Goal: Task Accomplishment & Management: Use online tool/utility

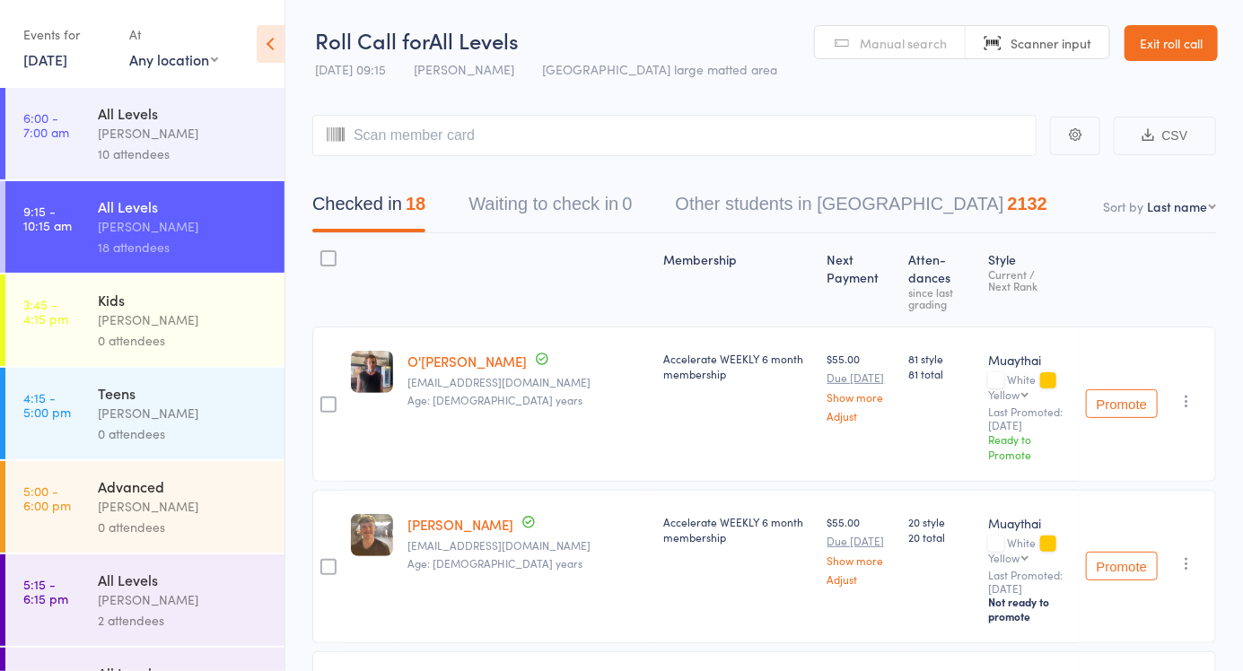
scroll to position [167, 0]
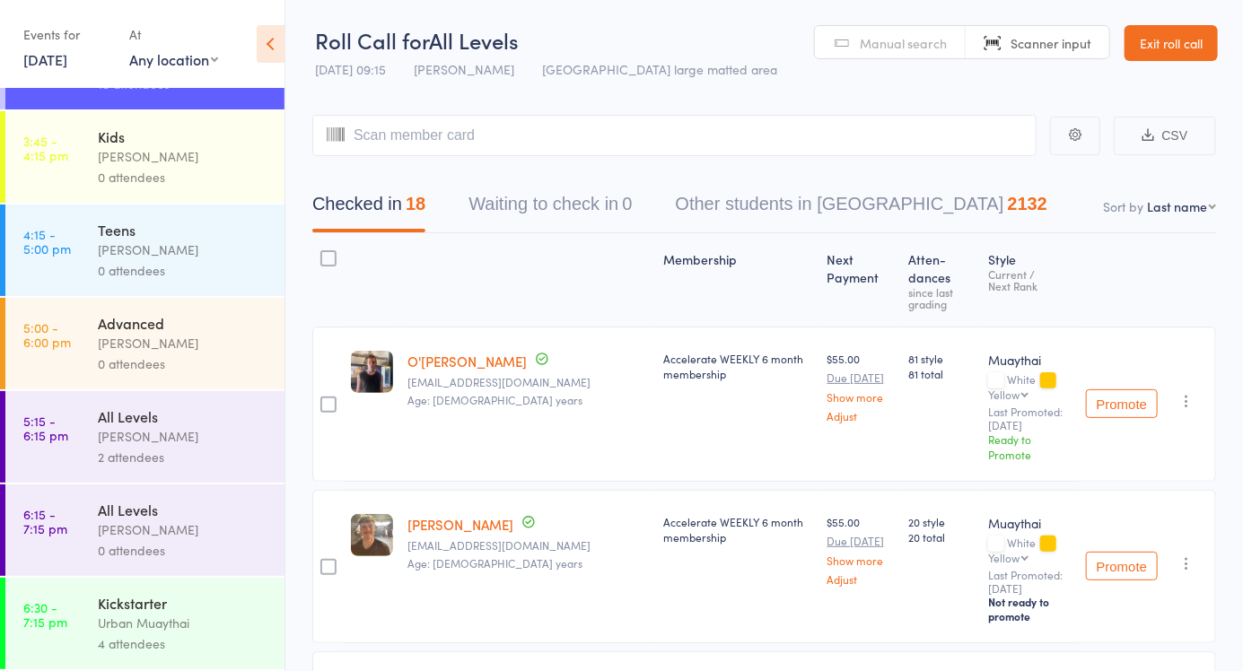
click at [81, 259] on link "4:15 - 5:00 pm Teens Brad Earnshaw 0 attendees" at bounding box center [144, 251] width 279 height 92
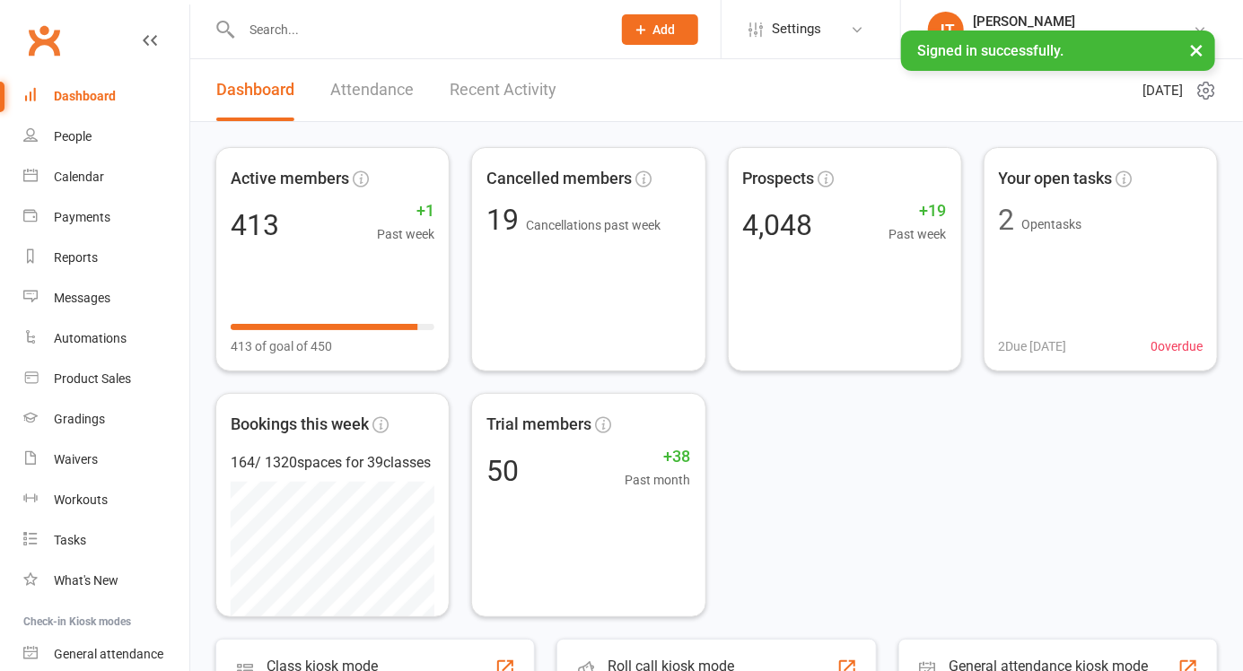
scroll to position [151, 0]
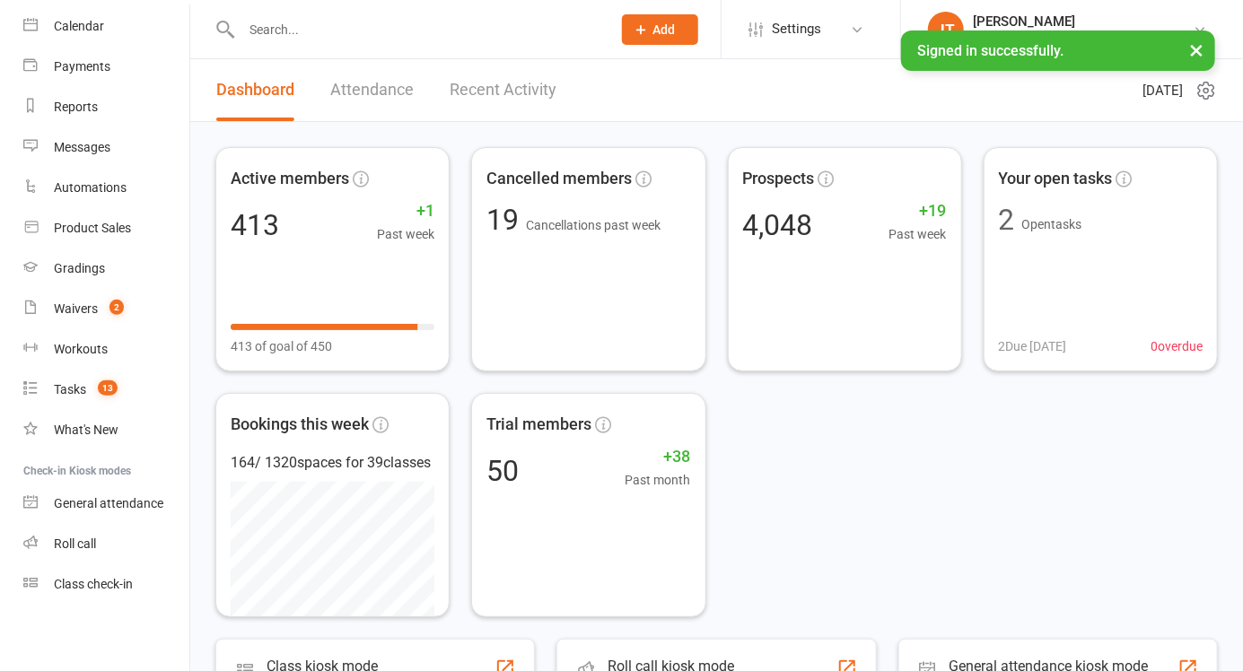
click at [124, 593] on link "Class check-in" at bounding box center [106, 584] width 166 height 40
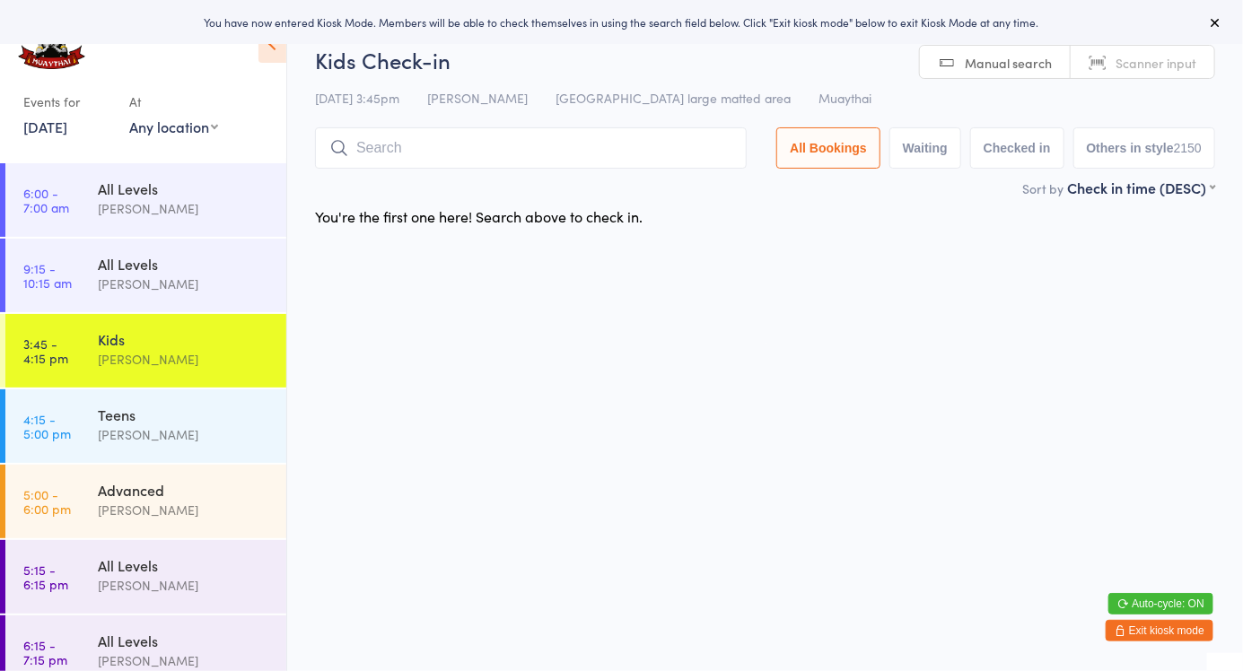
scroll to position [95, 0]
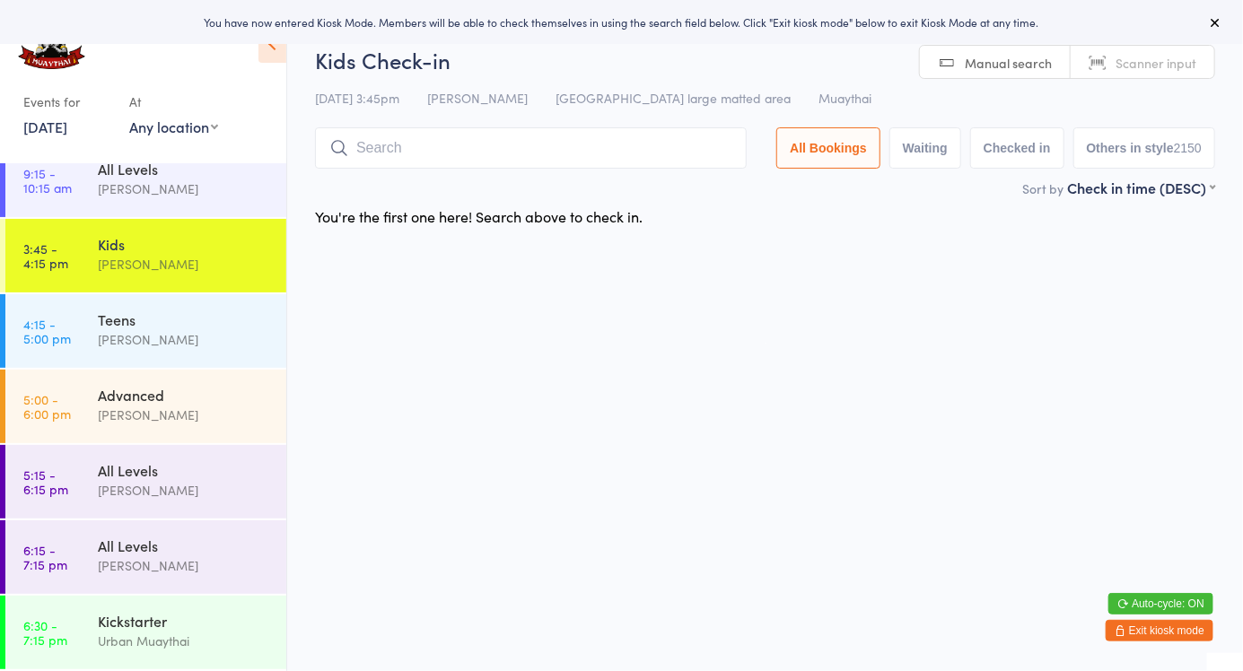
click at [1020, 66] on span "Manual search" at bounding box center [1008, 63] width 87 height 18
click at [1209, 29] on button at bounding box center [1215, 23] width 22 height 22
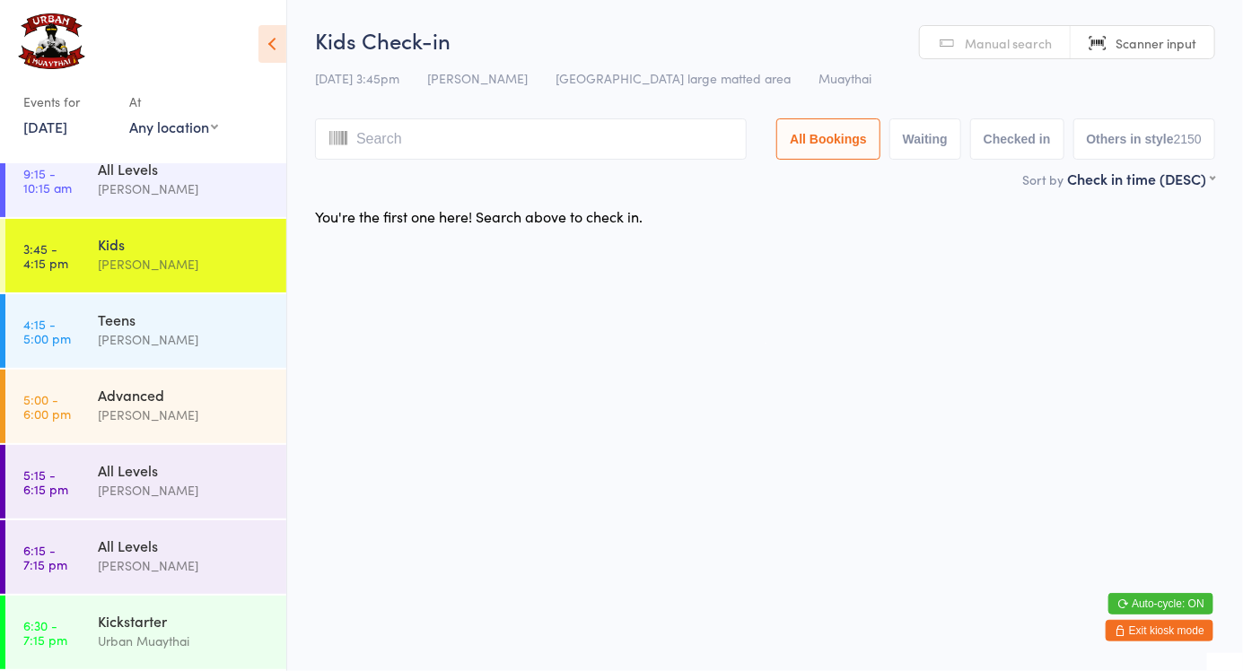
click at [1027, 51] on span "Manual search" at bounding box center [1008, 43] width 87 height 18
click at [1037, 52] on link "Manual search" at bounding box center [995, 43] width 151 height 34
click at [998, 43] on span "Manual search" at bounding box center [1008, 43] width 87 height 18
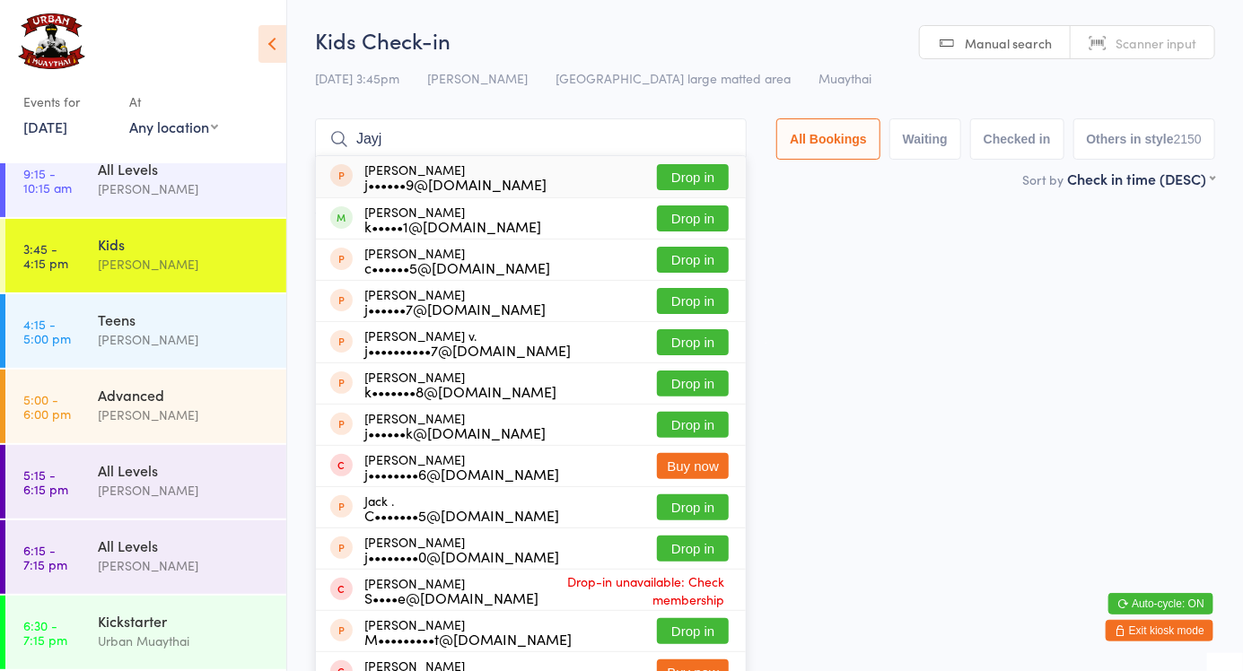
type input "Jayj"
click at [718, 221] on button "Drop in" at bounding box center [693, 218] width 72 height 26
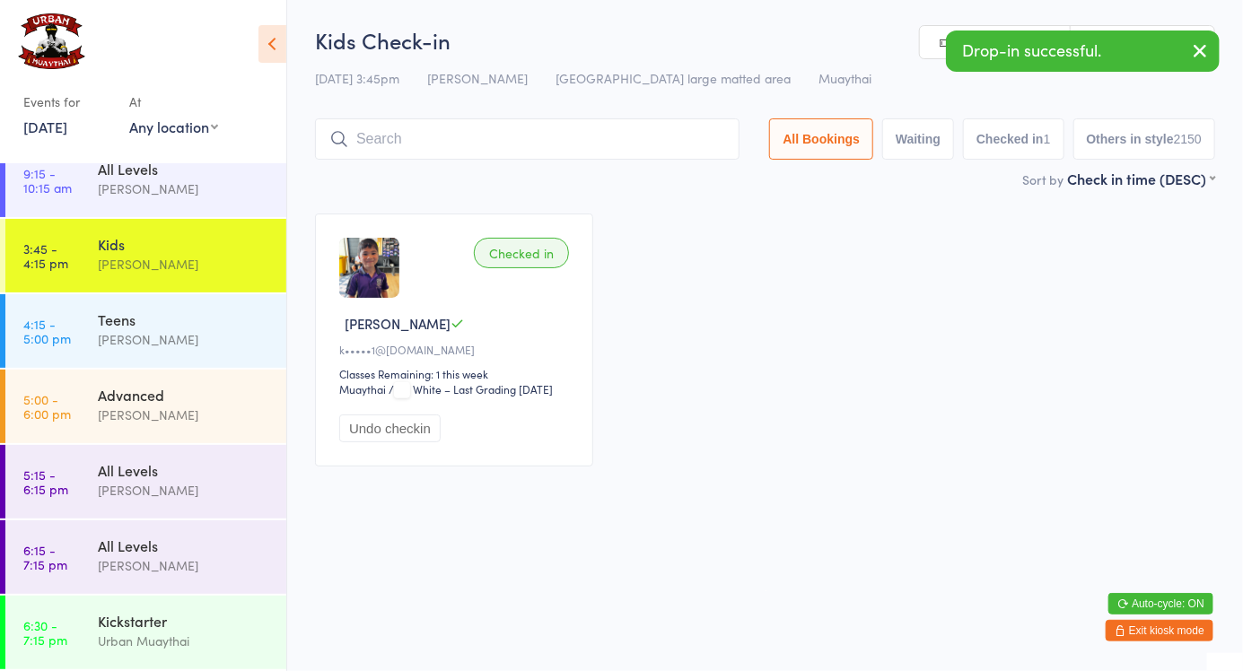
click at [934, 52] on link "Manual search" at bounding box center [995, 43] width 151 height 34
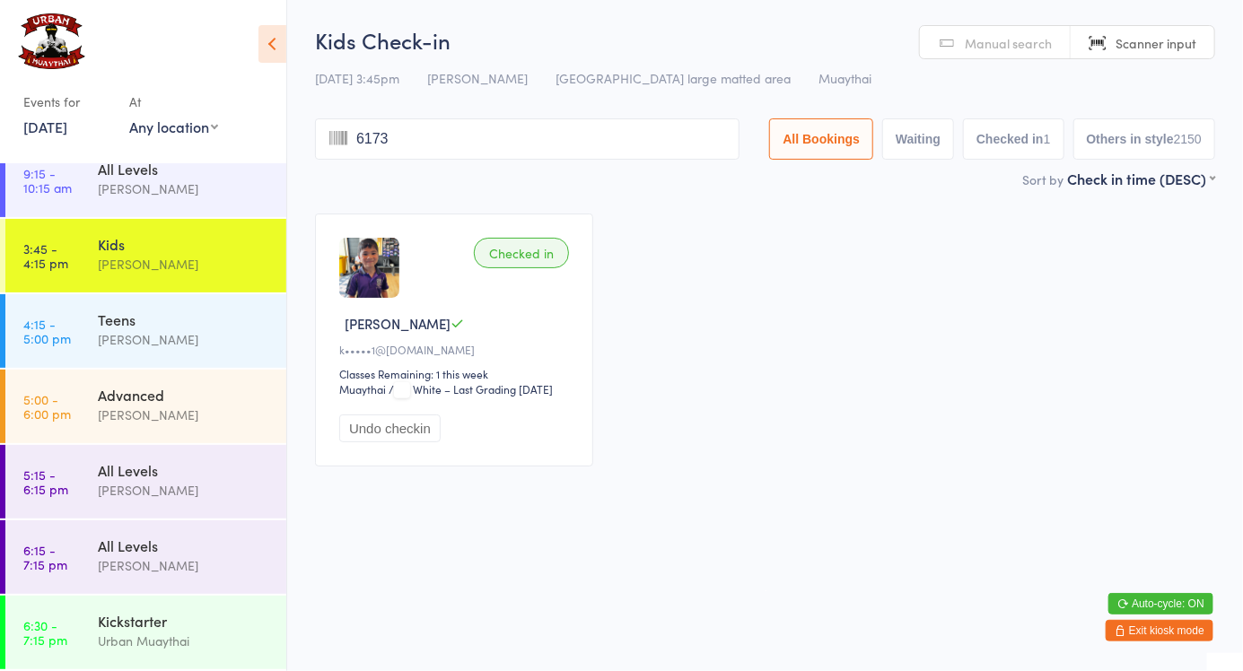
type input "6173"
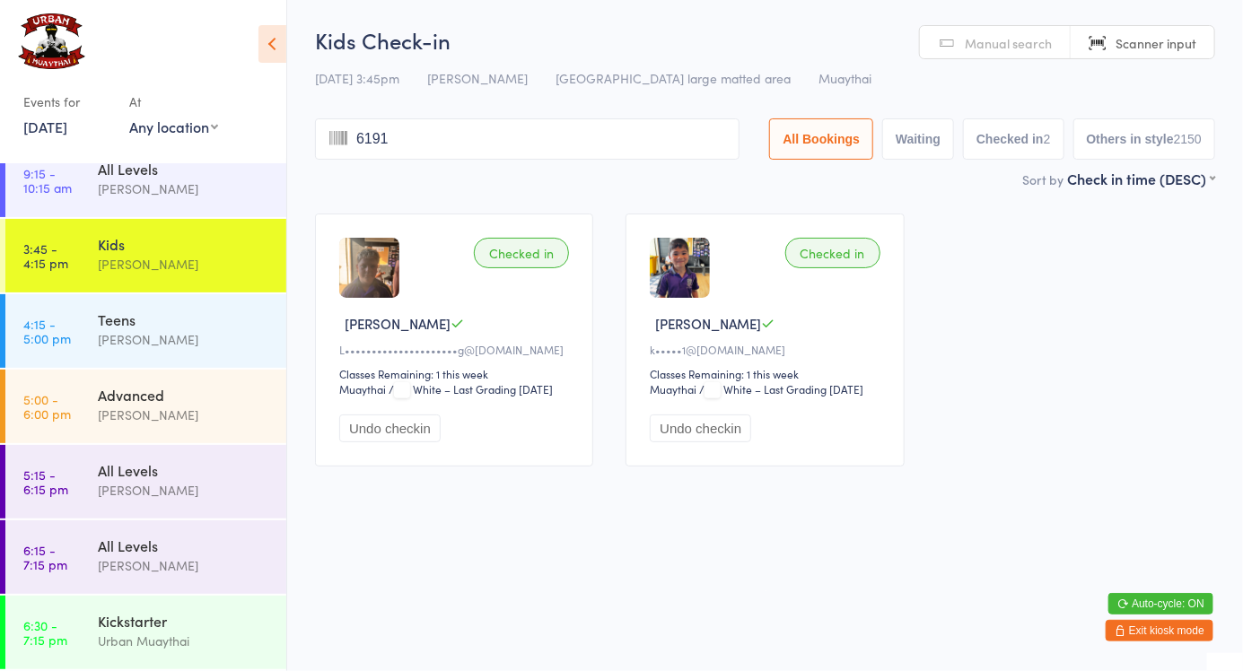
type input "6191"
type input "6172"
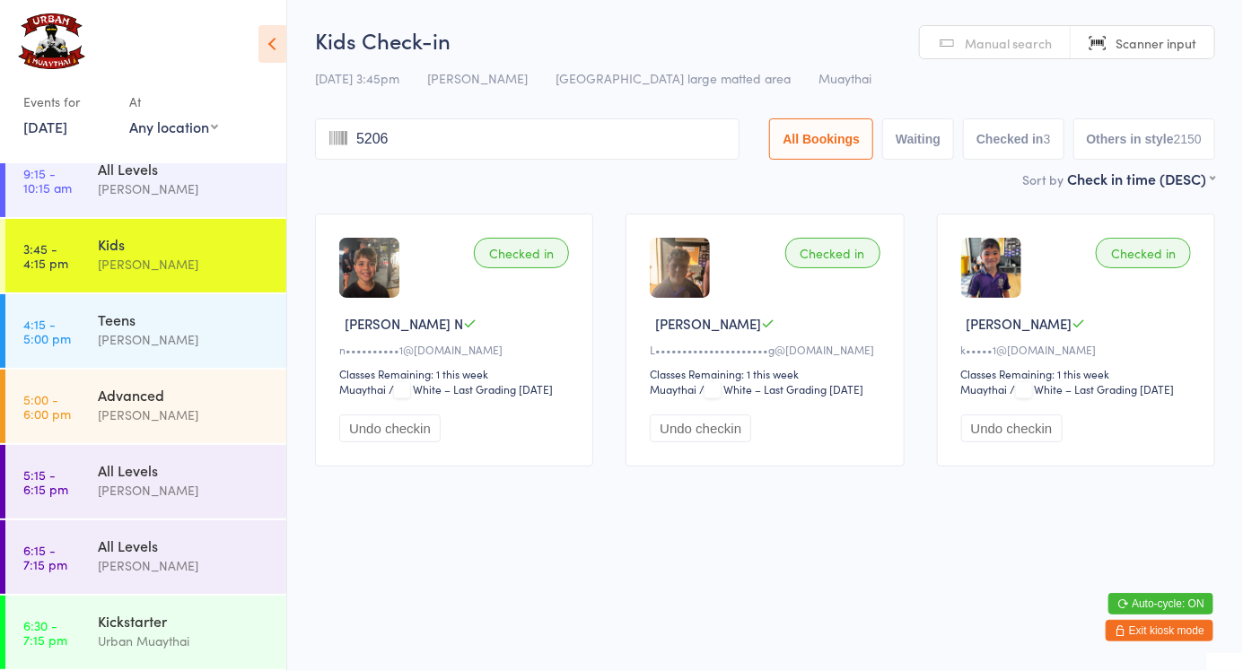
type input "5206"
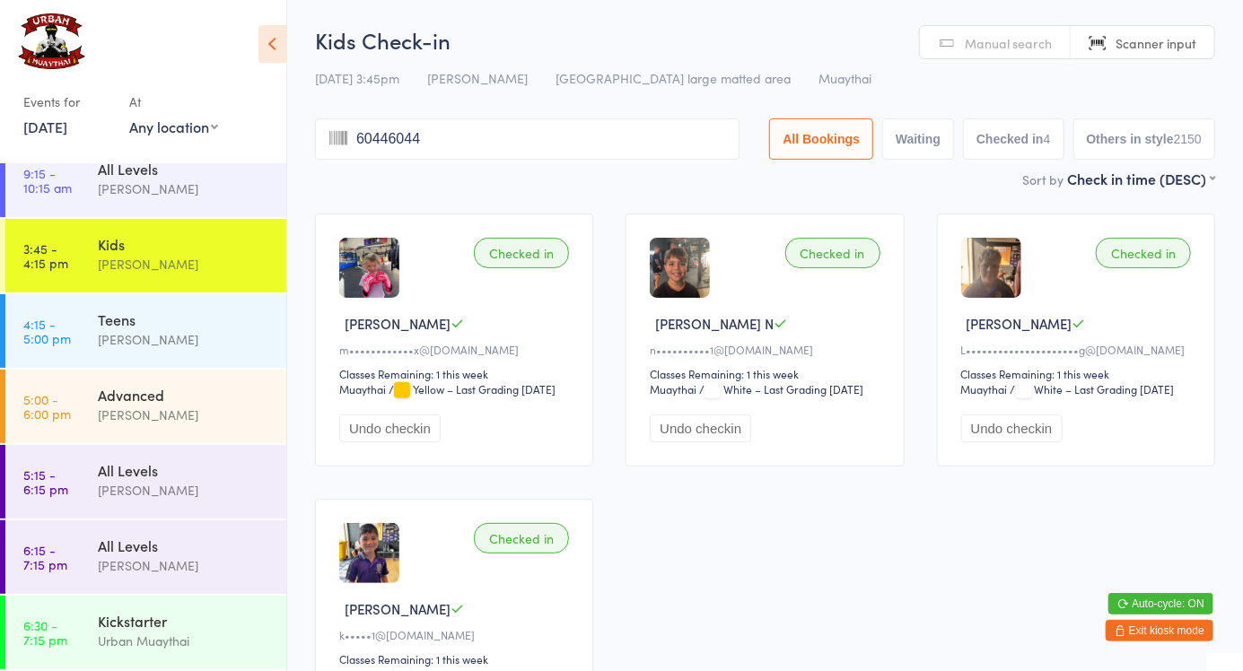
type input "60446044"
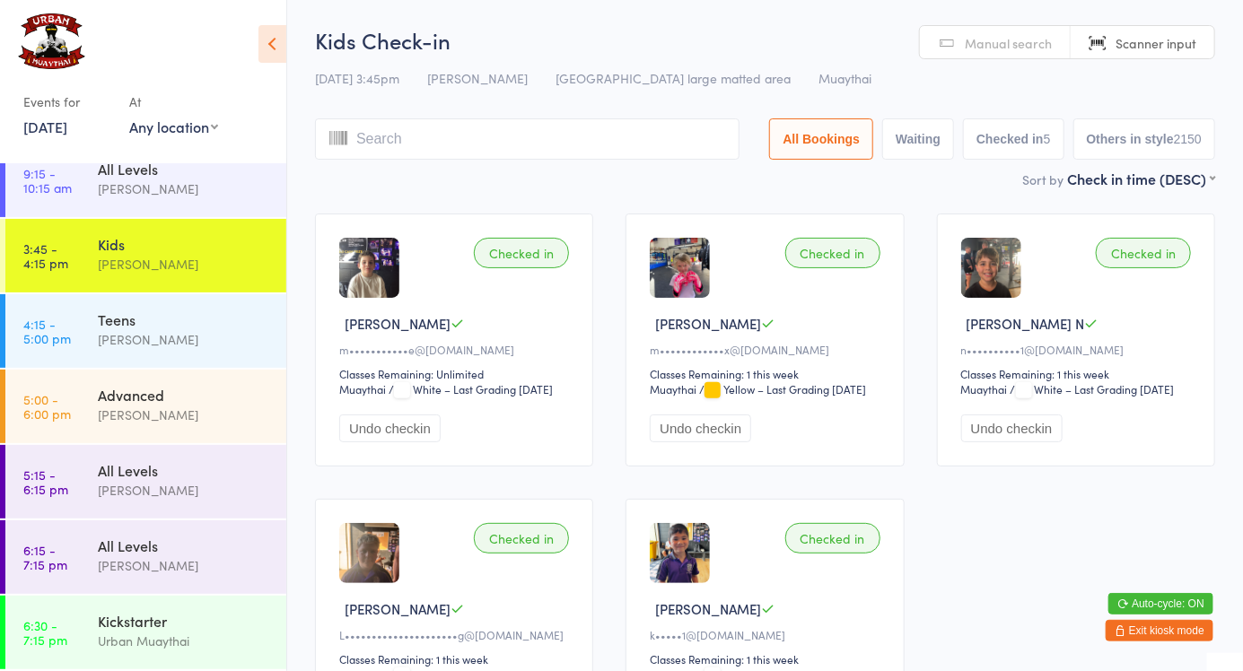
click at [1024, 57] on link "Manual search" at bounding box center [995, 43] width 151 height 34
click at [407, 148] on input "search" at bounding box center [527, 138] width 424 height 41
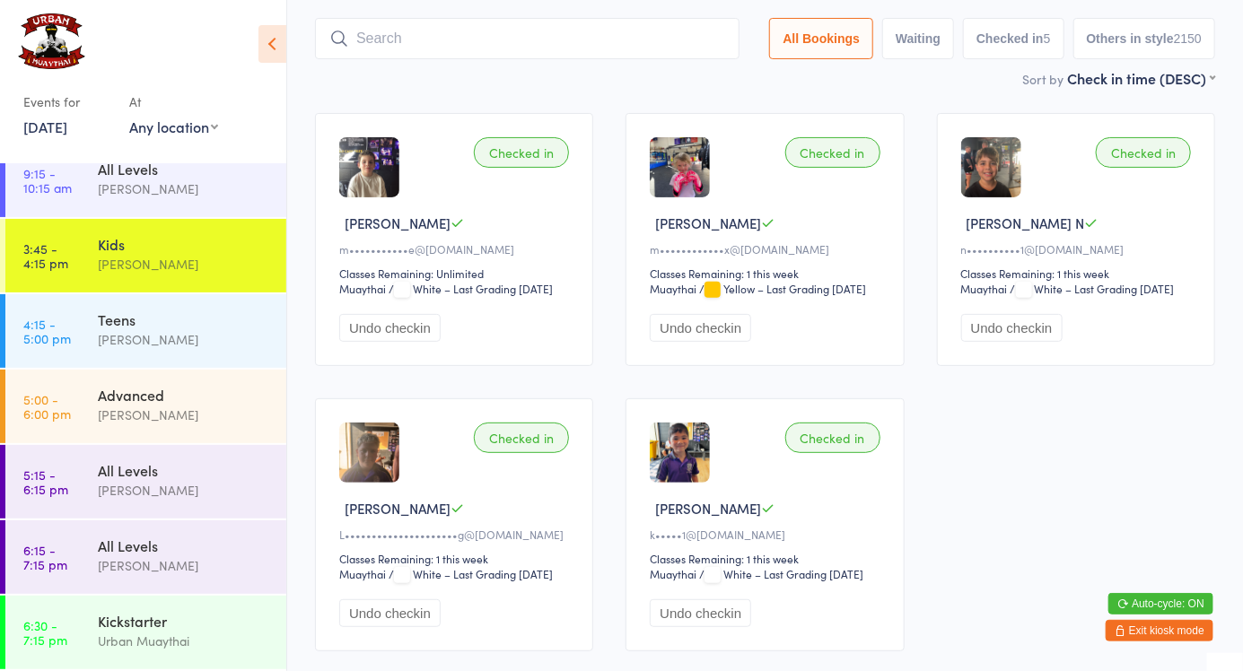
scroll to position [119, 0]
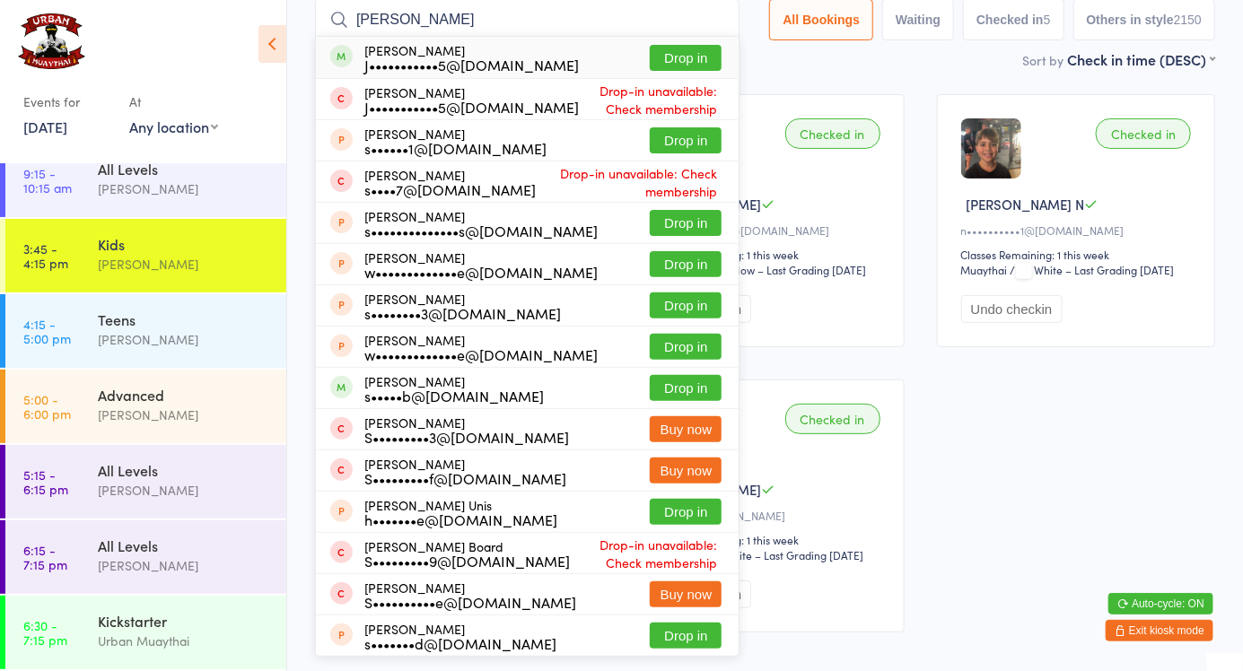
type input "Sam aitken"
click at [705, 66] on button "Drop in" at bounding box center [686, 58] width 72 height 26
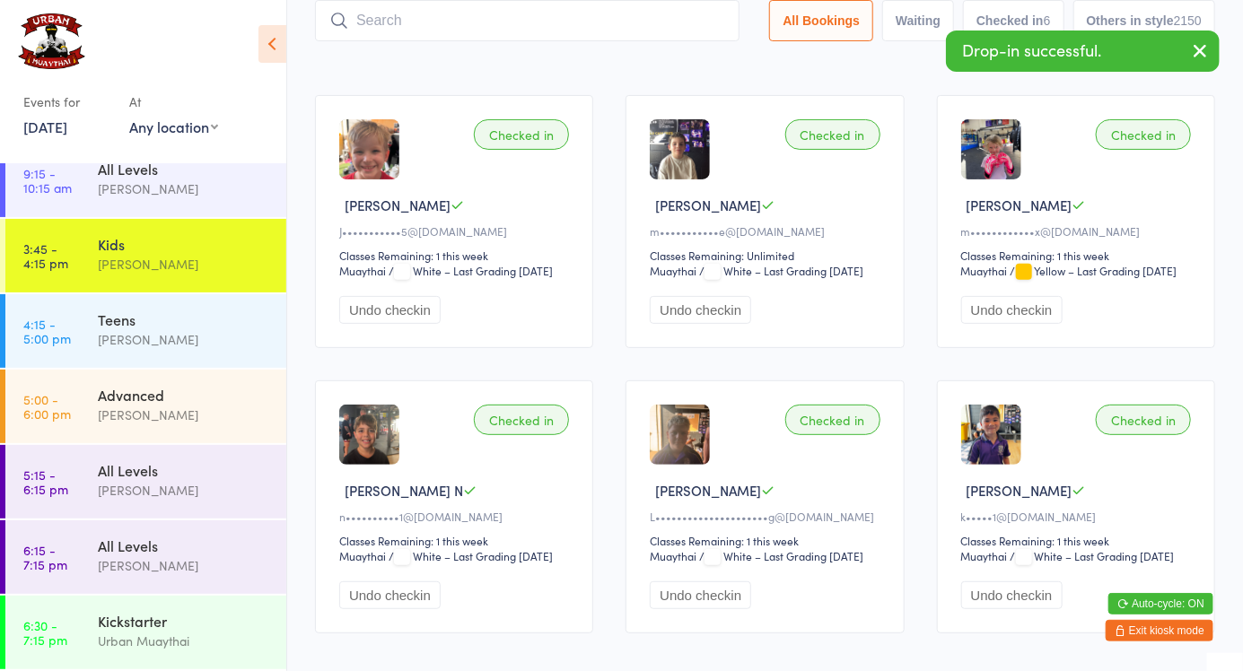
scroll to position [0, 0]
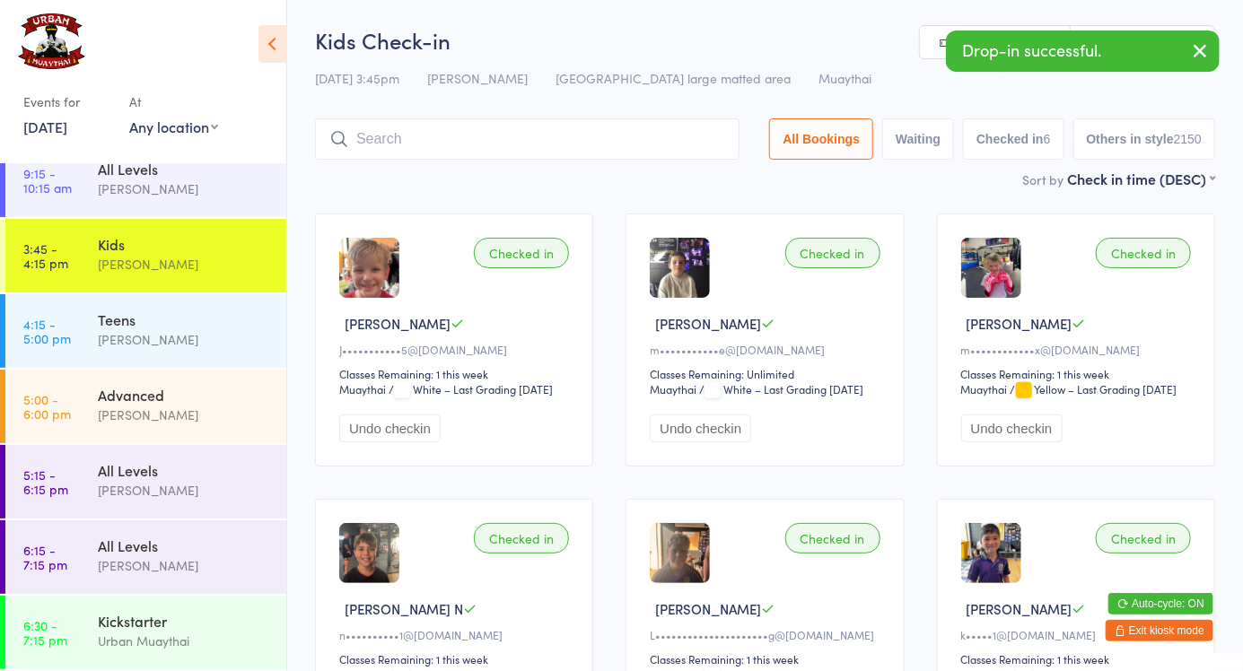
click at [926, 41] on link "Manual search" at bounding box center [995, 43] width 151 height 34
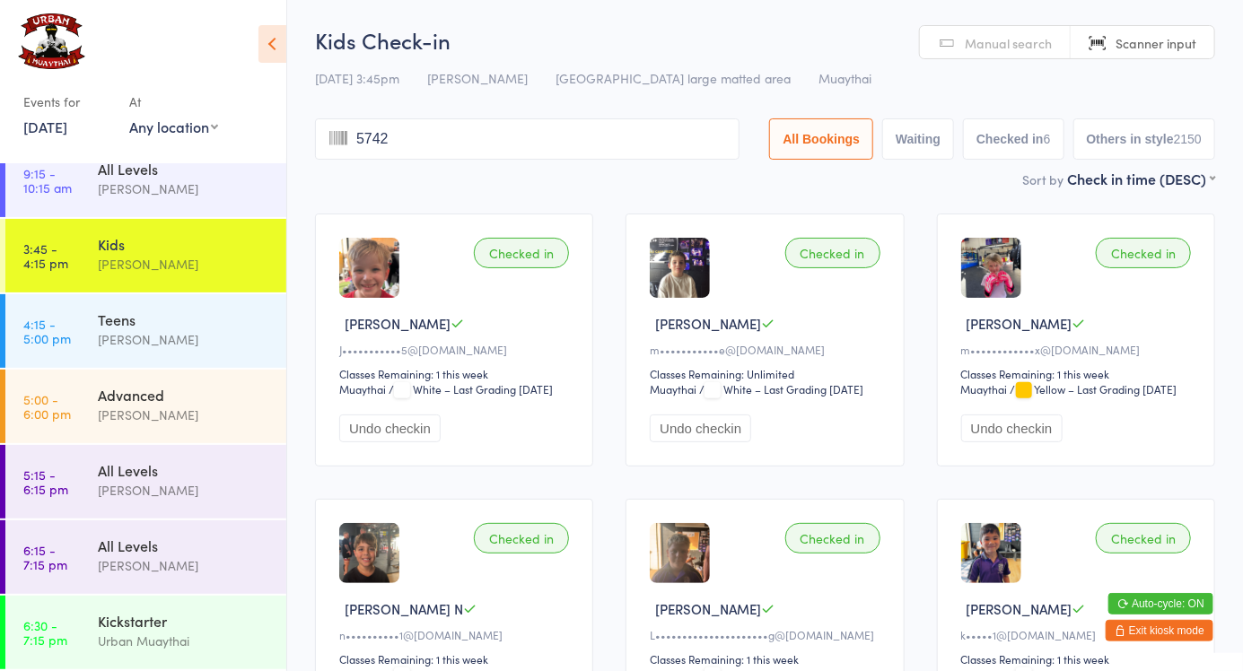
type input "5742"
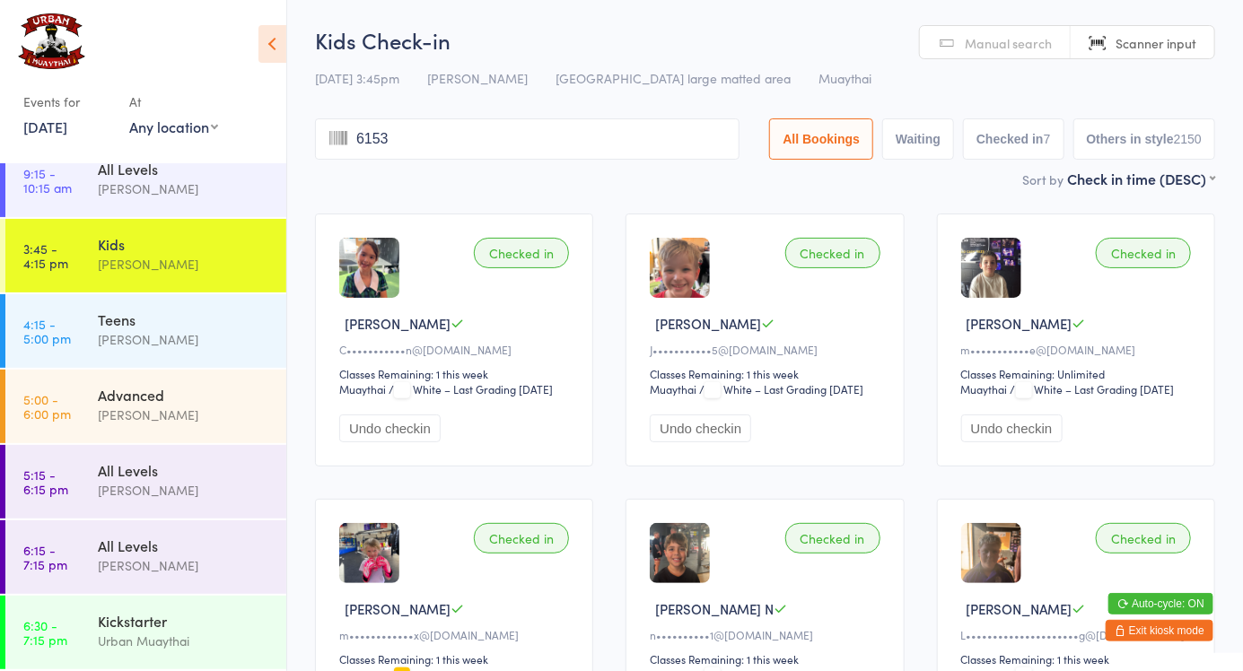
type input "6153"
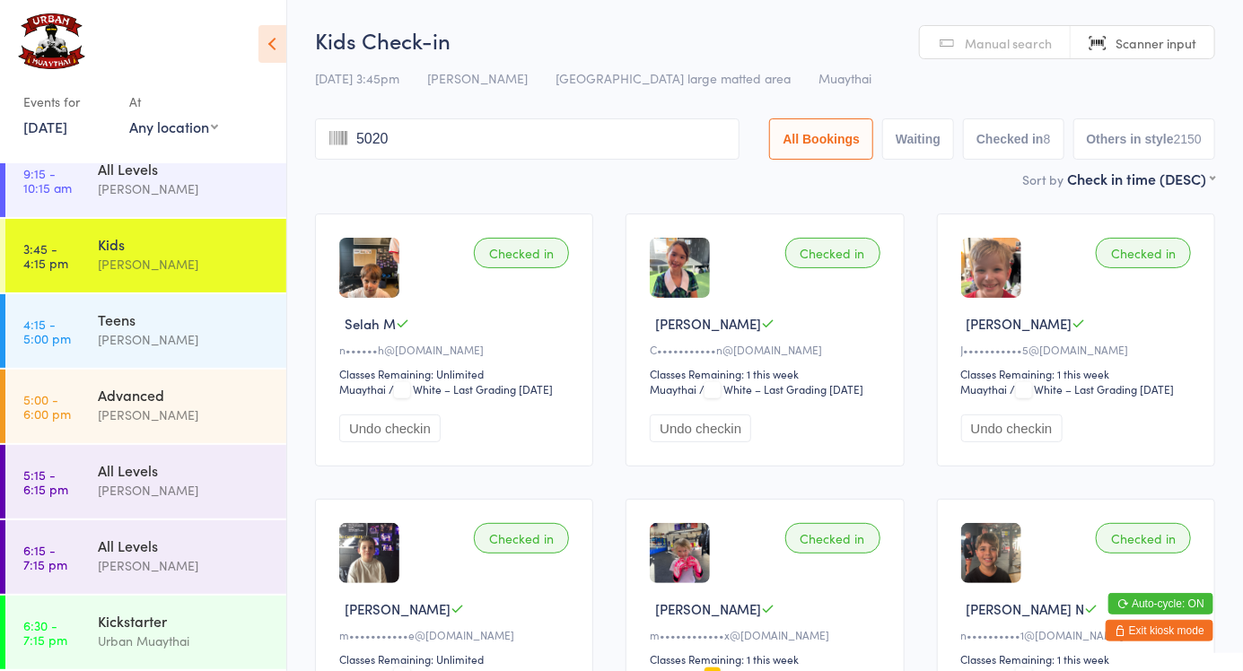
type input "5020"
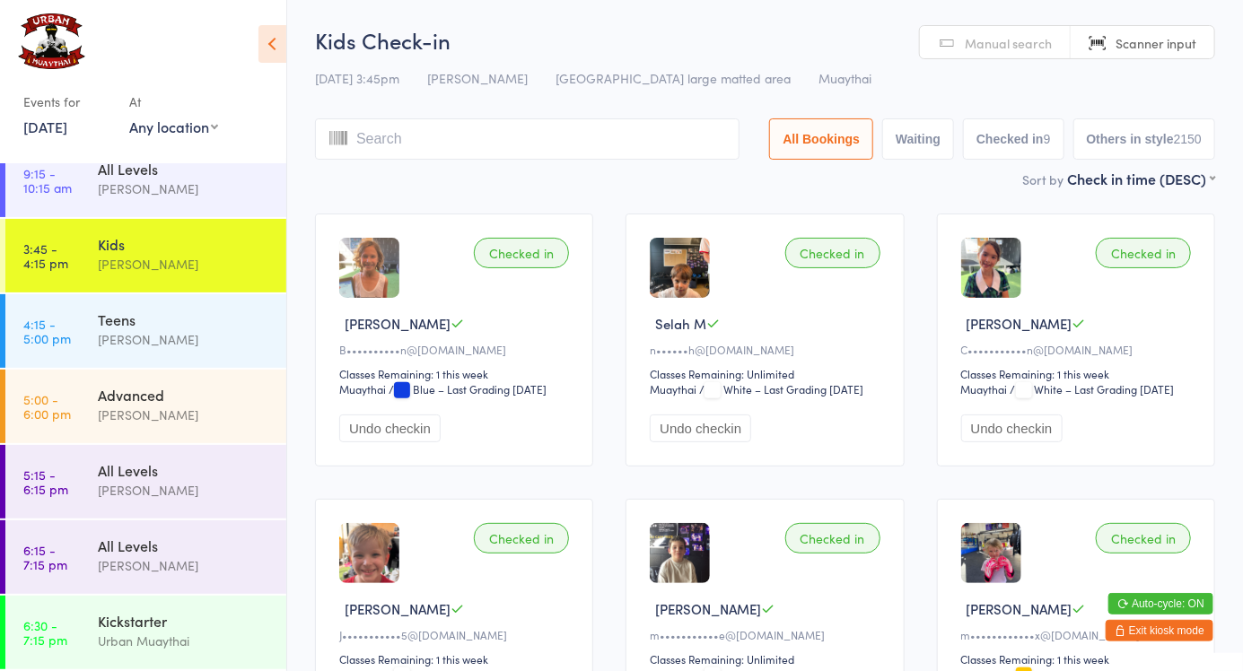
click at [961, 31] on link "Manual search" at bounding box center [995, 43] width 151 height 34
click at [368, 145] on input "search" at bounding box center [527, 138] width 424 height 41
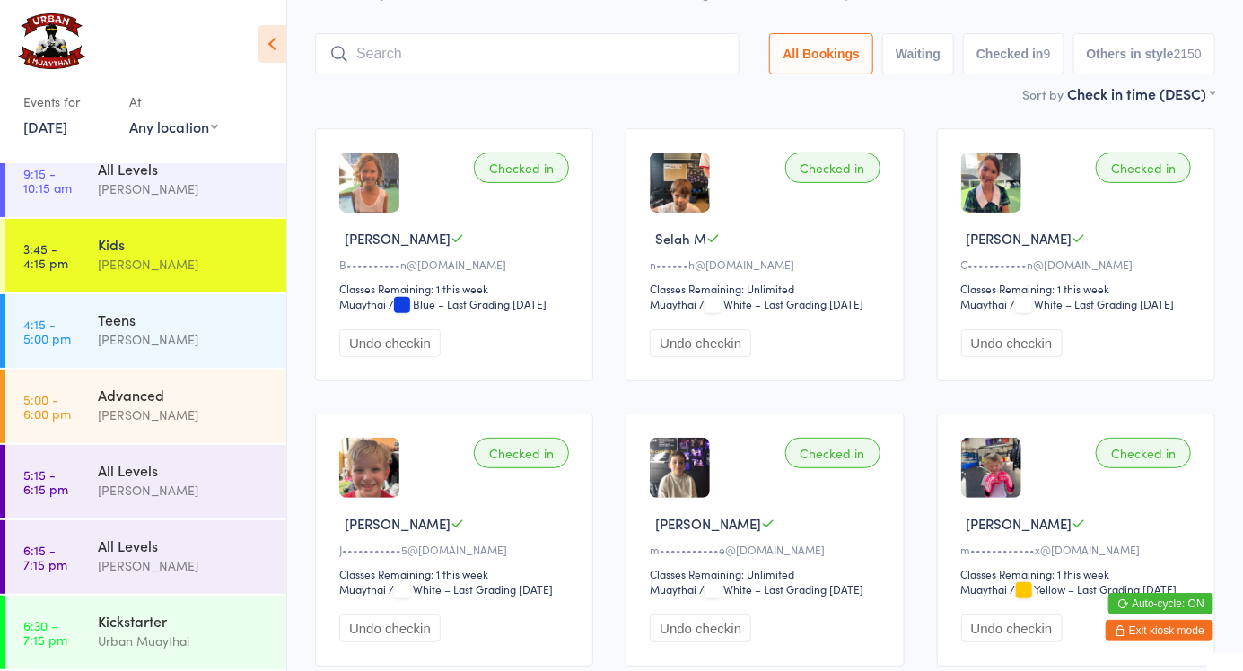
scroll to position [119, 0]
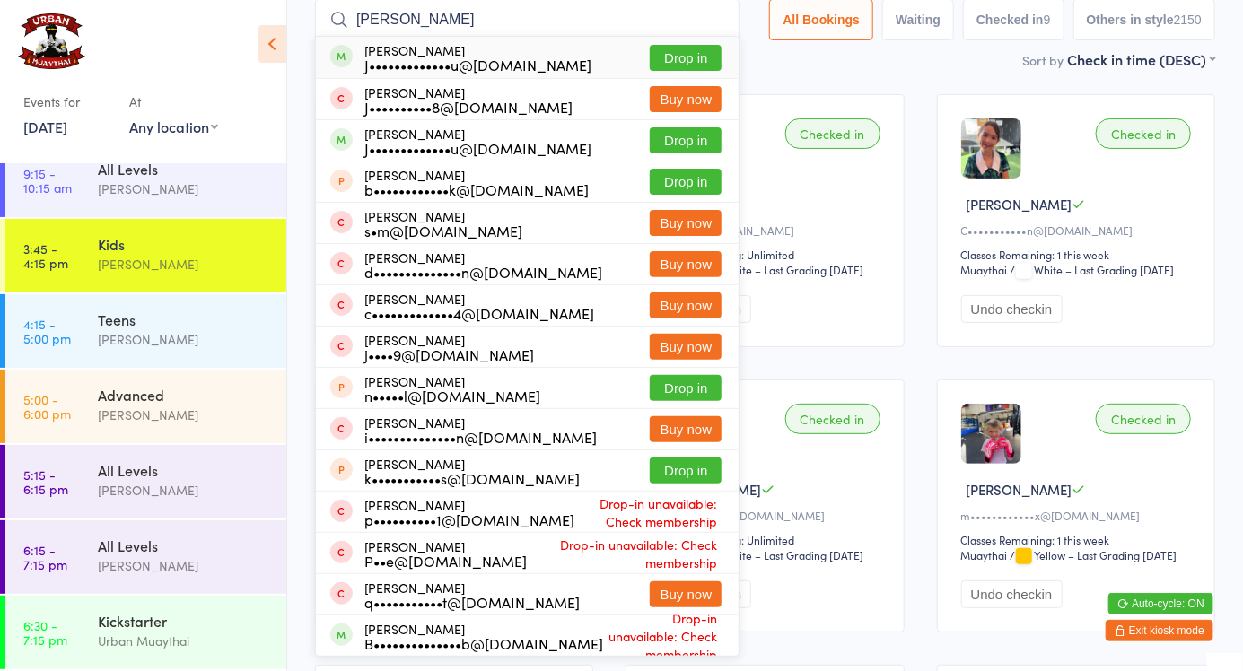
type input "Koby johnson"
click at [708, 65] on button "Drop in" at bounding box center [686, 58] width 72 height 26
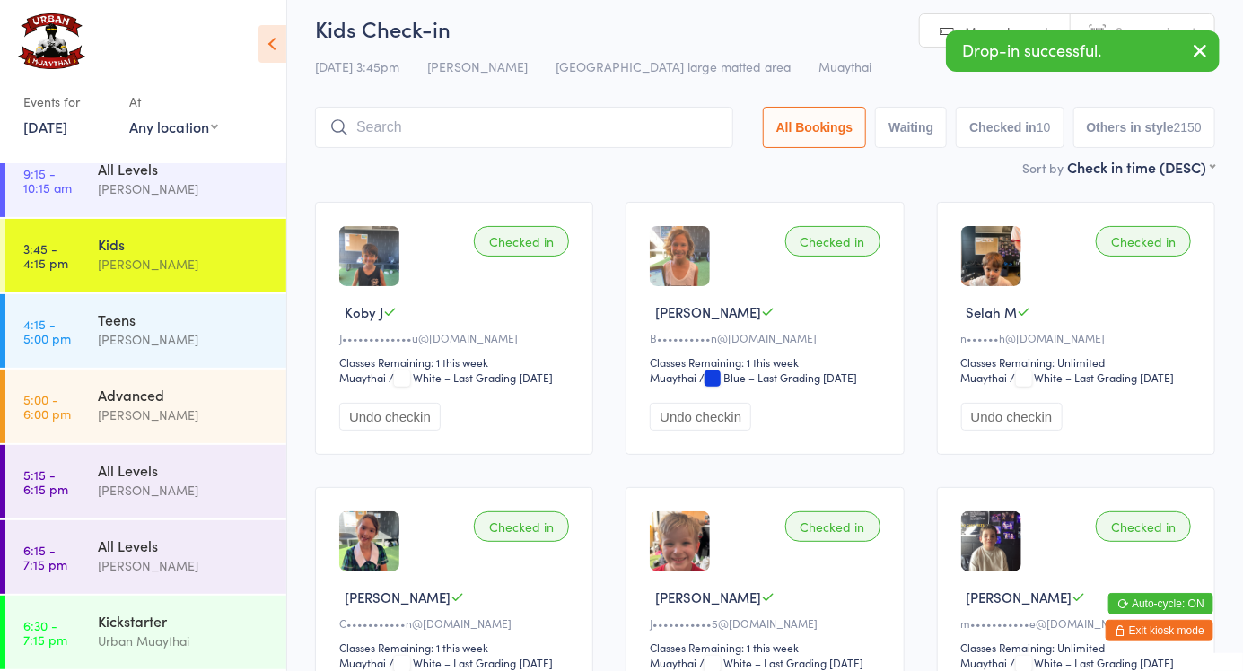
scroll to position [0, 0]
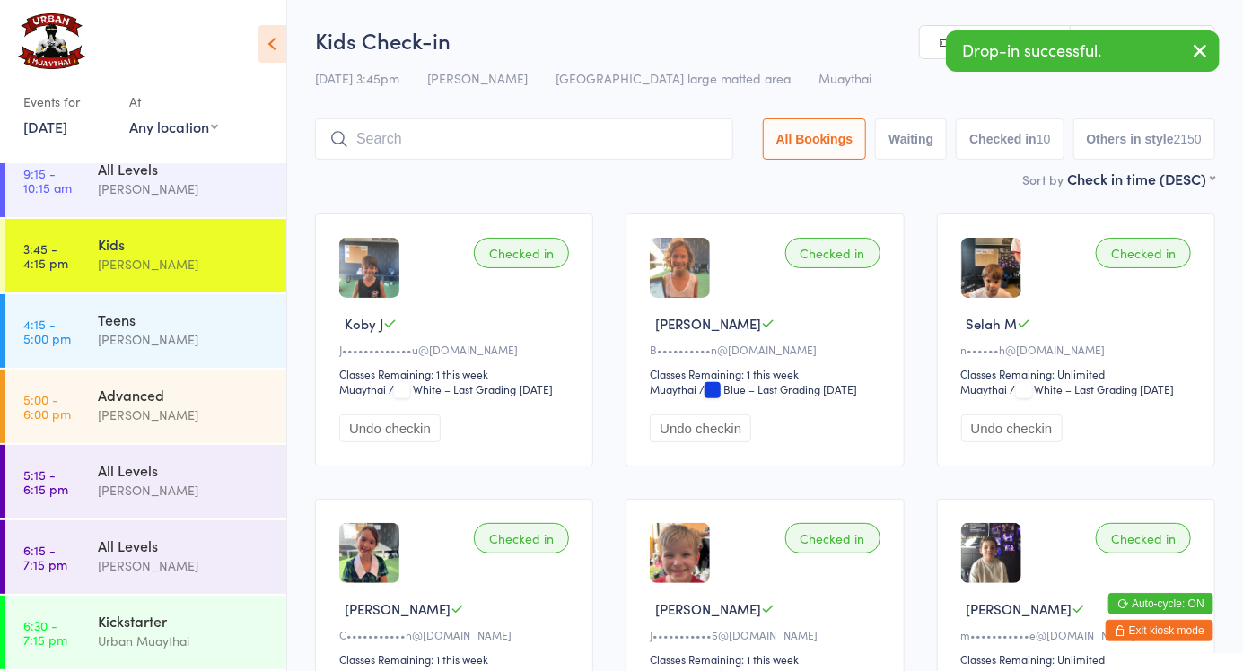
click at [927, 48] on link "Manual search" at bounding box center [995, 43] width 151 height 34
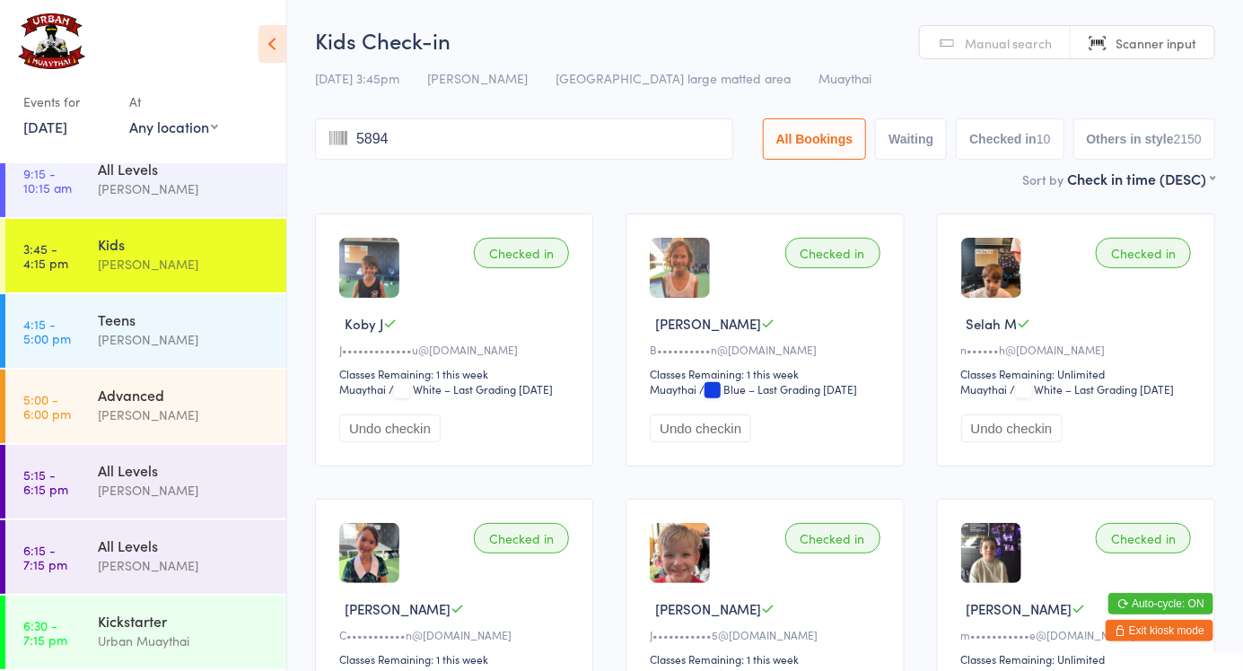
type input "5894"
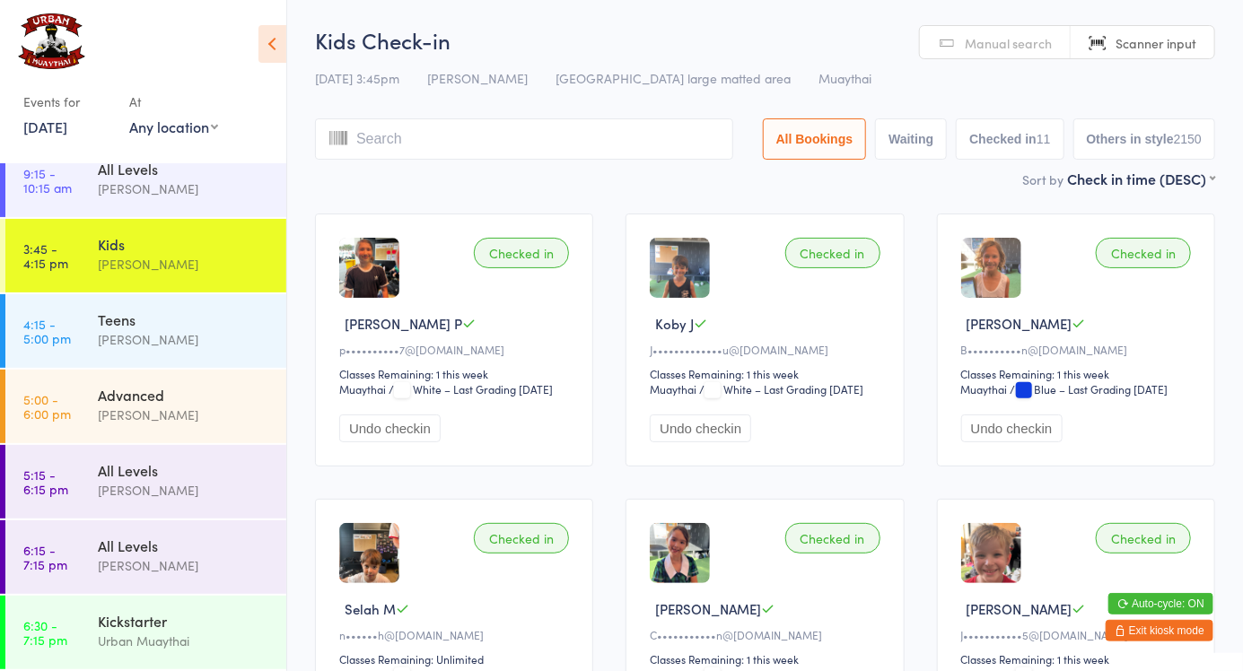
click at [978, 50] on span "Manual search" at bounding box center [1008, 43] width 87 height 18
click at [382, 131] on input "search" at bounding box center [524, 138] width 418 height 41
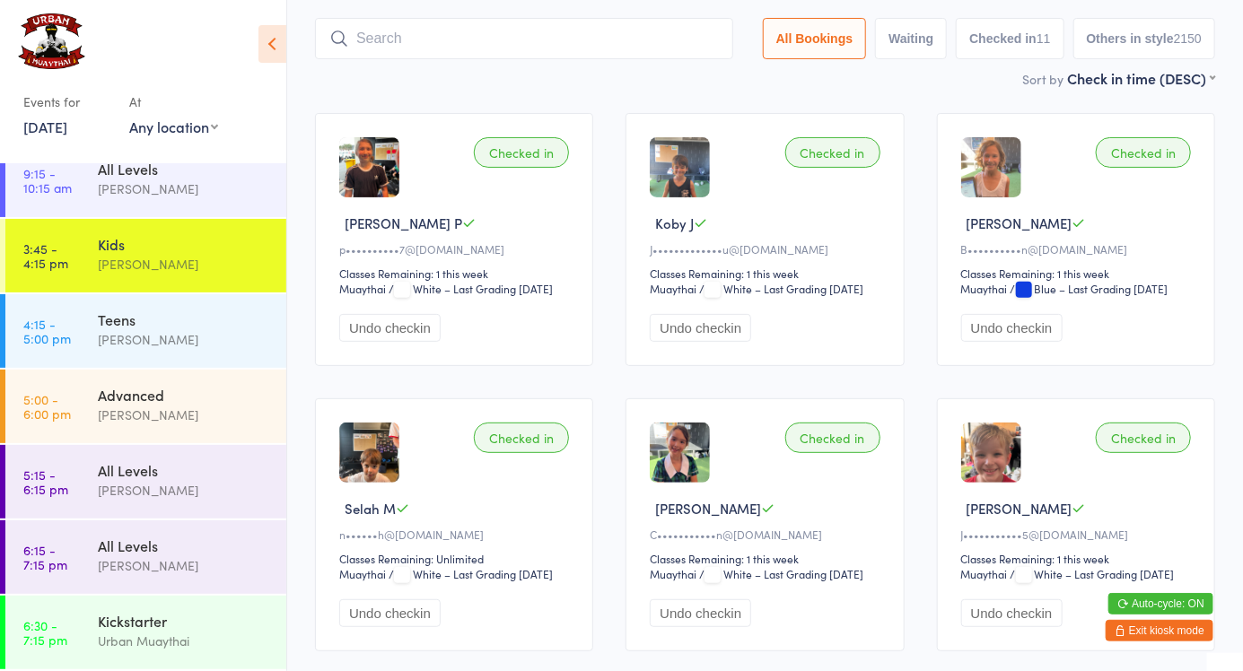
scroll to position [119, 0]
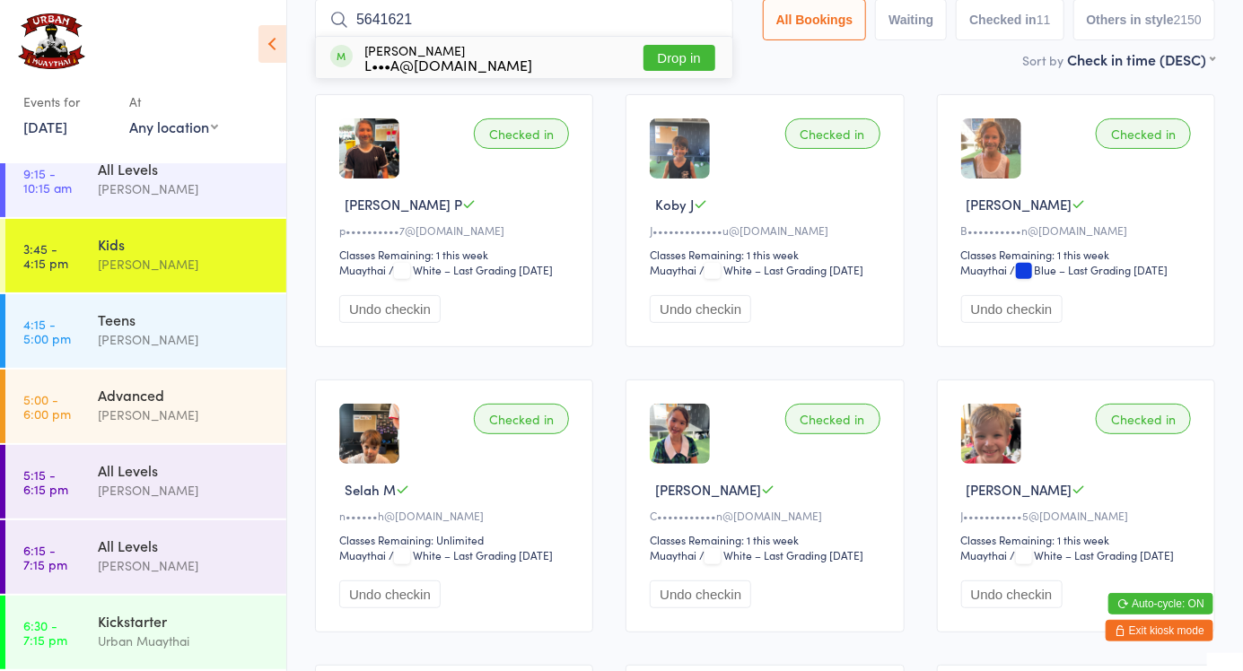
type input "56416213"
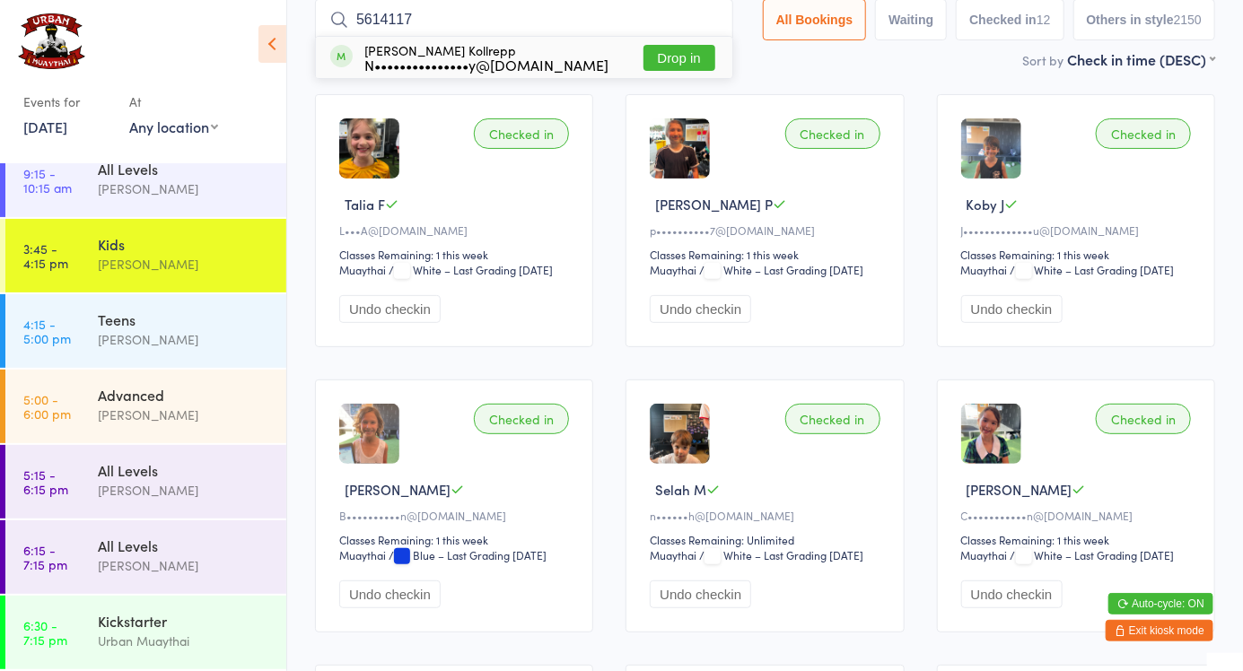
type input "56141172"
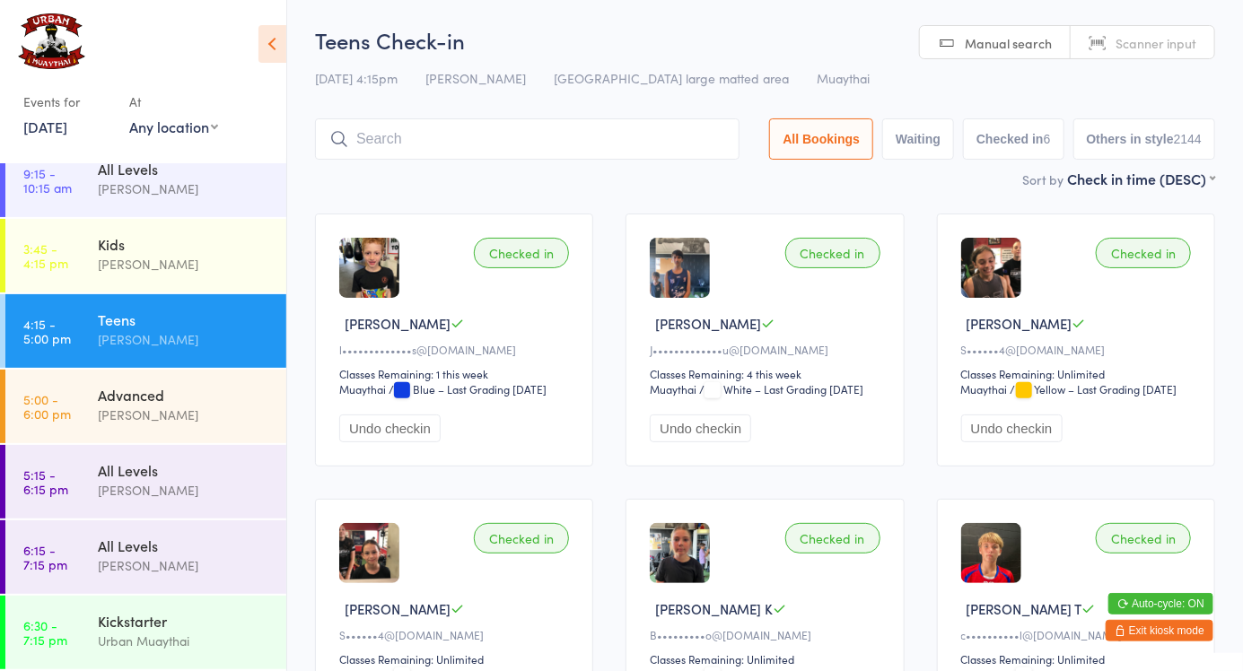
click at [210, 259] on div "[PERSON_NAME]" at bounding box center [184, 264] width 173 height 21
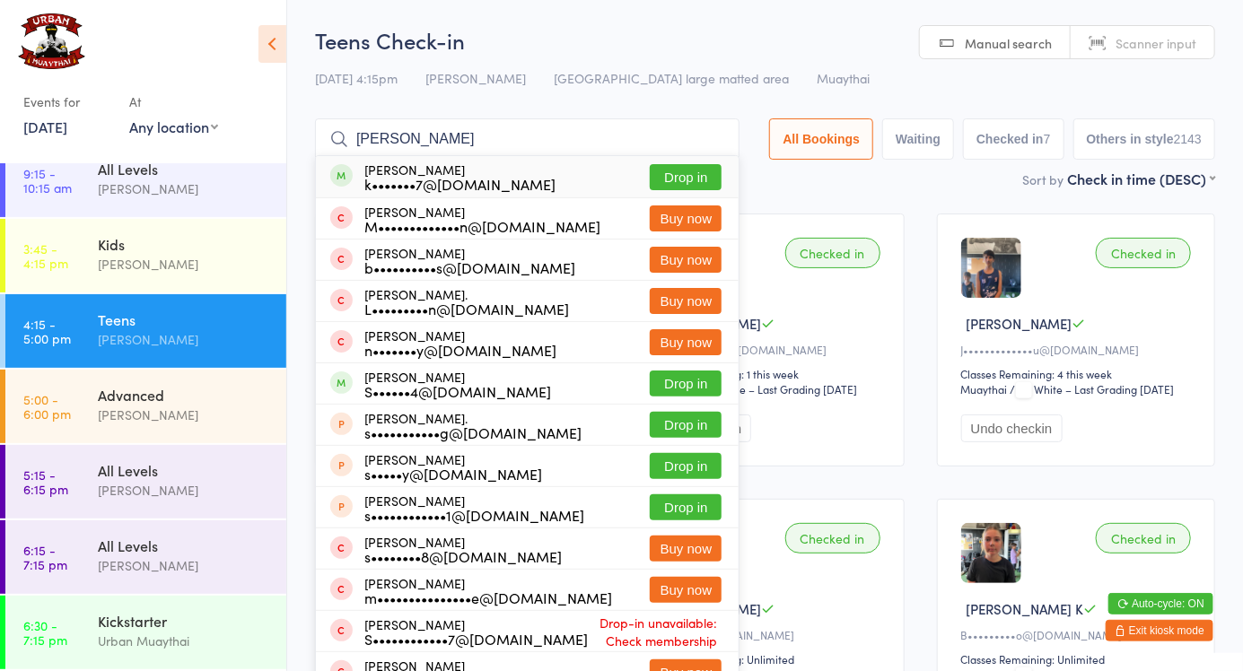
type input "Sven"
click at [709, 186] on button "Drop in" at bounding box center [686, 177] width 72 height 26
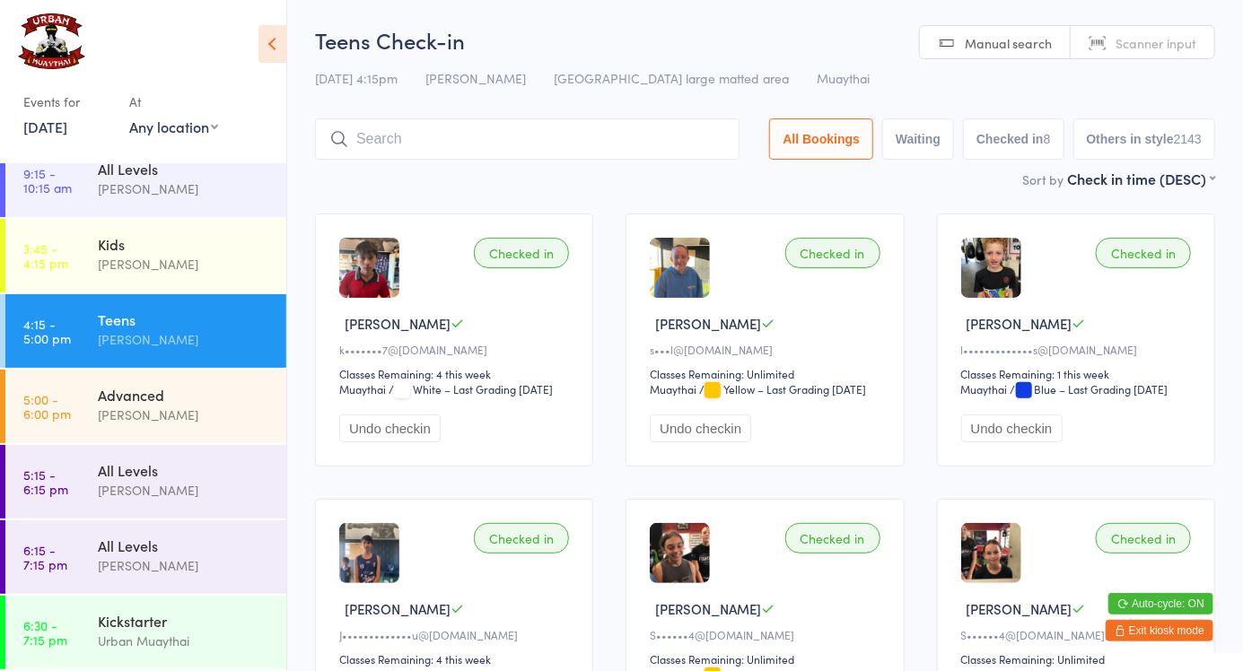
click at [1001, 57] on link "Manual search" at bounding box center [995, 43] width 151 height 34
type input "5950"
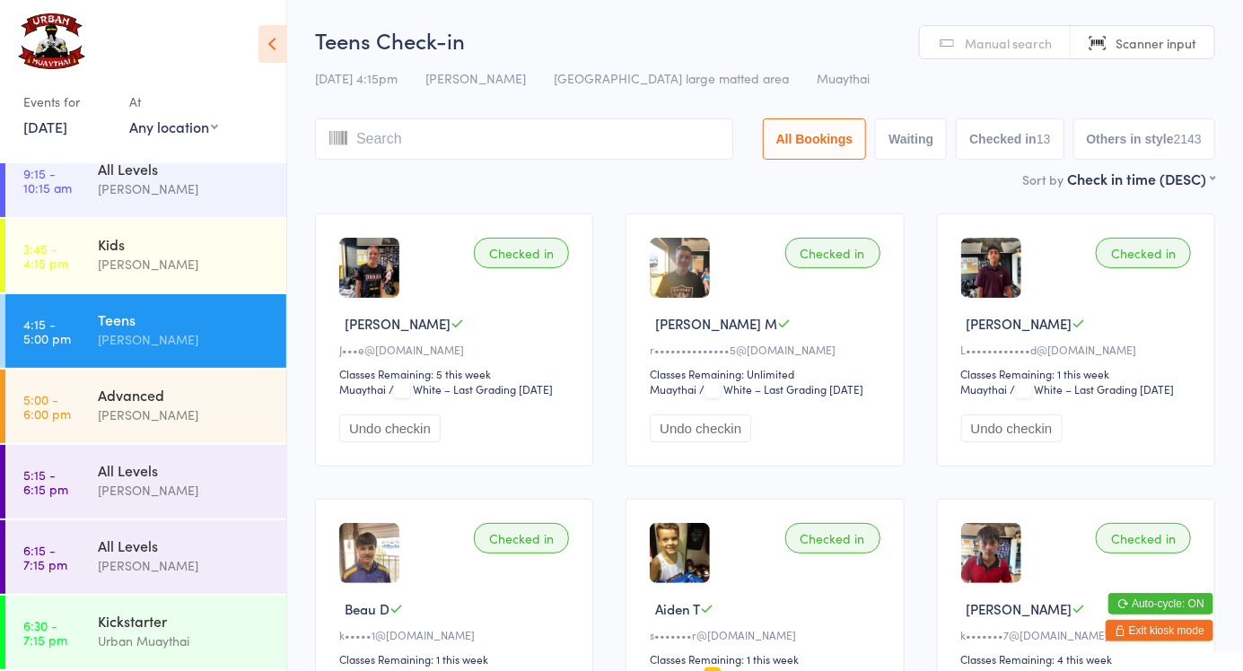
click at [178, 495] on div "[PERSON_NAME]" at bounding box center [184, 490] width 173 height 21
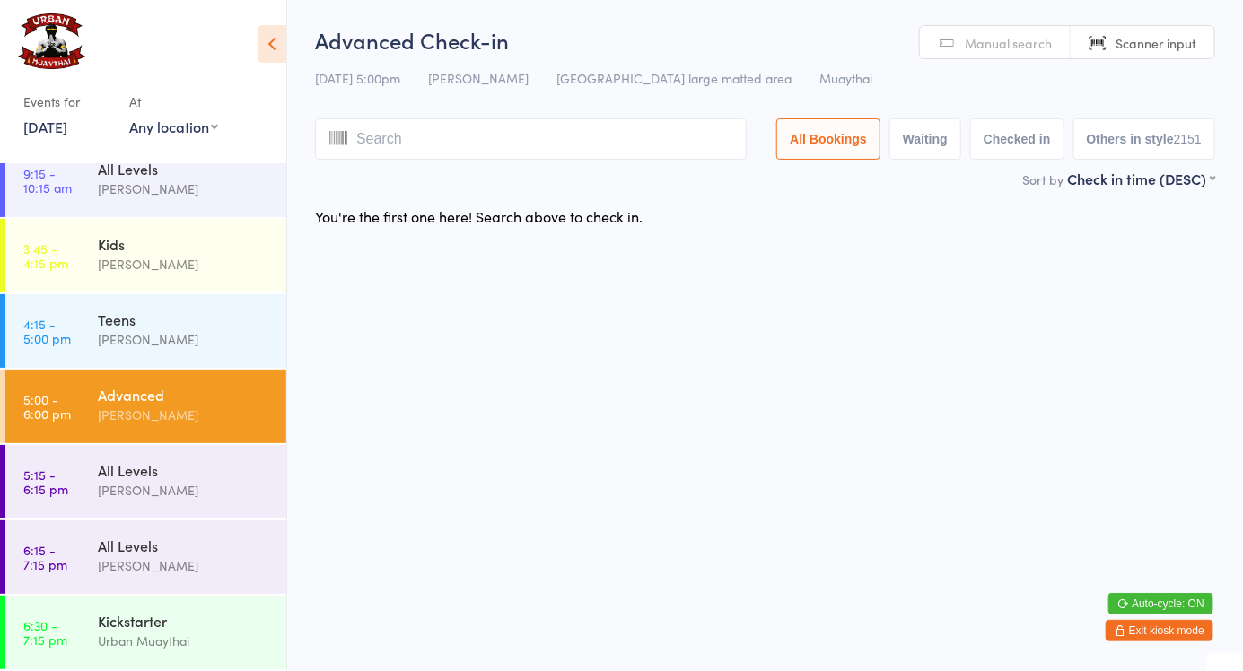
click at [138, 463] on div "All Levels" at bounding box center [184, 470] width 173 height 20
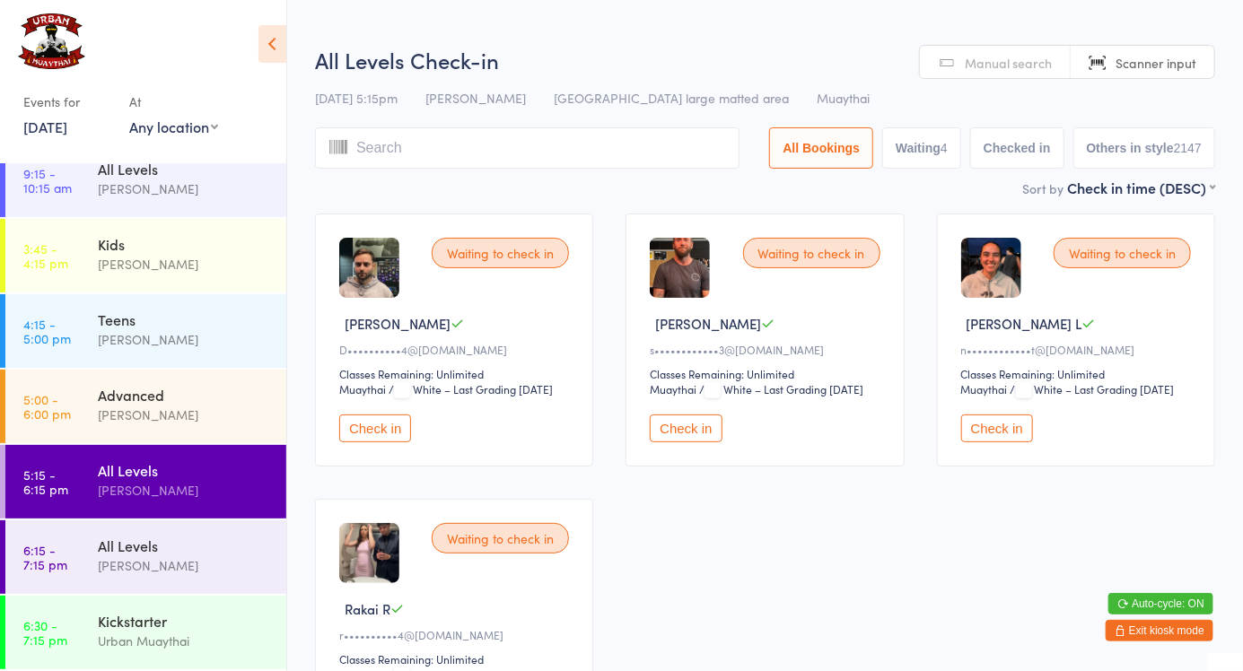
click at [843, 168] on button "All Bookings" at bounding box center [821, 147] width 104 height 41
click at [488, 145] on input "search" at bounding box center [527, 147] width 424 height 41
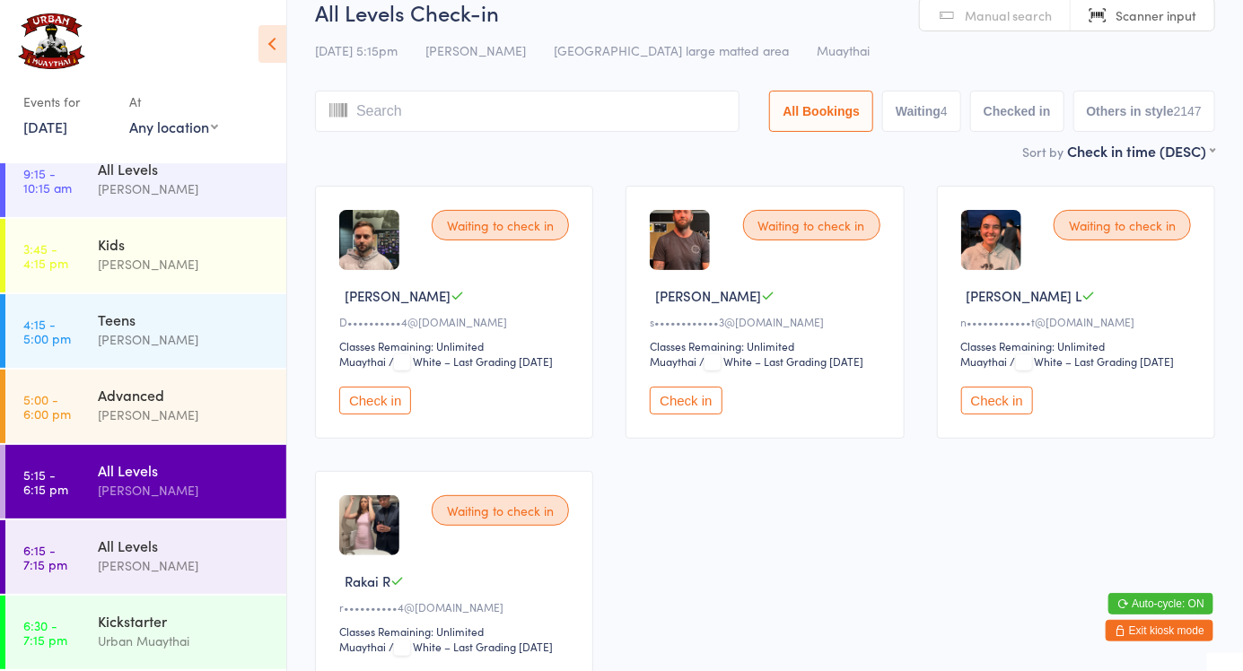
scroll to position [22, 0]
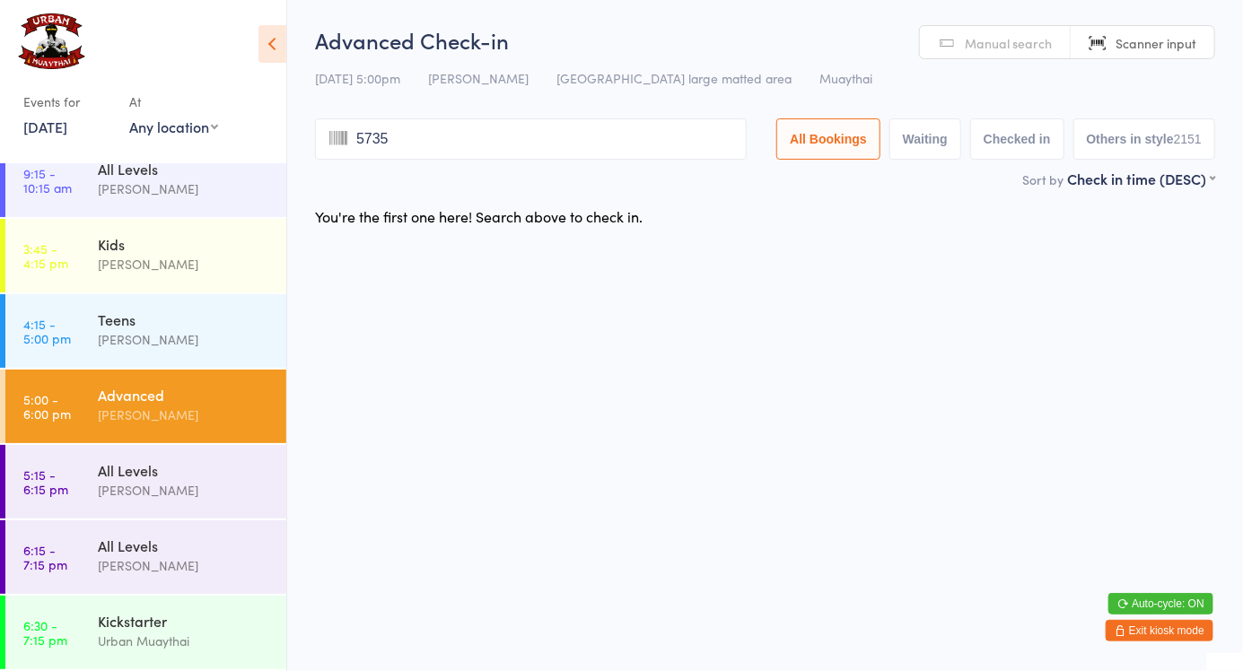
type input "5735"
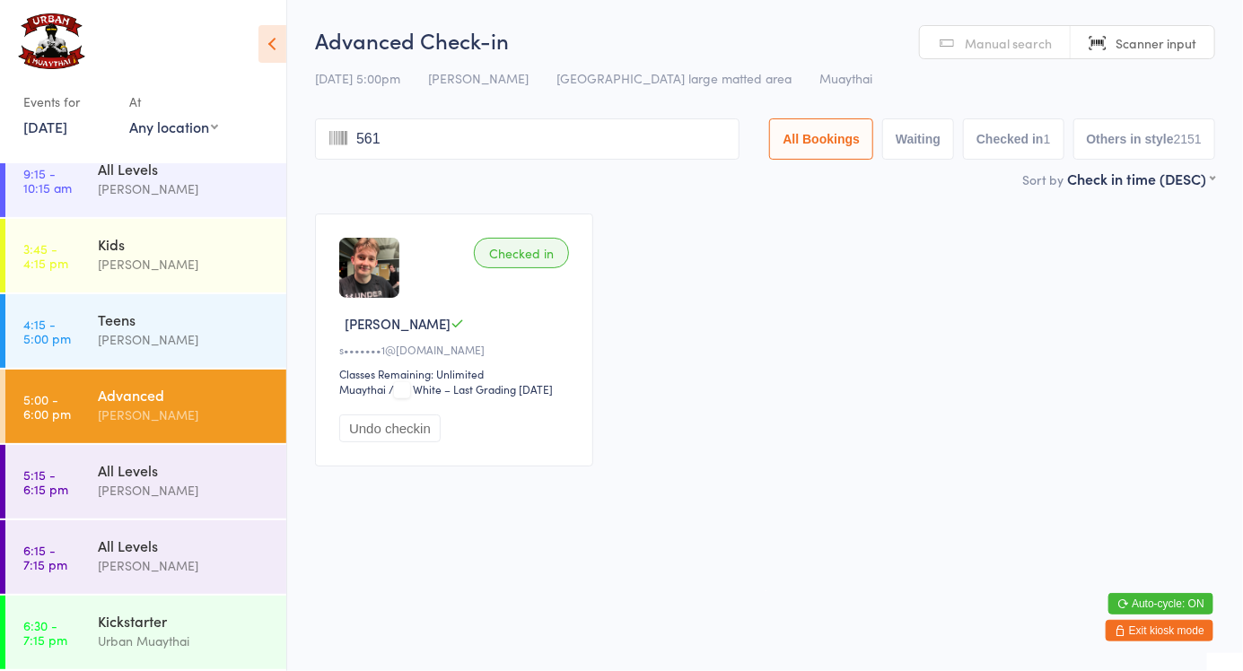
type input "5618"
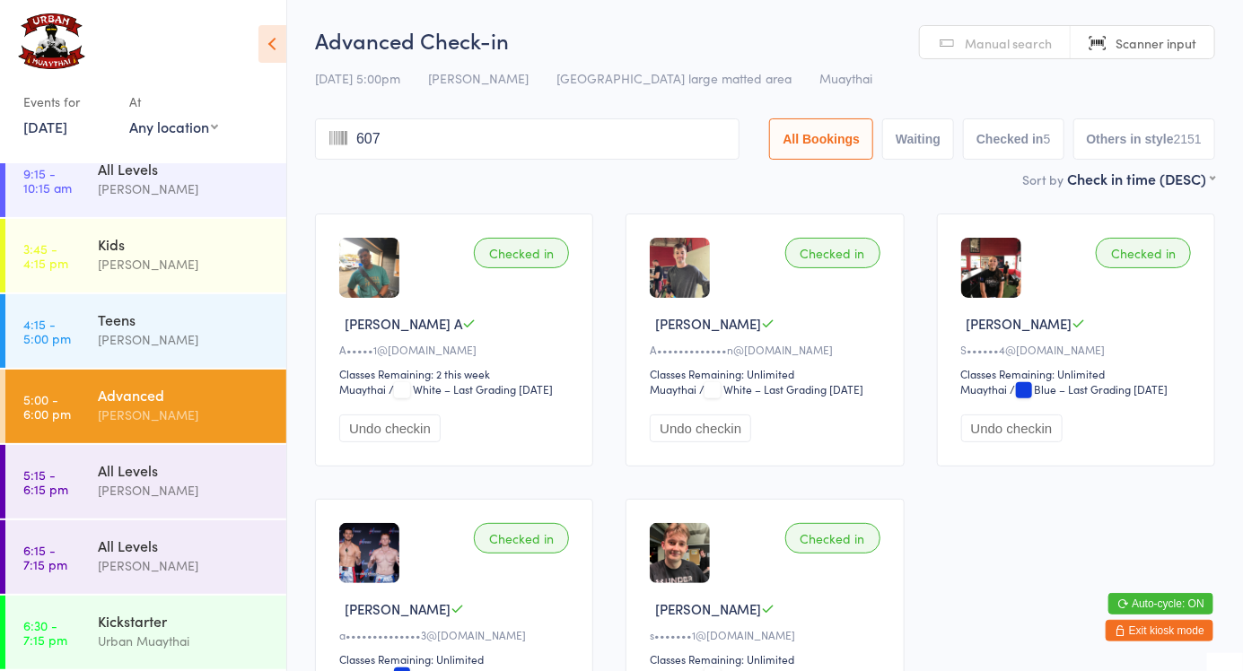
type input "6074"
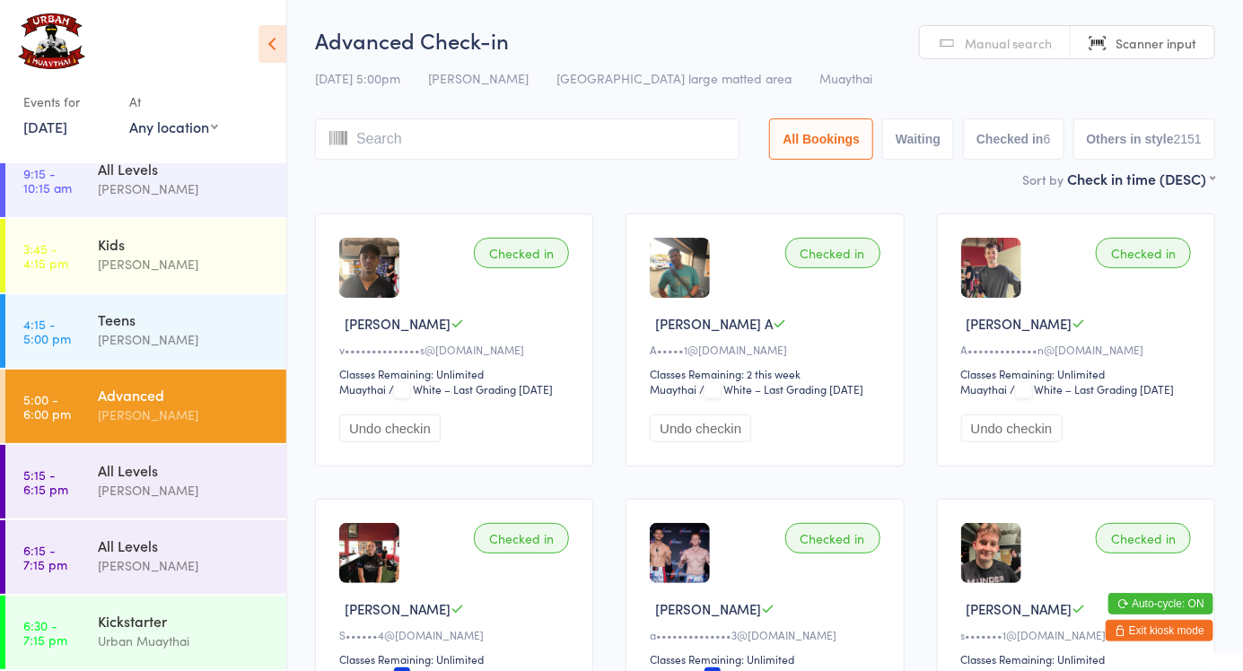
click at [406, 442] on button "Undo checkin" at bounding box center [389, 429] width 101 height 28
click at [205, 485] on div "[PERSON_NAME]" at bounding box center [184, 490] width 173 height 21
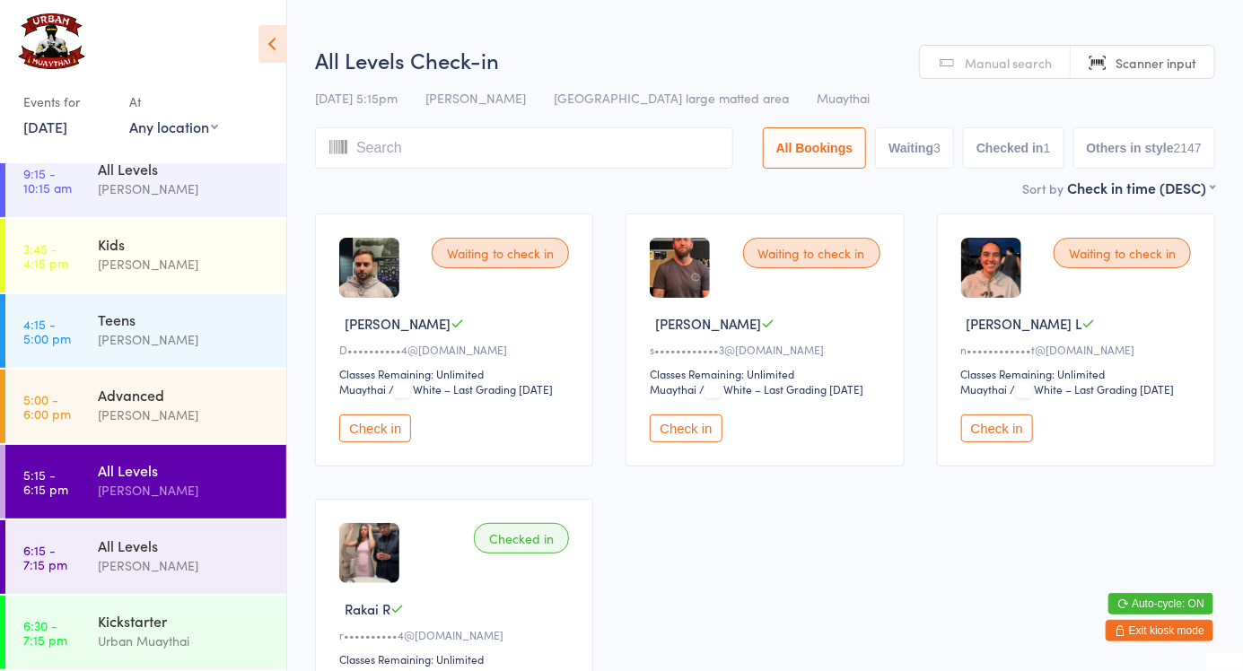
click at [1033, 63] on span "Manual search" at bounding box center [1008, 63] width 87 height 18
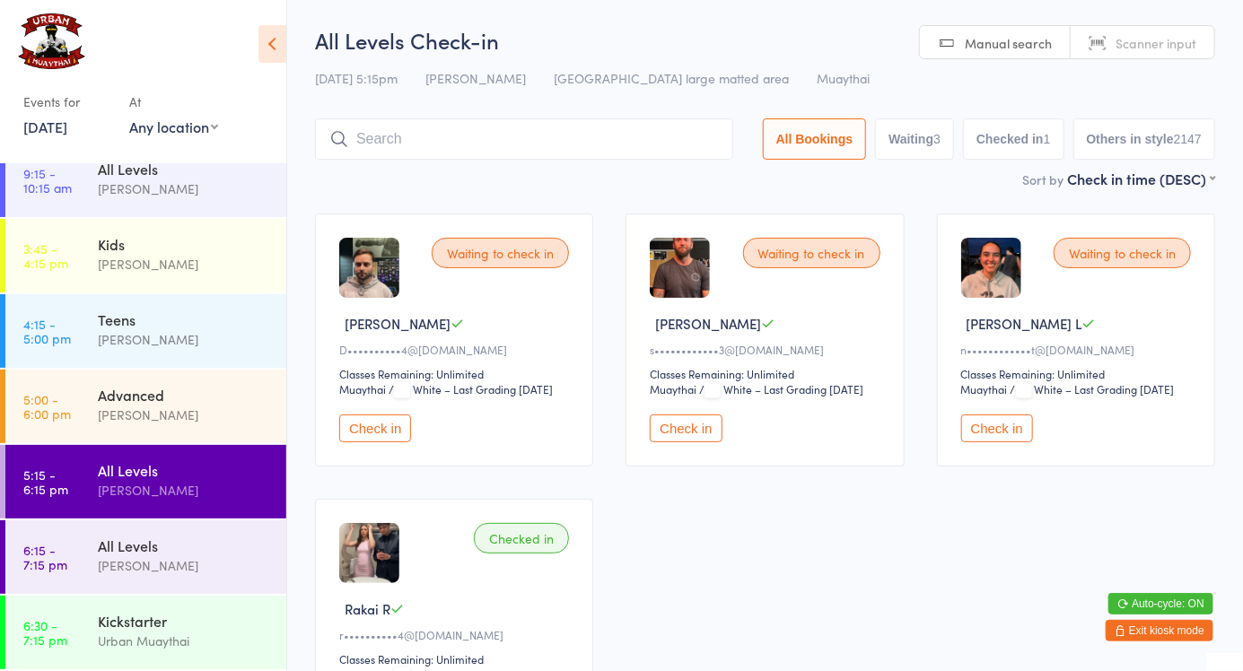
click at [602, 159] on input "search" at bounding box center [524, 138] width 418 height 41
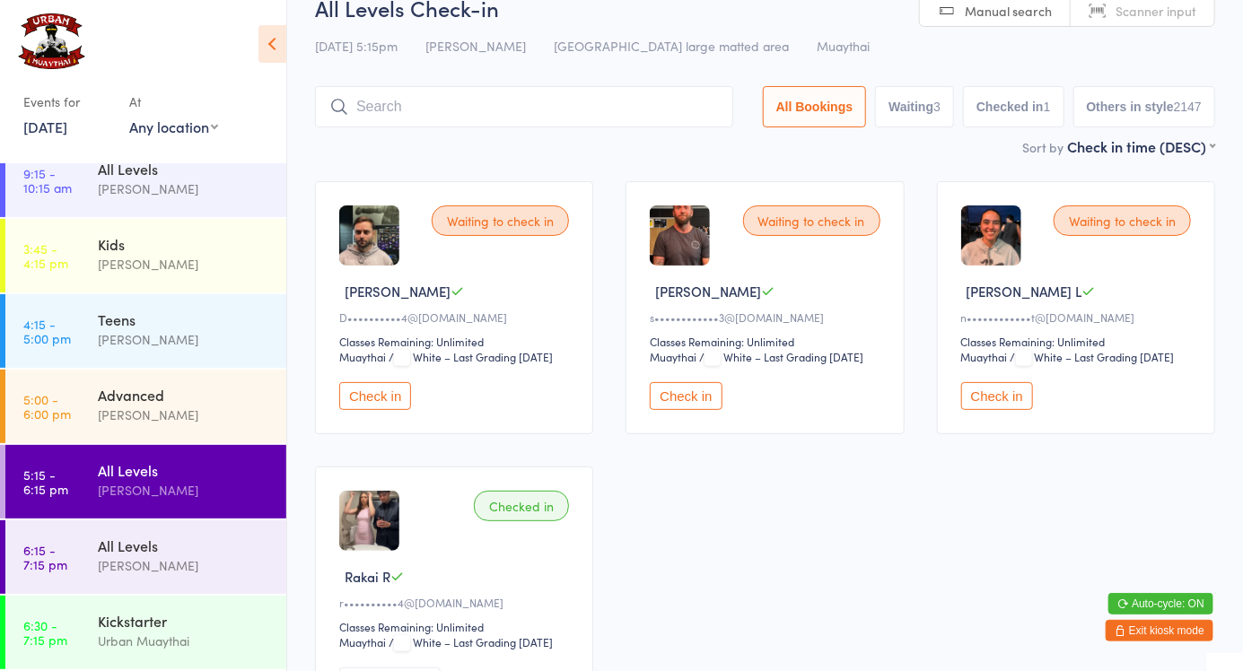
click at [589, 136] on div "Sort by Check in time (DESC) First name (ASC) First name (DESC) Last name (ASC)…" at bounding box center [765, 146] width 900 height 20
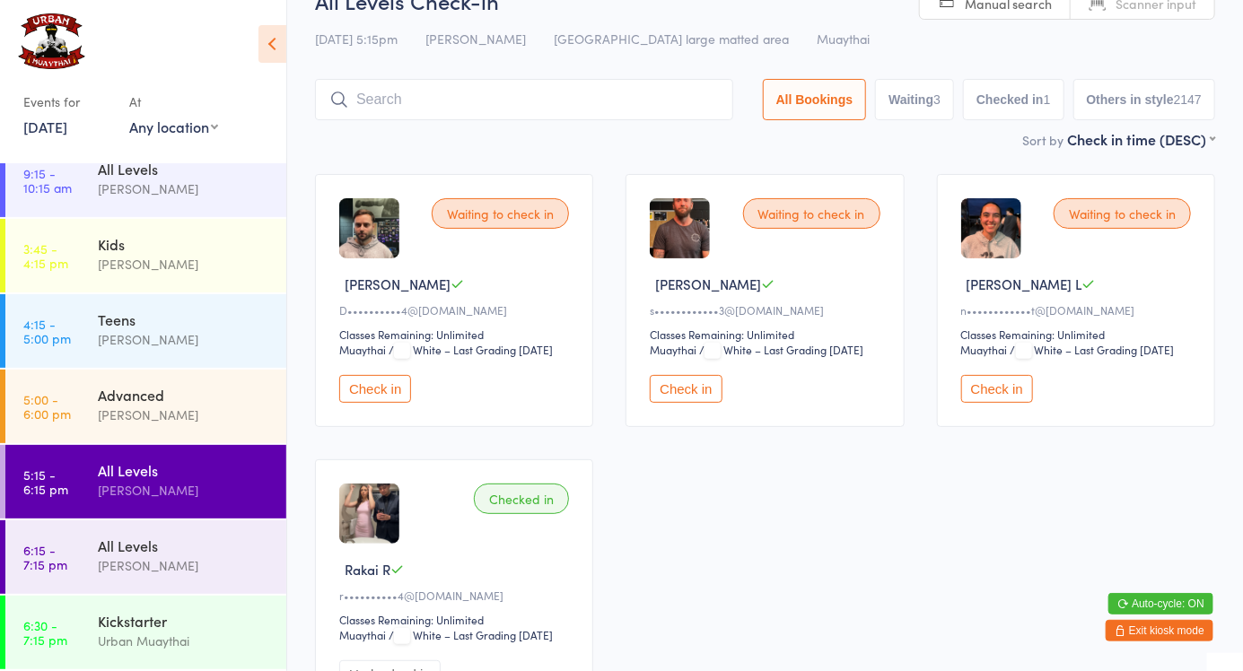
click at [492, 106] on input "search" at bounding box center [524, 99] width 418 height 41
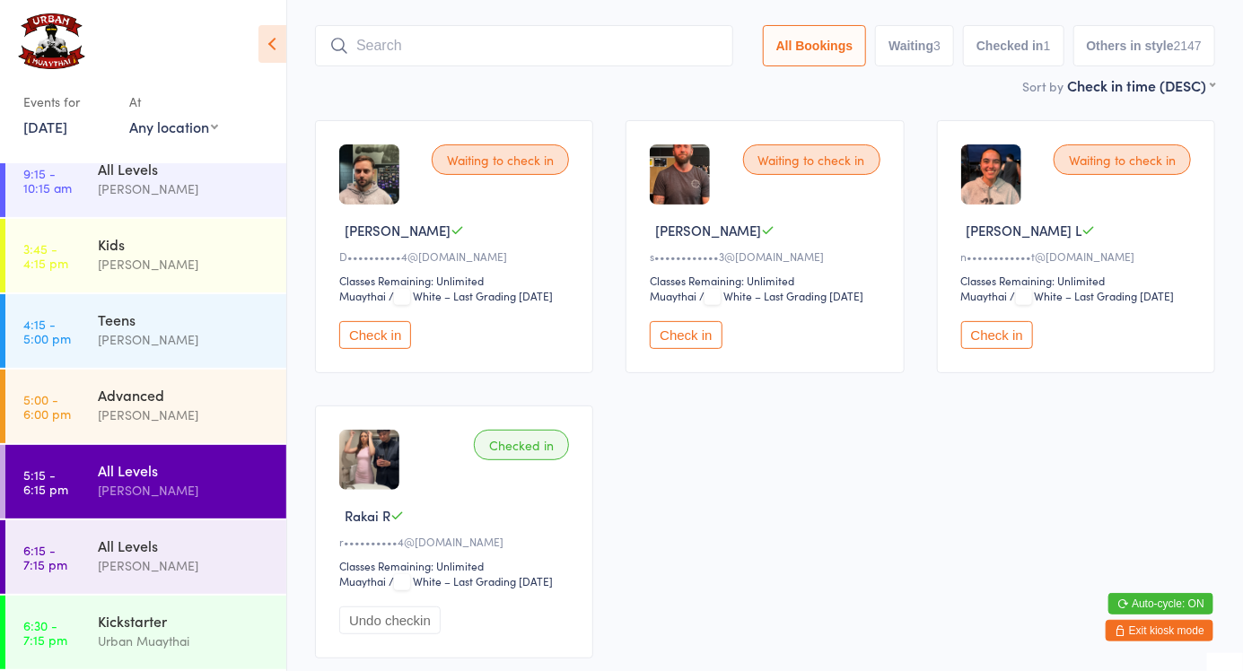
scroll to position [119, 0]
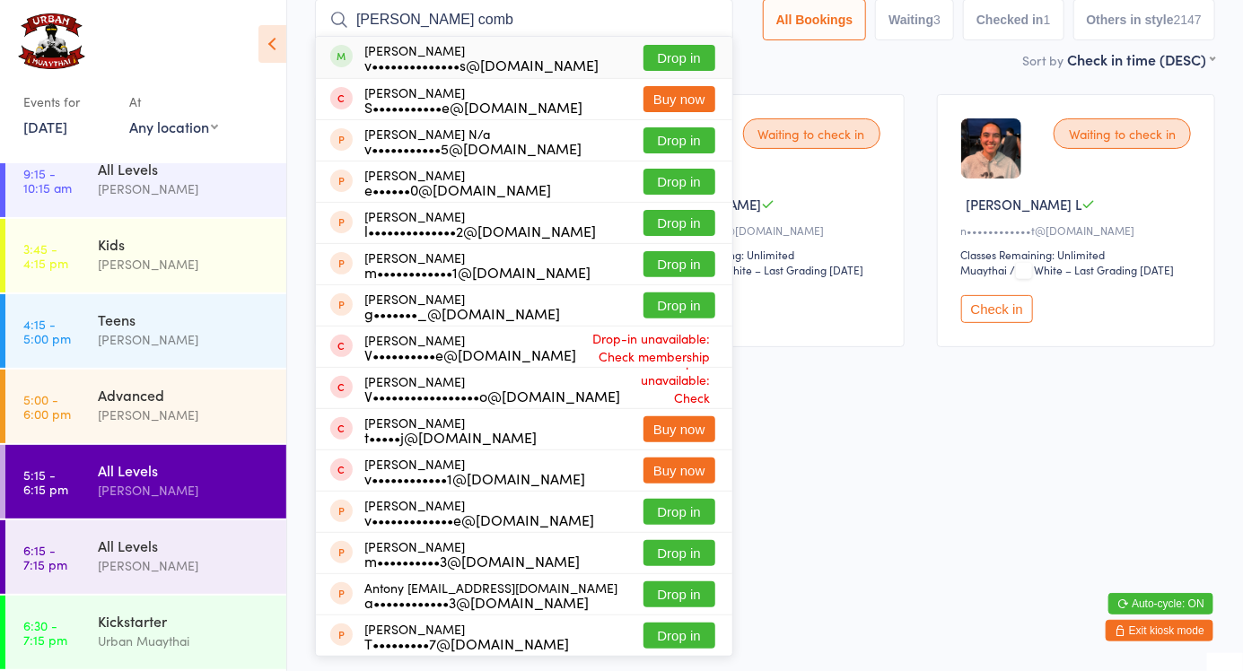
type input "Vince comb"
click at [690, 61] on button "Drop in" at bounding box center [679, 58] width 72 height 26
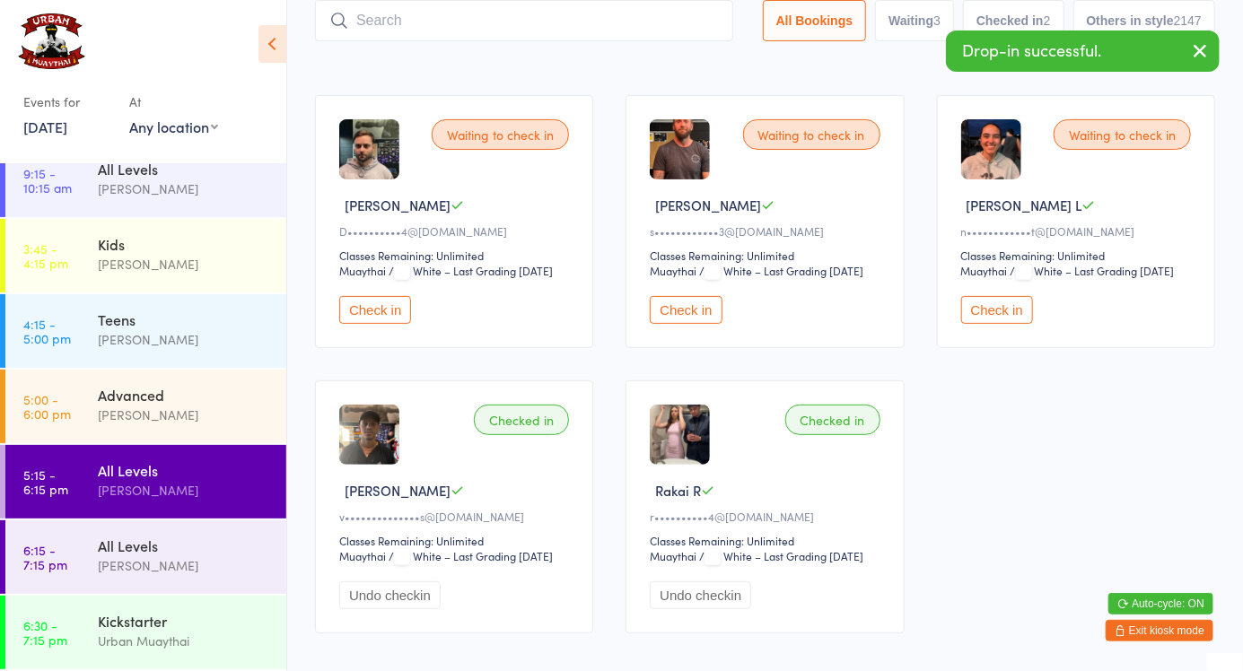
click at [925, 24] on button "Waiting 3" at bounding box center [914, 20] width 79 height 41
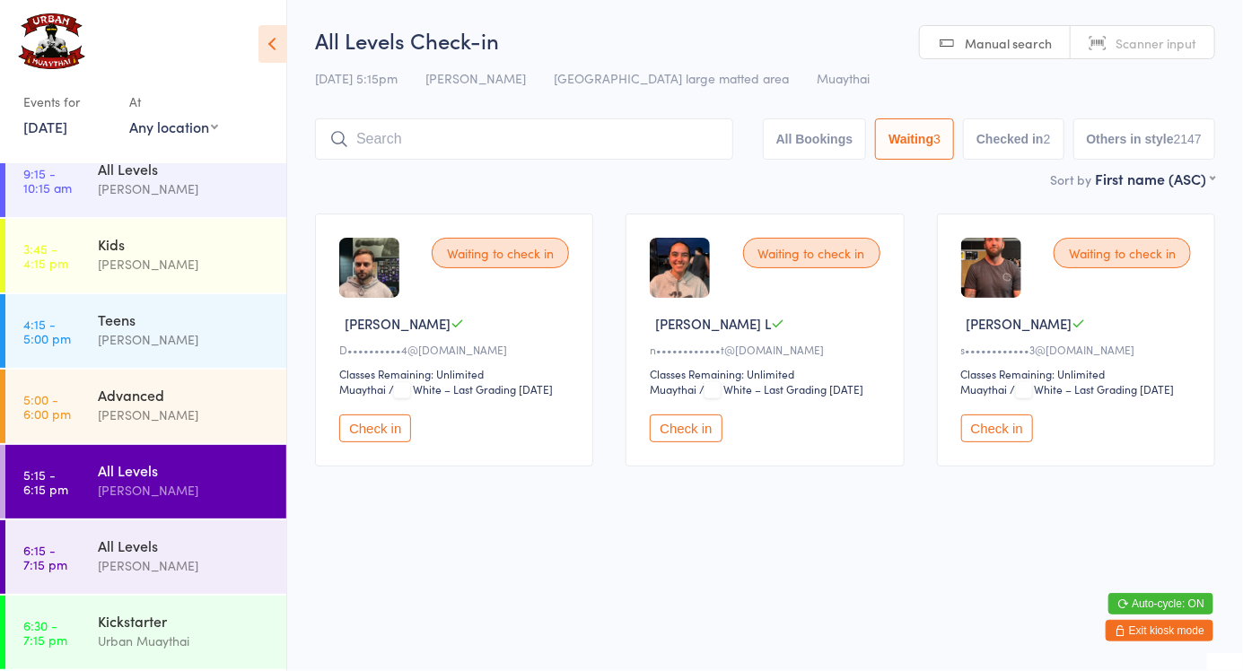
click at [997, 148] on button "Checked in 2" at bounding box center [1013, 138] width 101 height 41
select select "5"
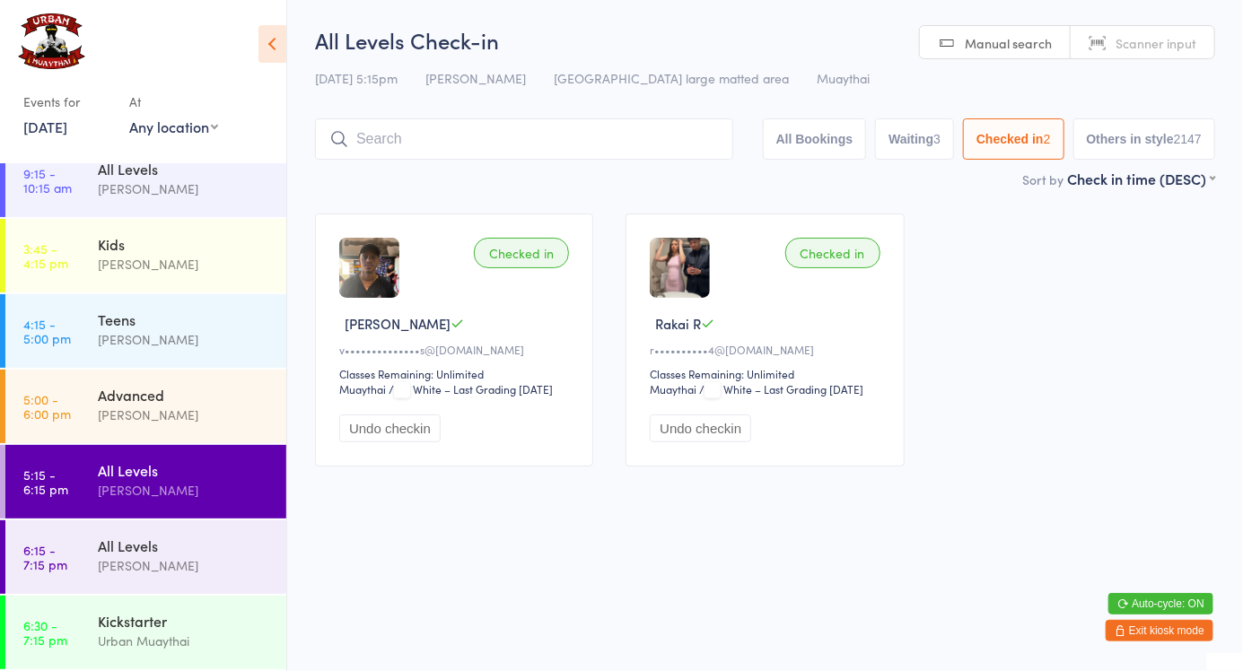
click at [1013, 47] on span "Manual search" at bounding box center [1008, 43] width 87 height 18
type input "5709"
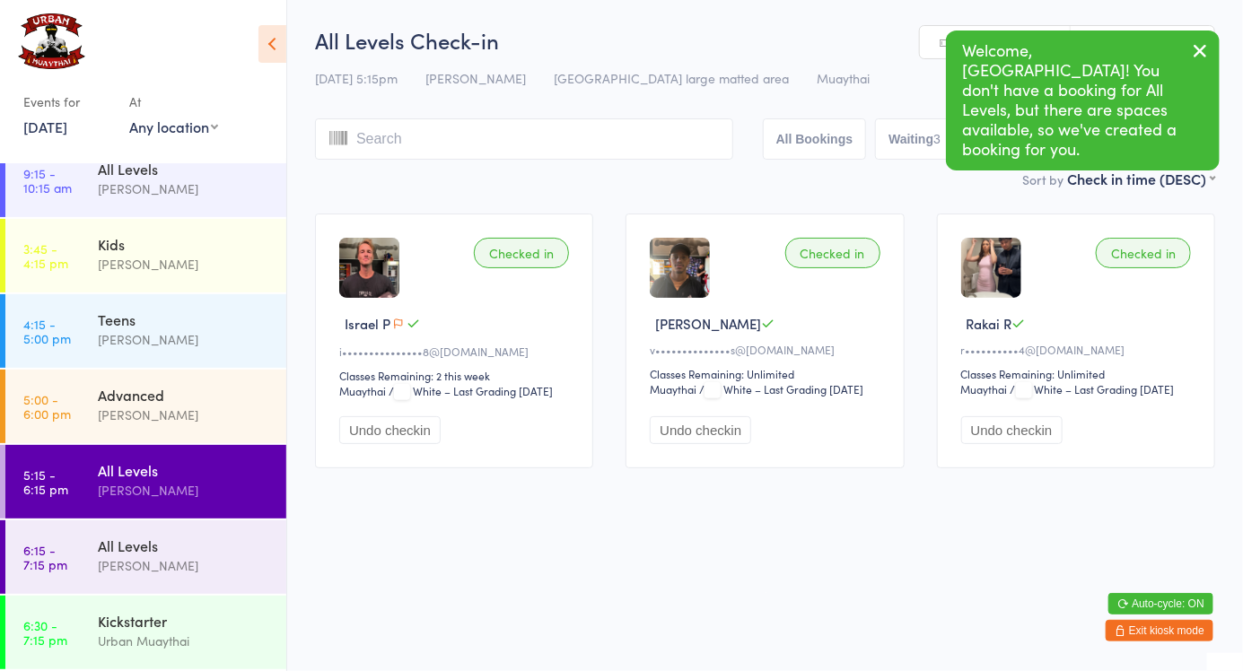
click at [396, 325] on icon "button" at bounding box center [398, 324] width 11 height 11
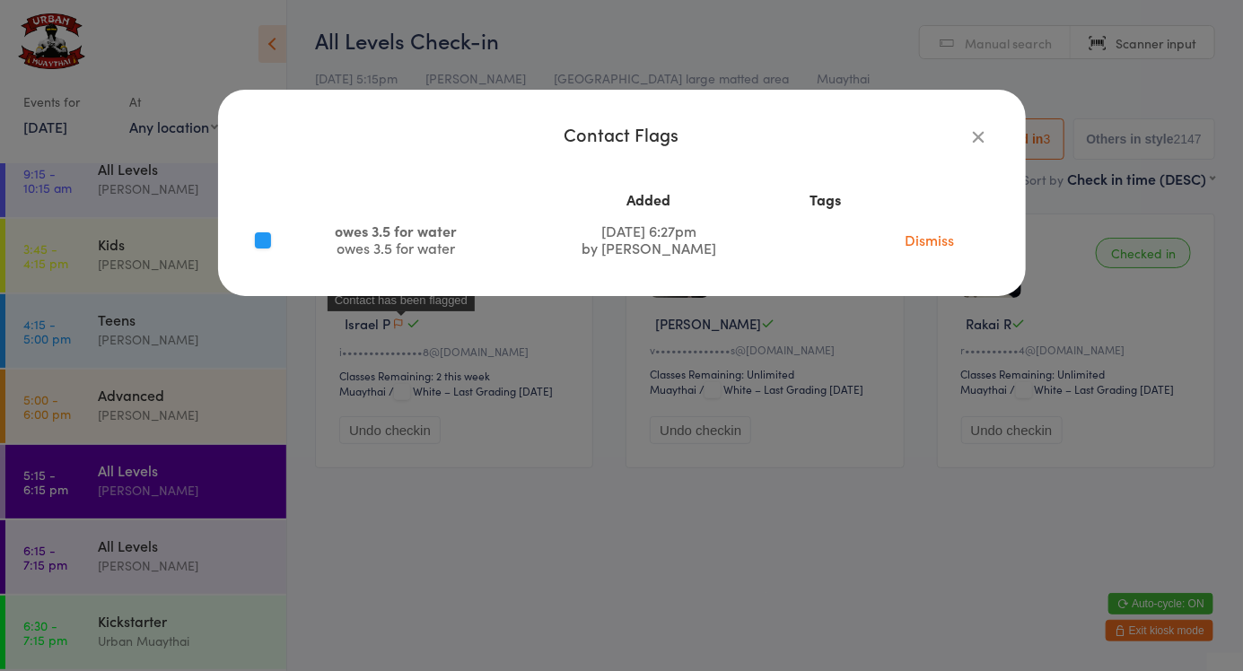
click at [969, 138] on icon "button" at bounding box center [979, 137] width 20 height 20
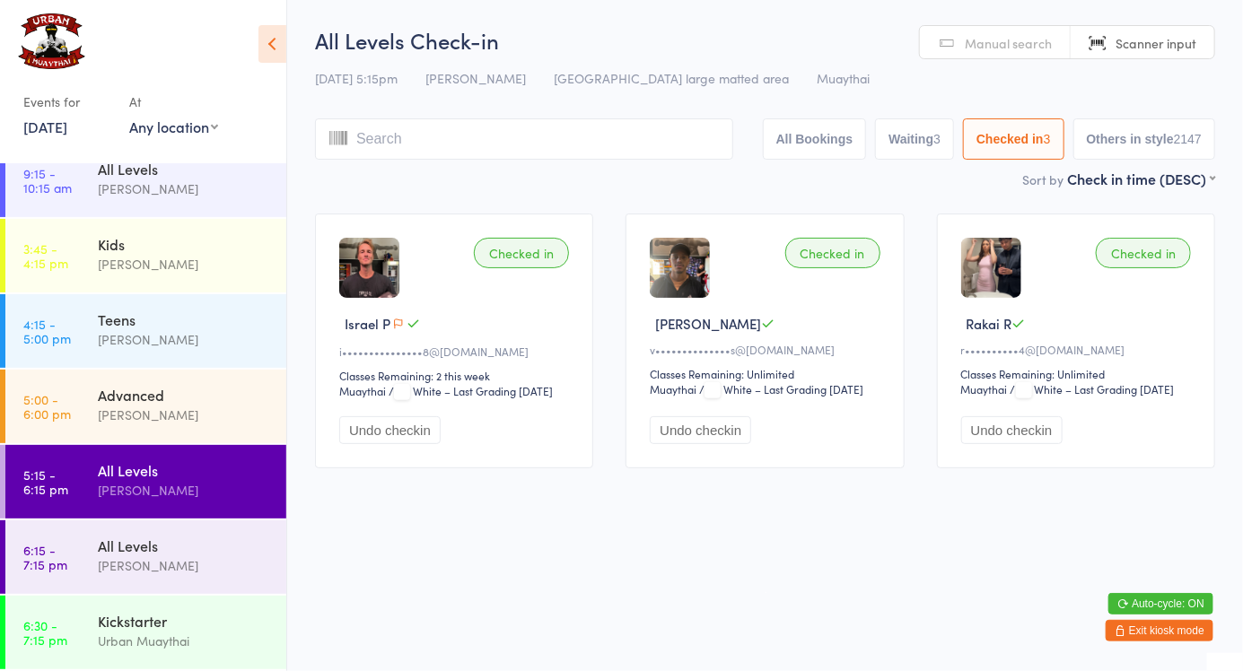
click at [400, 329] on icon "button" at bounding box center [398, 324] width 11 height 11
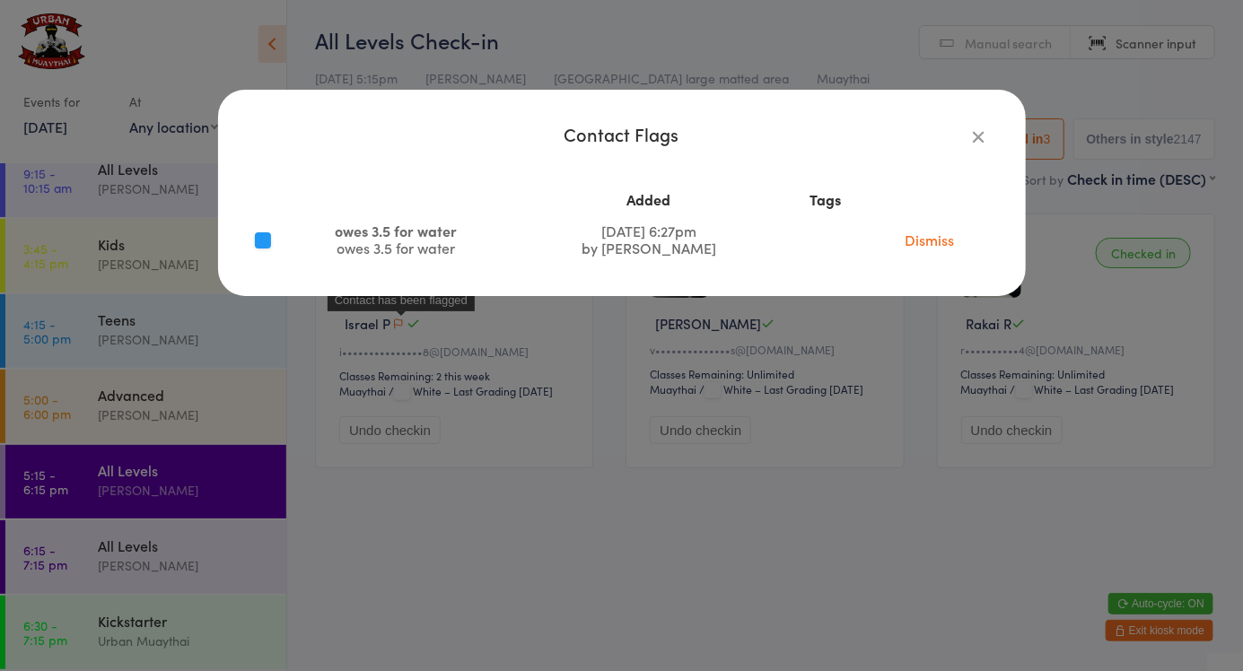
click at [930, 240] on link "Dismiss" at bounding box center [928, 240] width 49 height 20
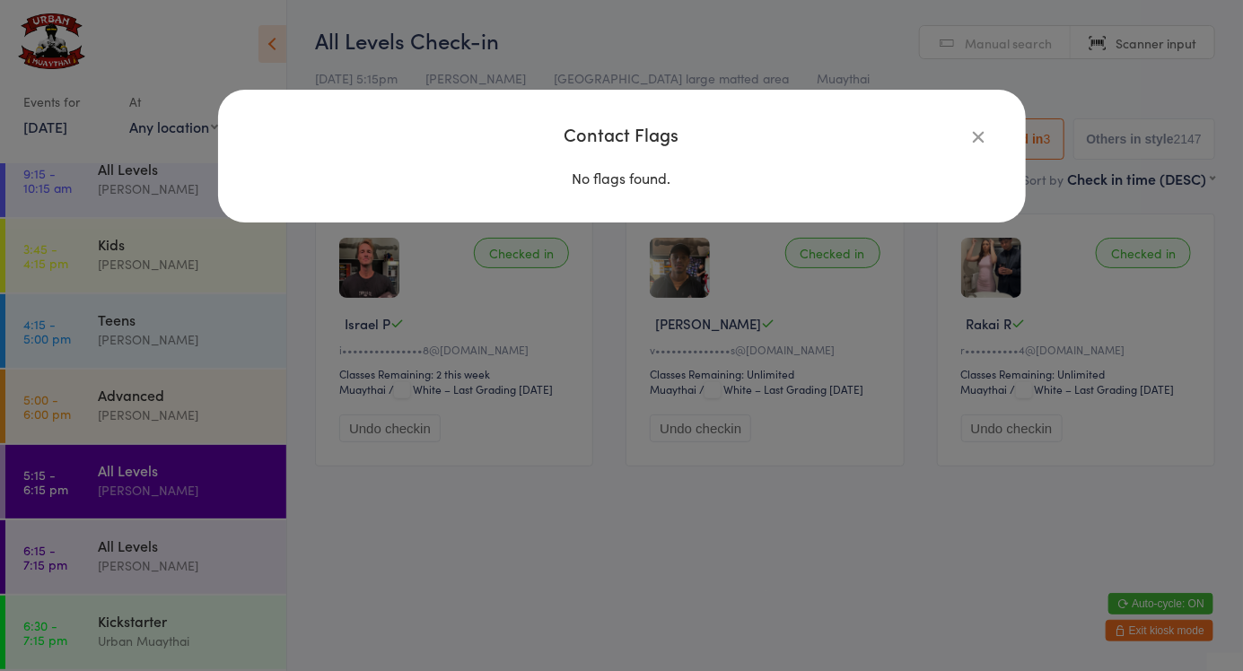
click at [595, 384] on div "Contact Flags No flags found." at bounding box center [621, 335] width 1243 height 671
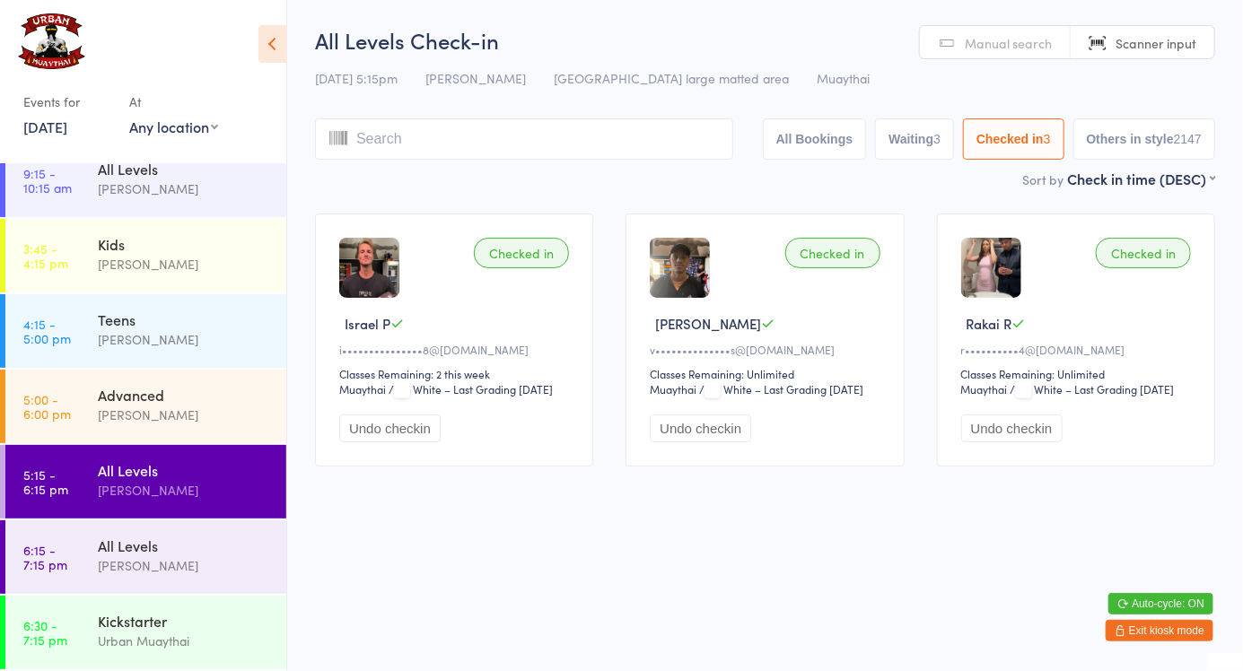
click at [388, 442] on button "Undo checkin" at bounding box center [389, 429] width 101 height 28
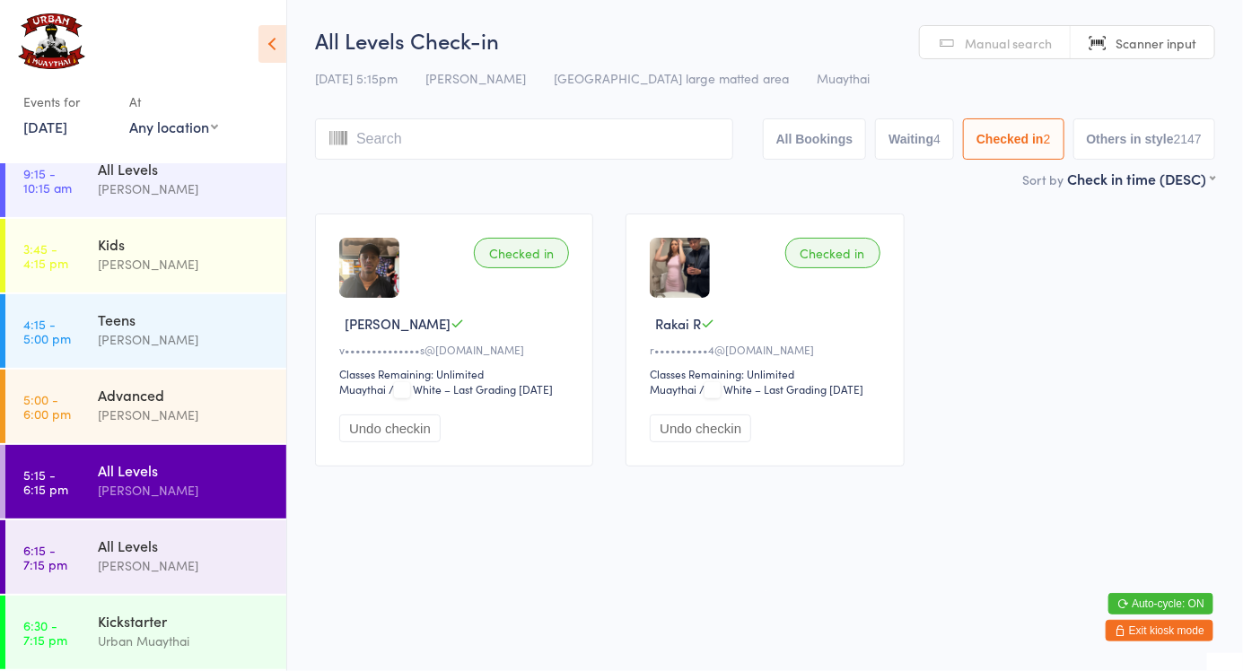
click at [376, 135] on input "search" at bounding box center [524, 138] width 418 height 41
type input "6178"
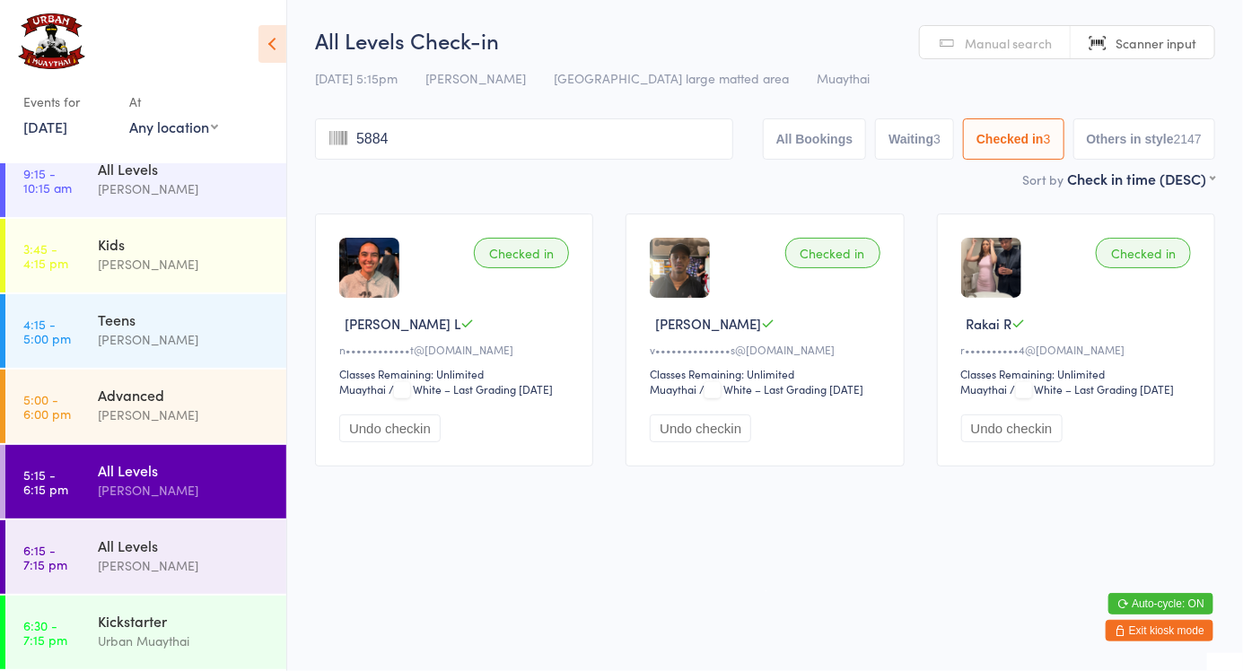
type input "5884"
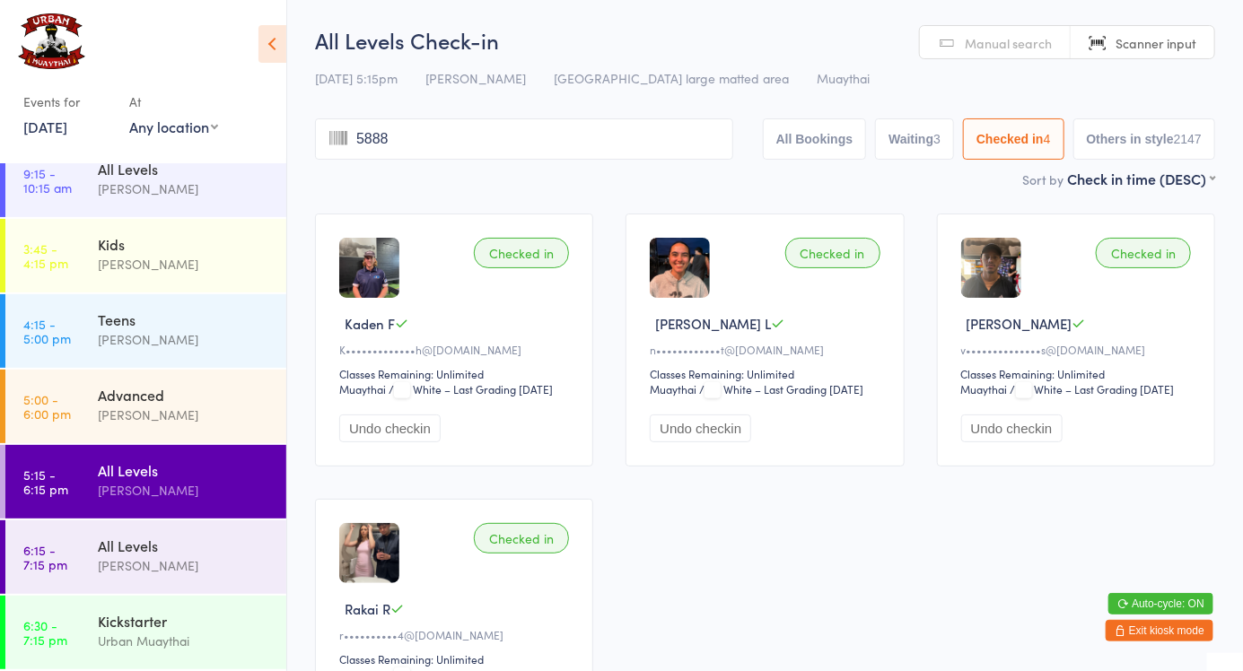
type input "5888"
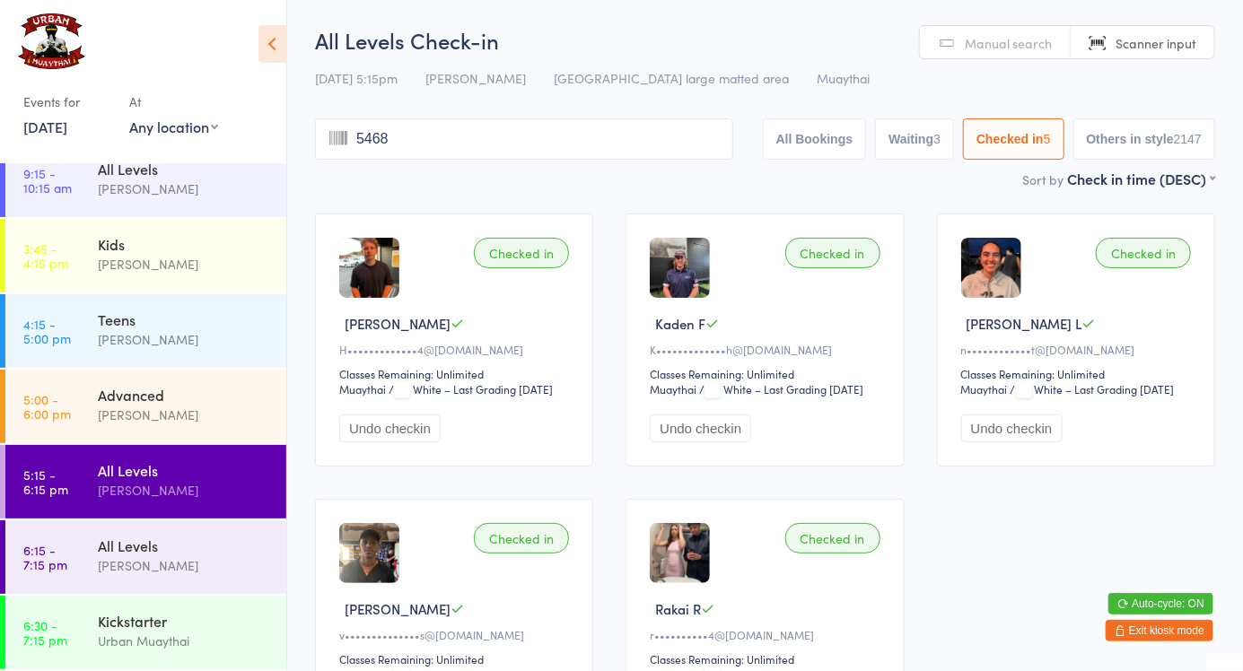
type input "5468"
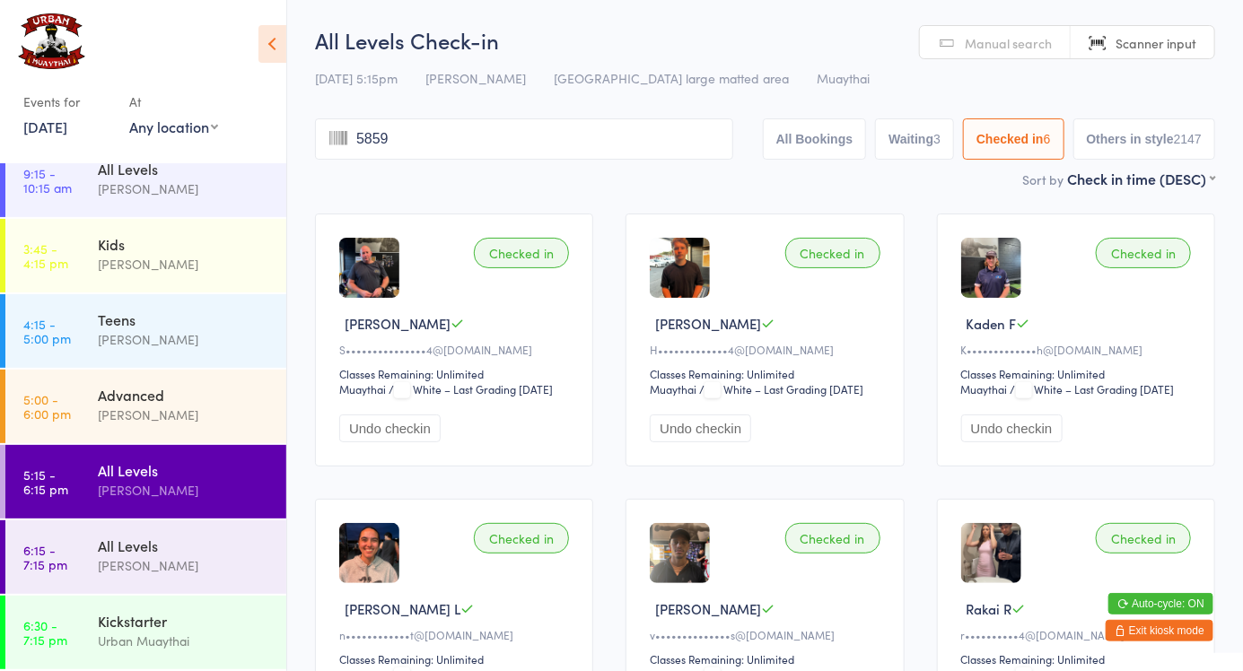
type input "5859"
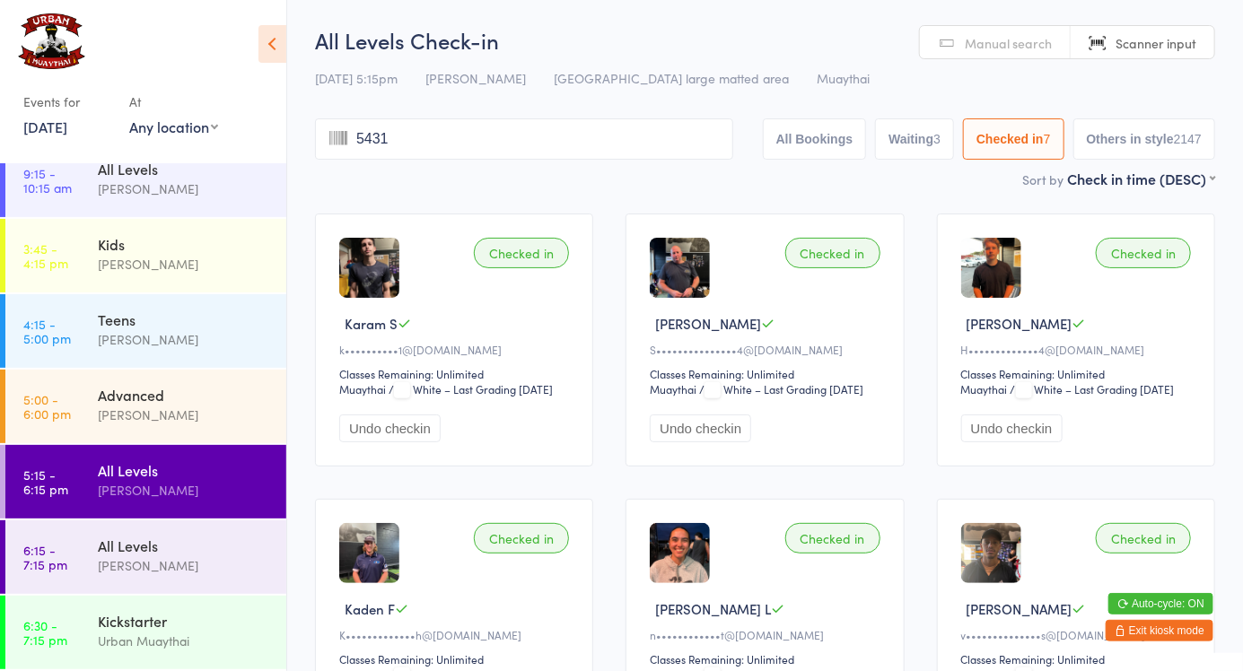
type input "5431"
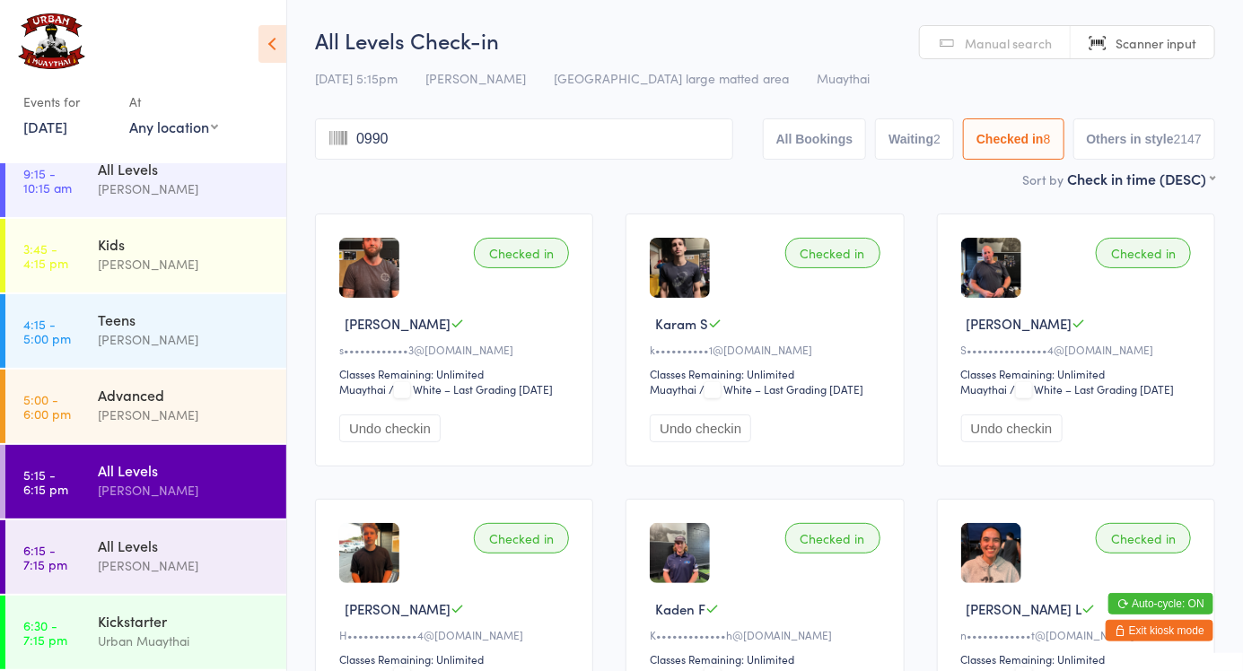
type input "0990"
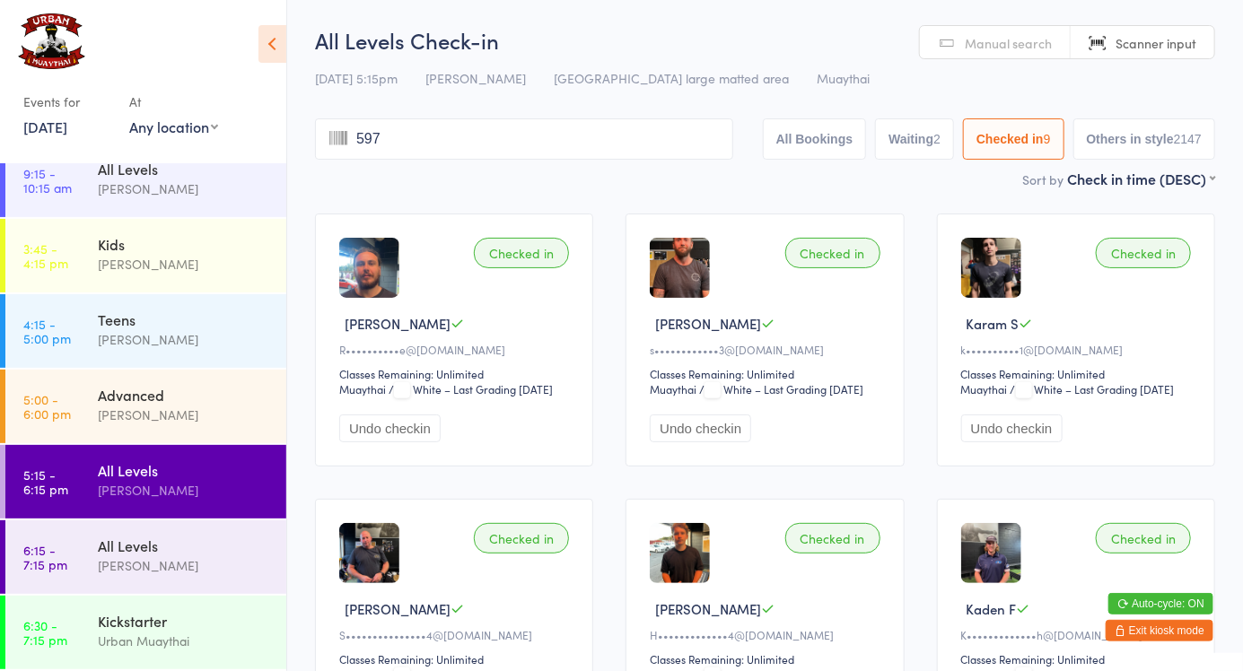
type input "5971"
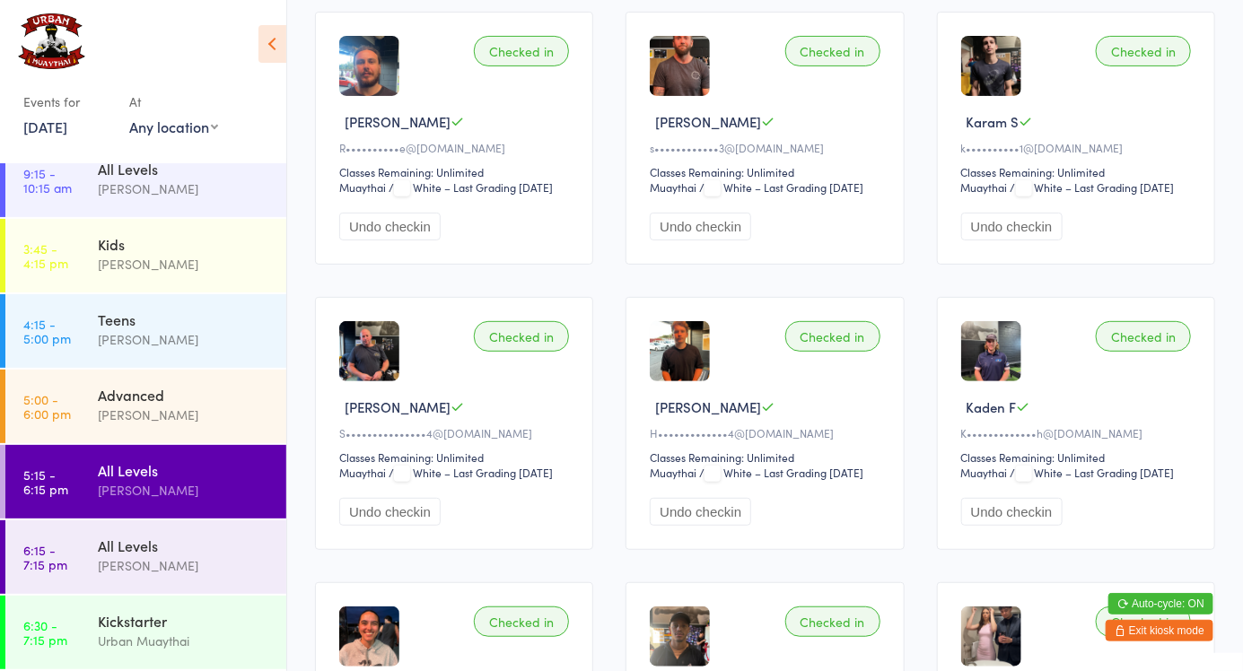
scroll to position [198, 0]
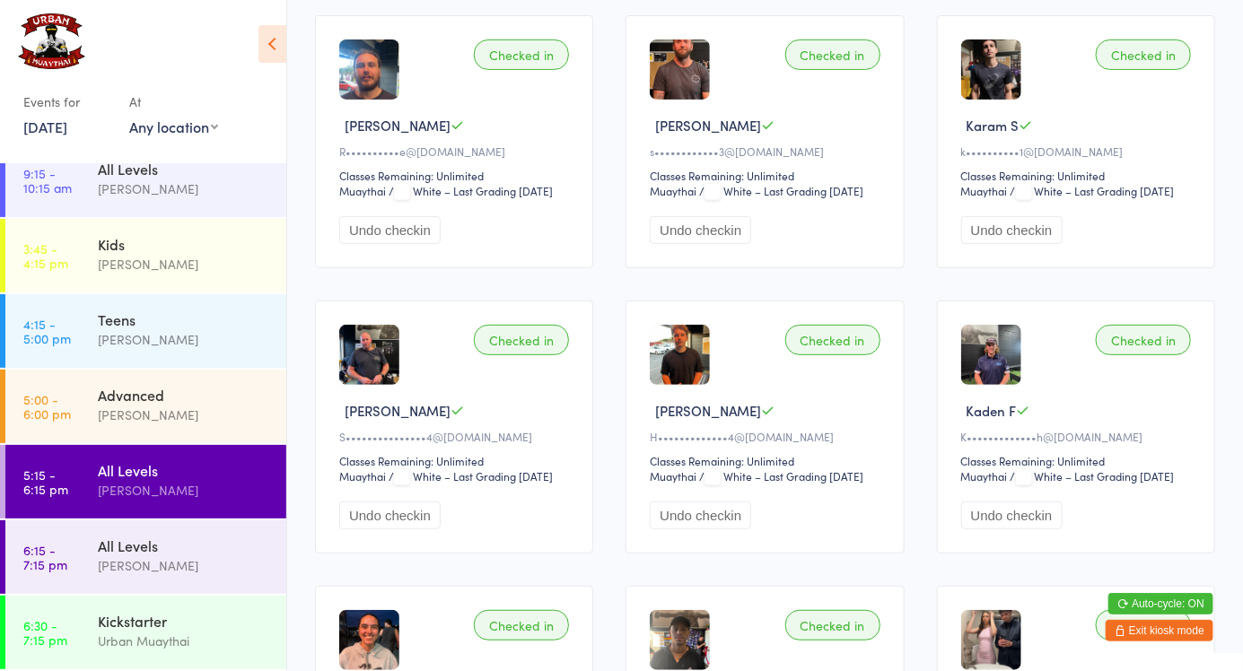
click at [1176, 529] on div "Undo checkin" at bounding box center [1078, 516] width 235 height 28
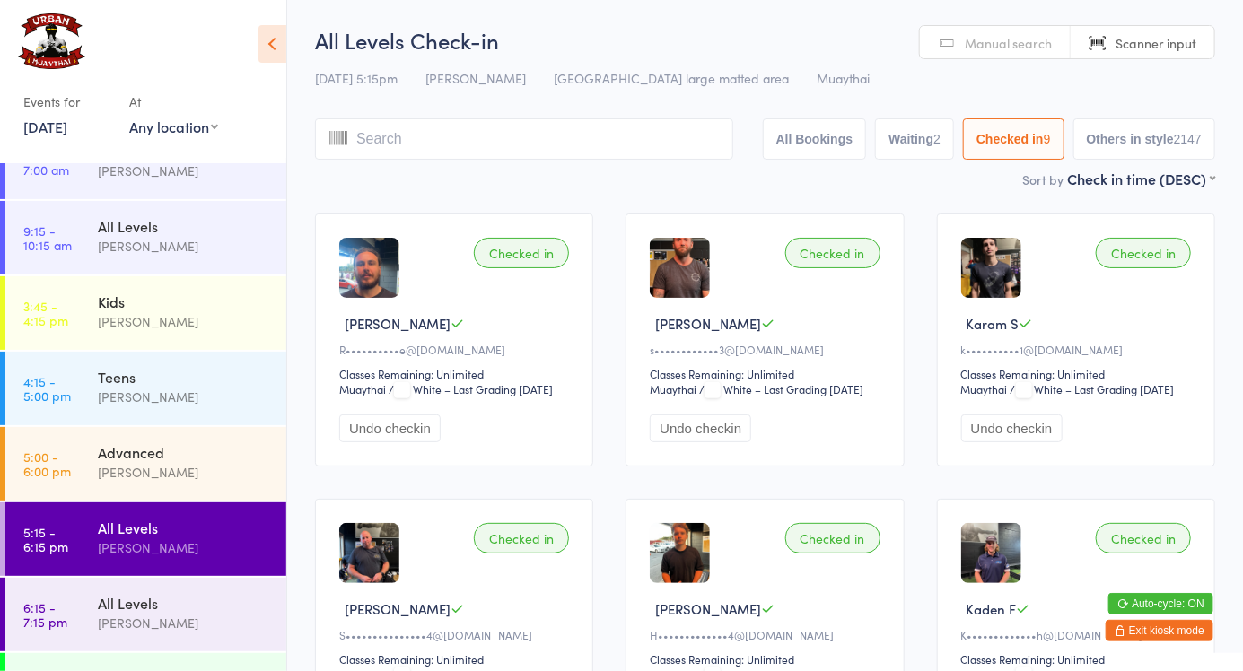
scroll to position [95, 0]
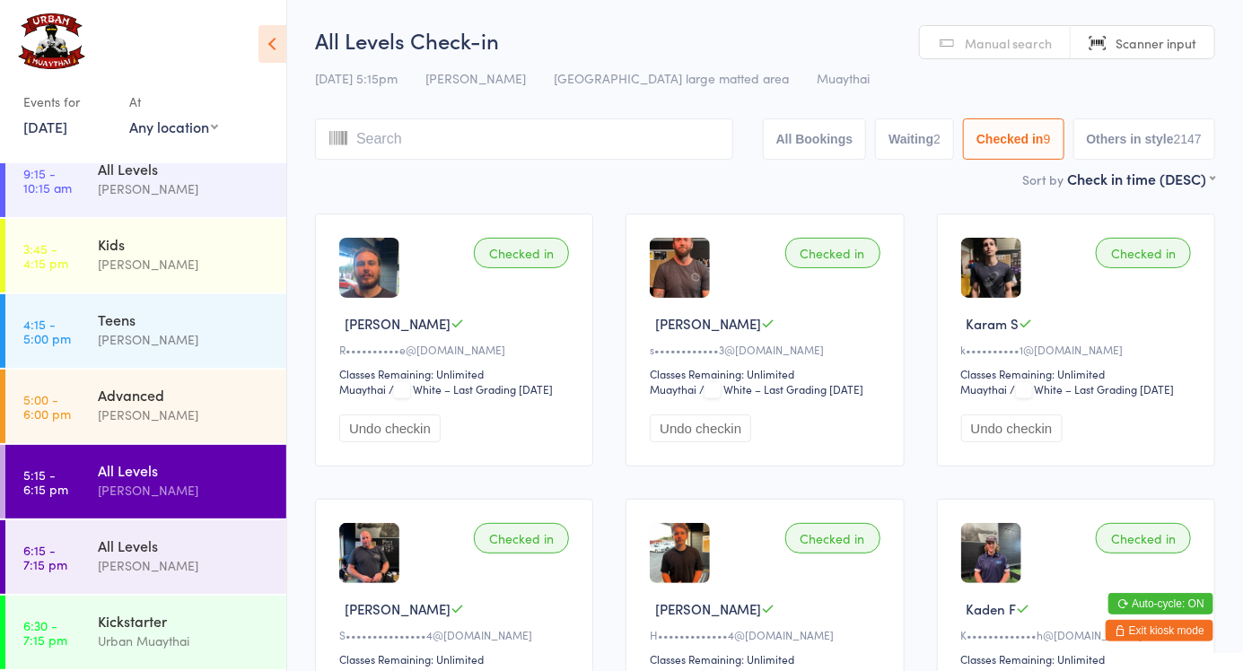
click at [723, 156] on input "search" at bounding box center [524, 138] width 418 height 41
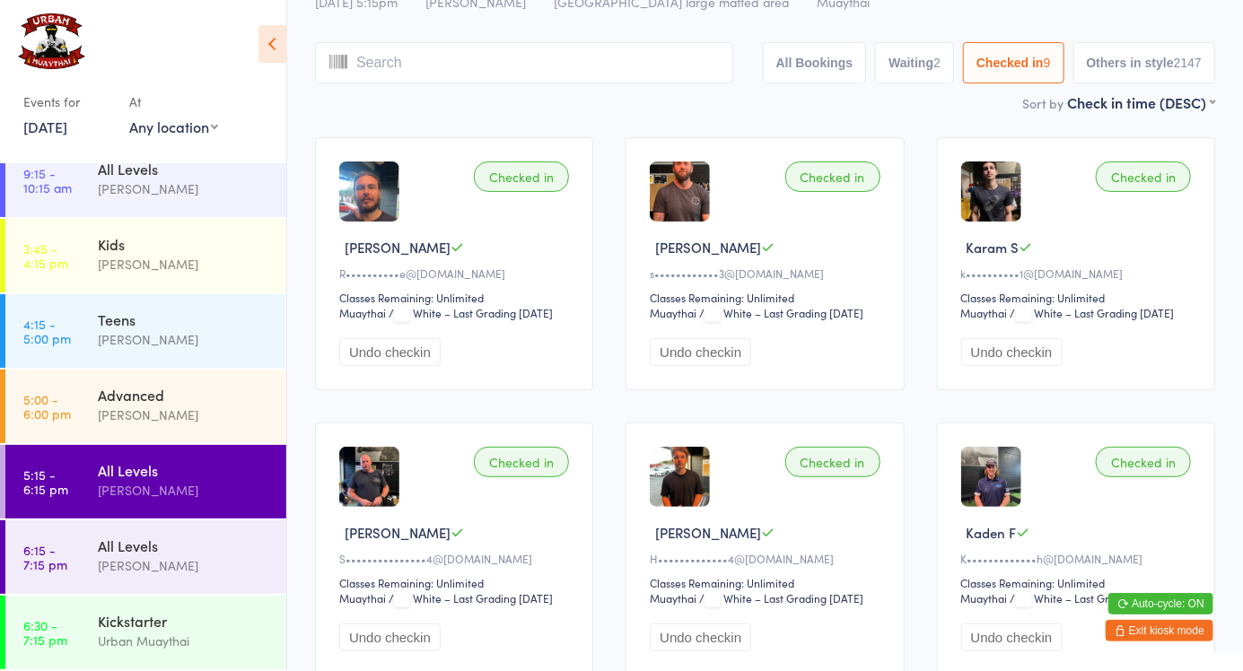
scroll to position [119, 0]
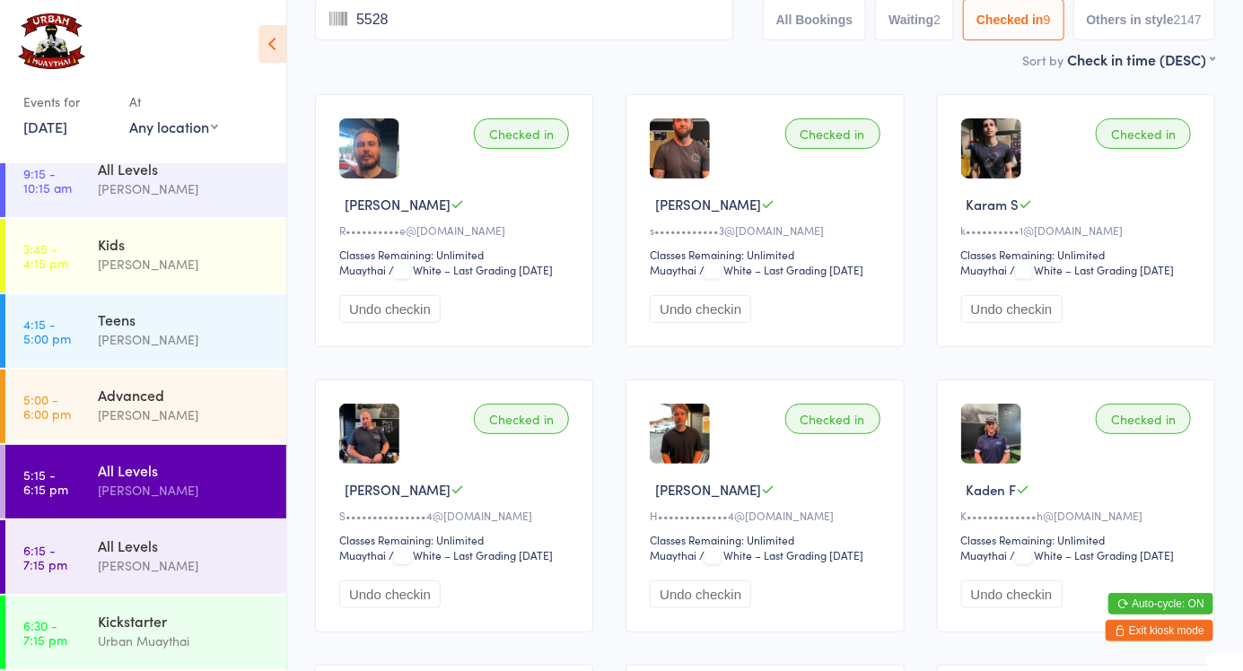
type input "5528"
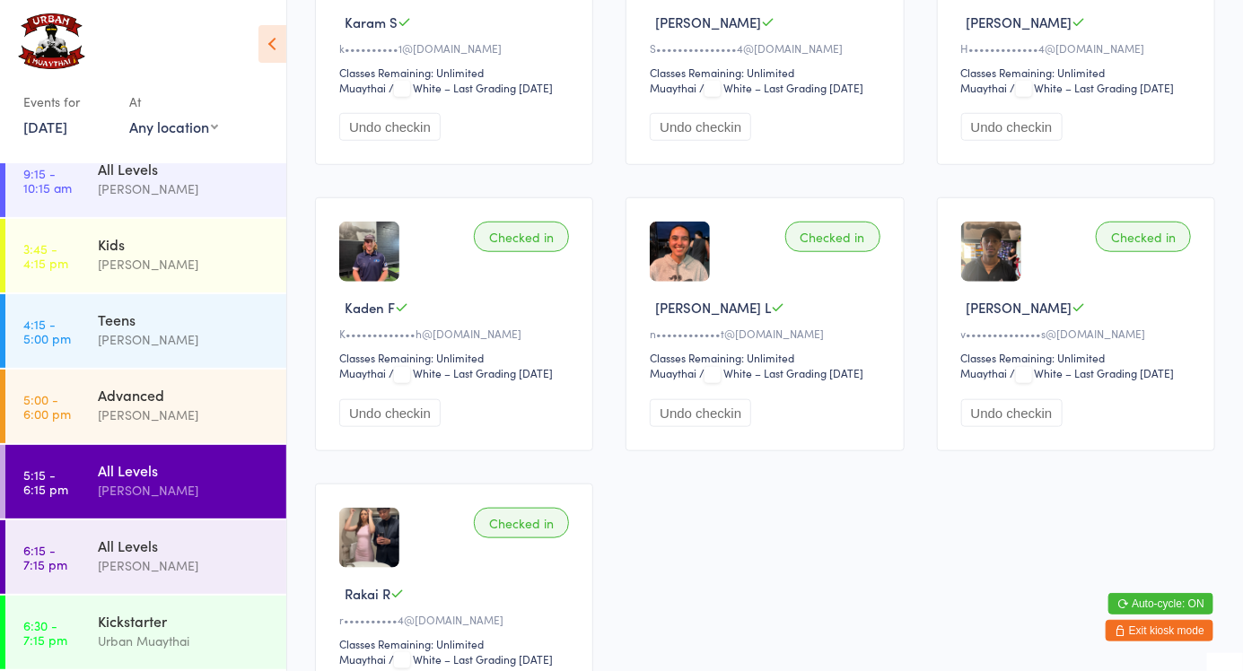
scroll to position [585, 0]
type input "5851"
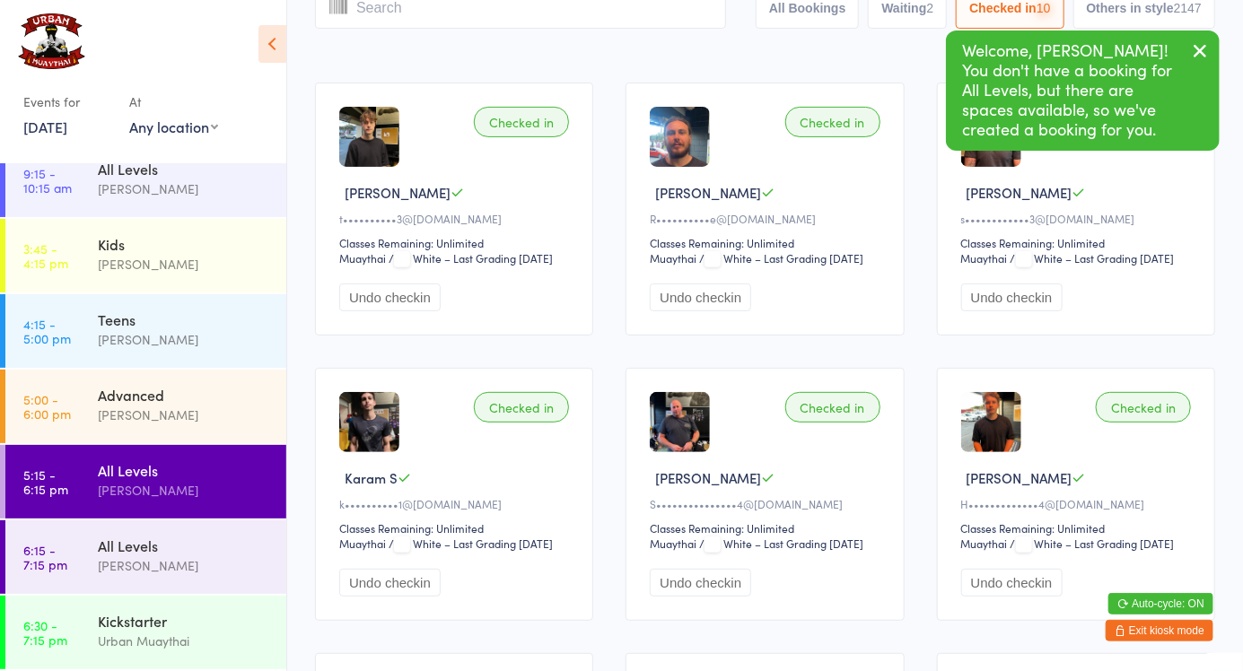
scroll to position [0, 0]
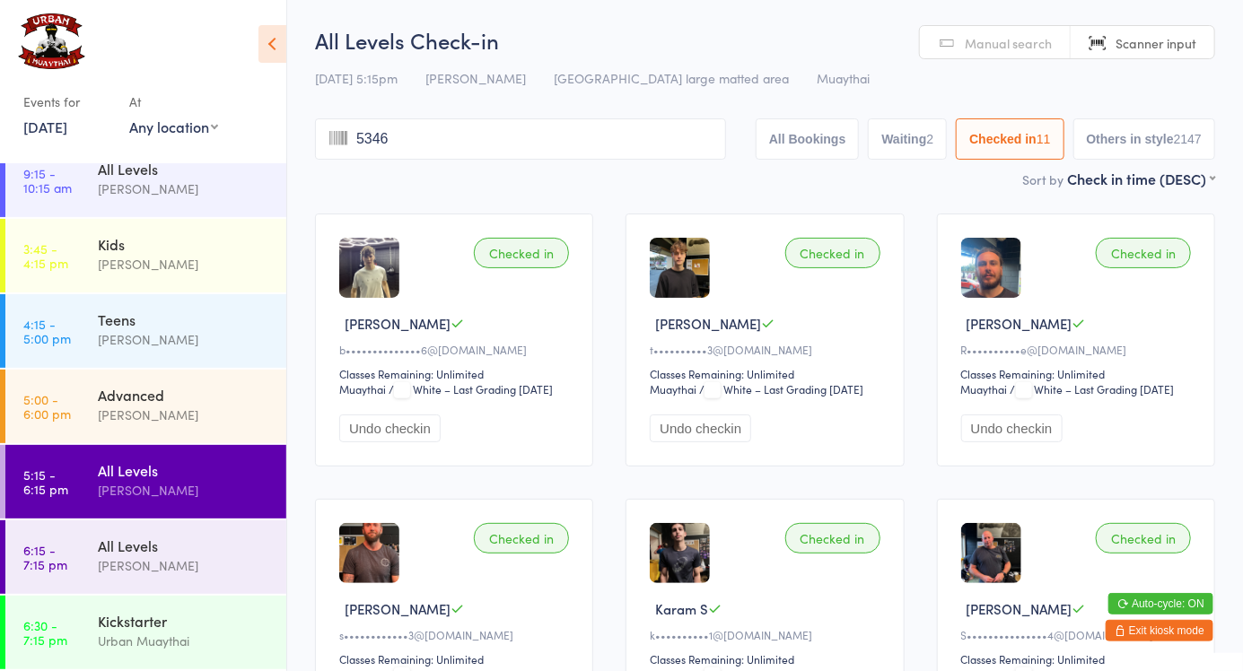
type input "5346"
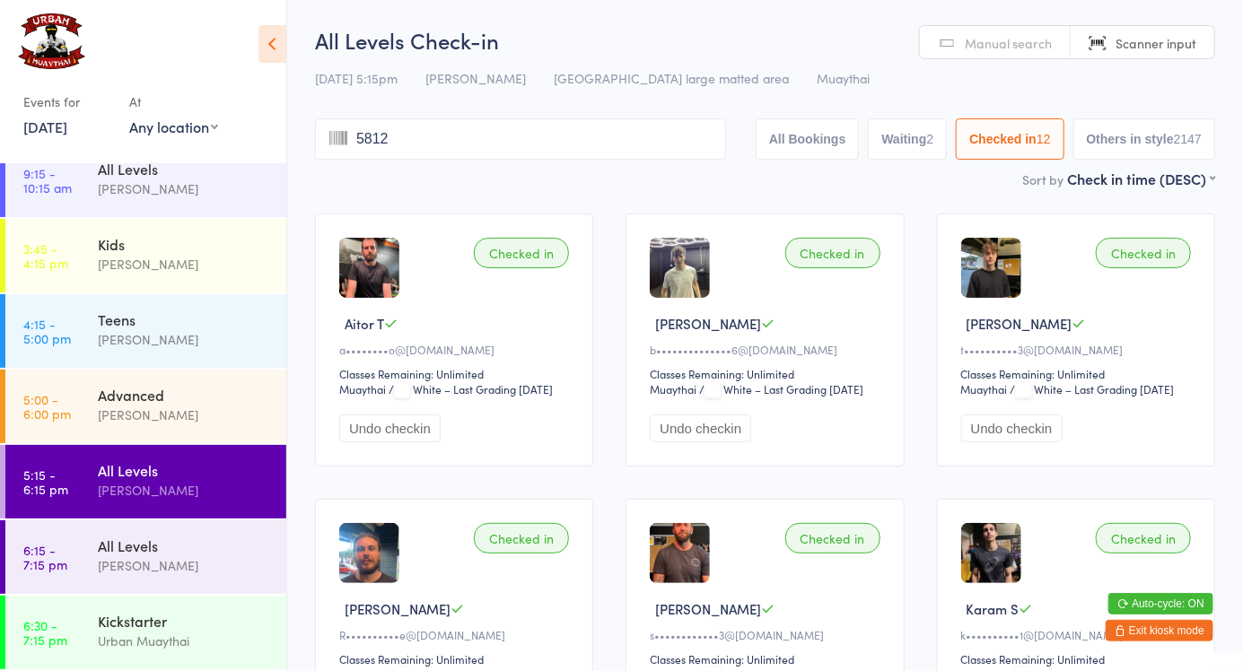
type input "5812"
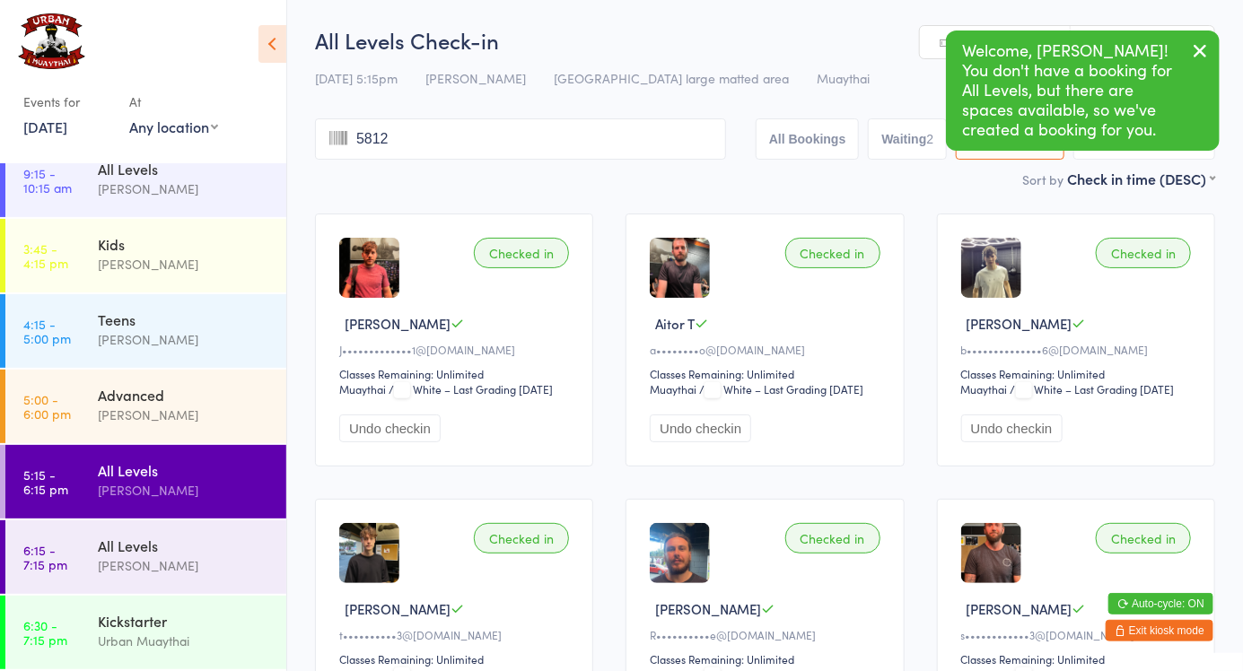
type input "5812"
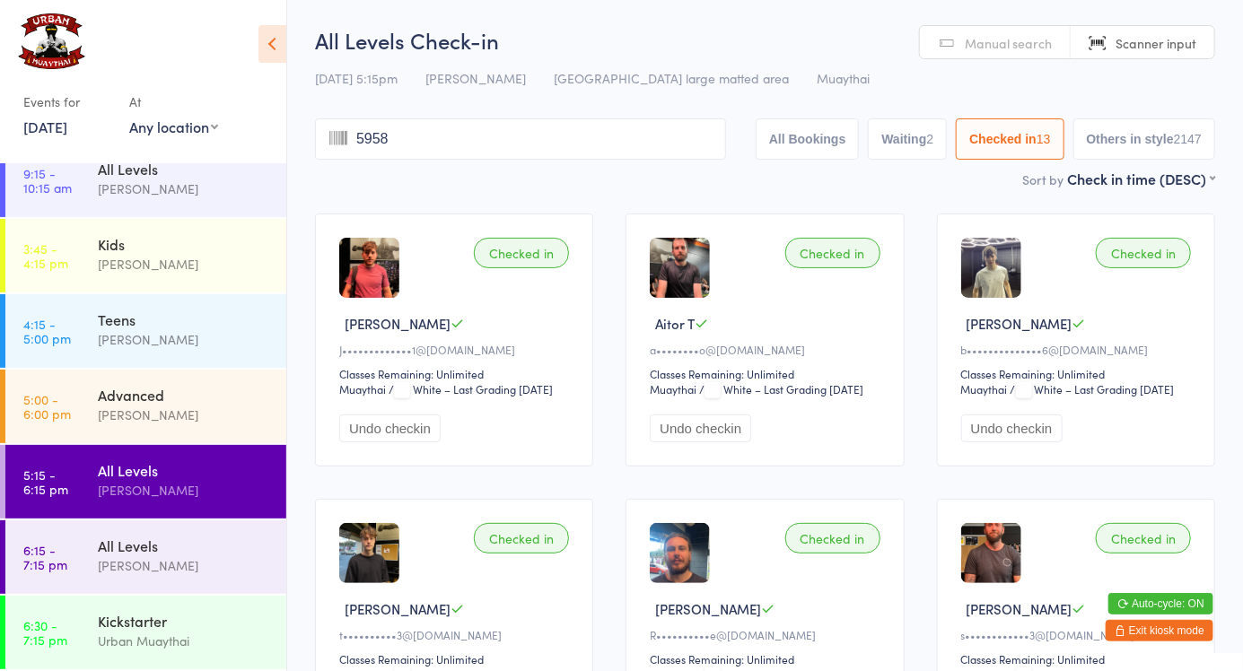
type input "5958"
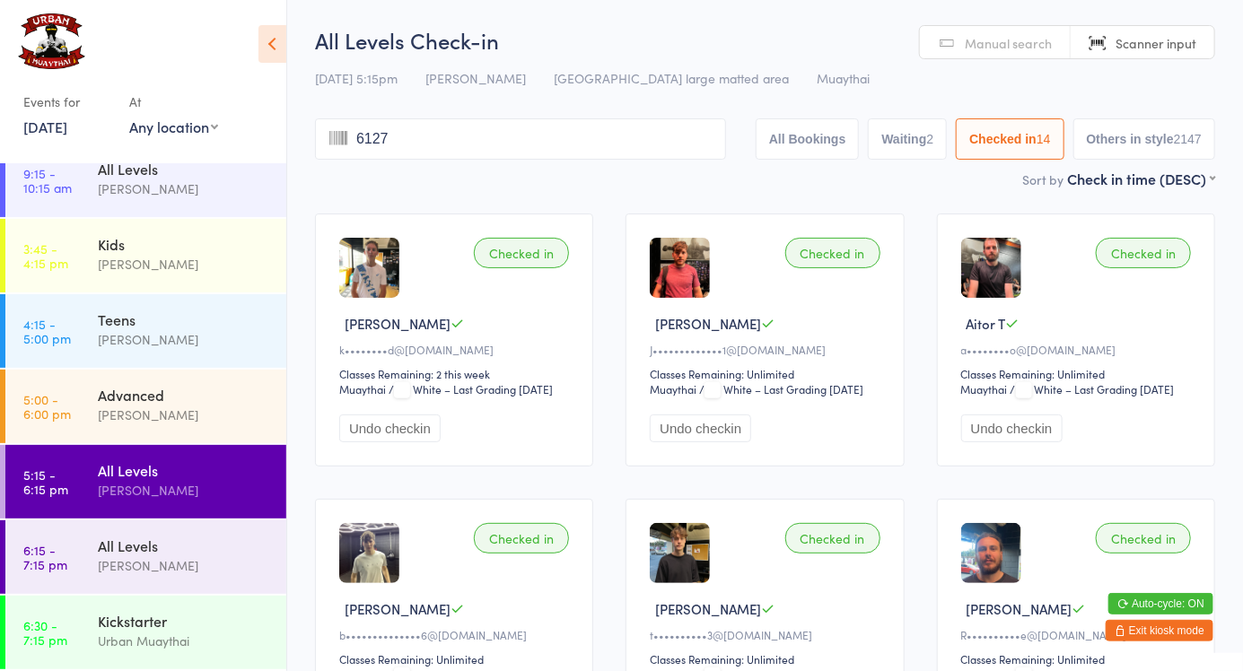
type input "6127"
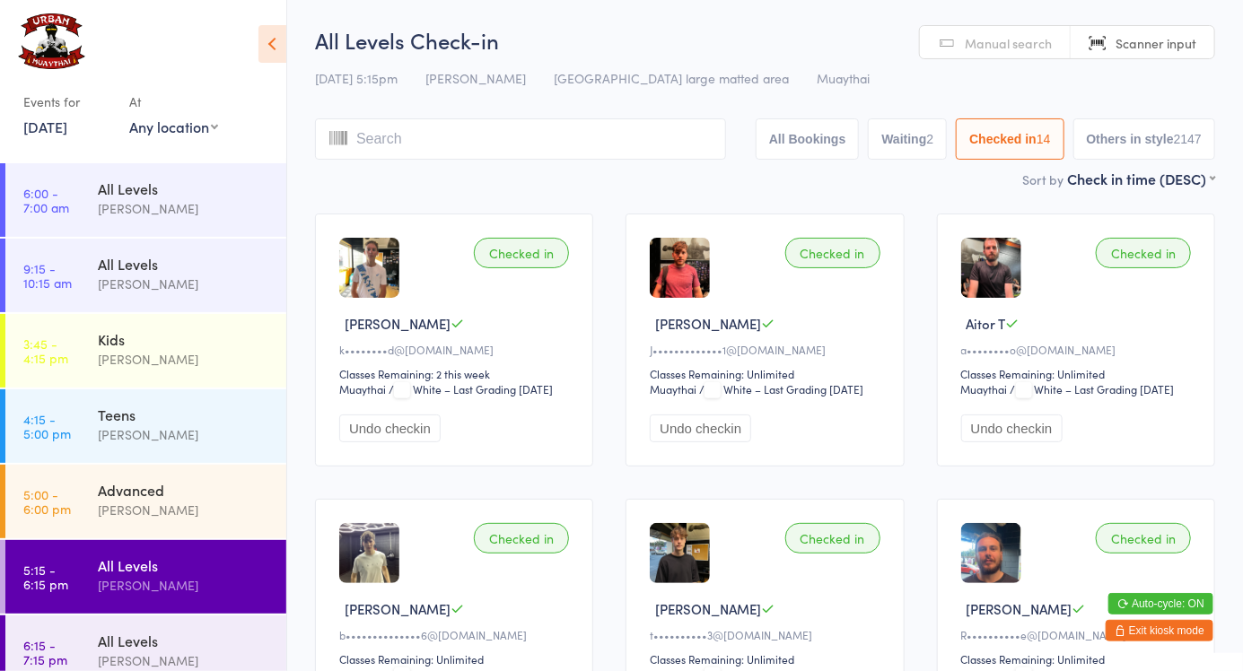
scroll to position [95, 0]
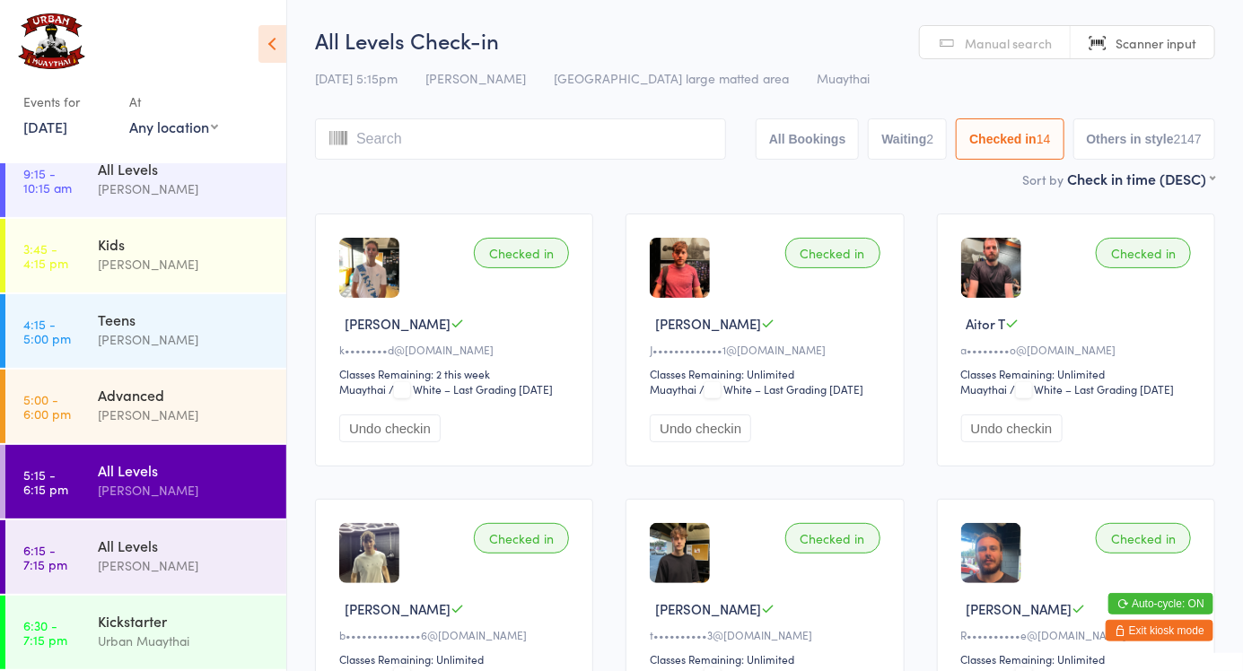
click at [1152, 635] on button "Exit kiosk mode" at bounding box center [1159, 631] width 108 height 22
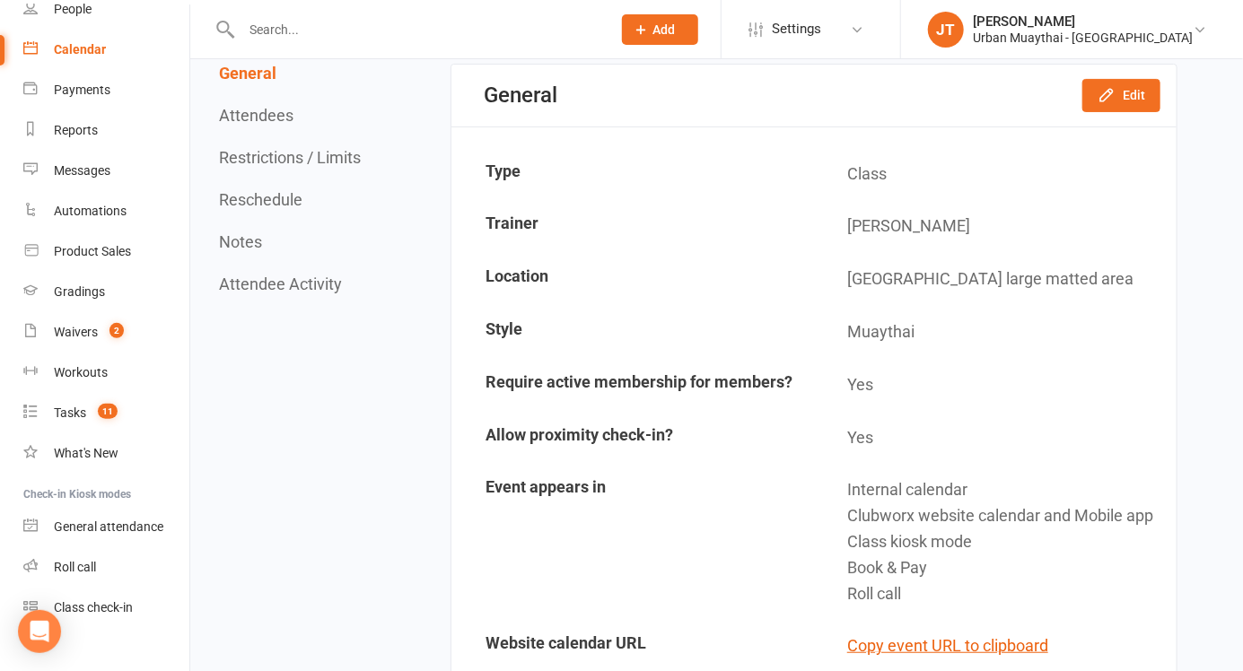
scroll to position [151, 0]
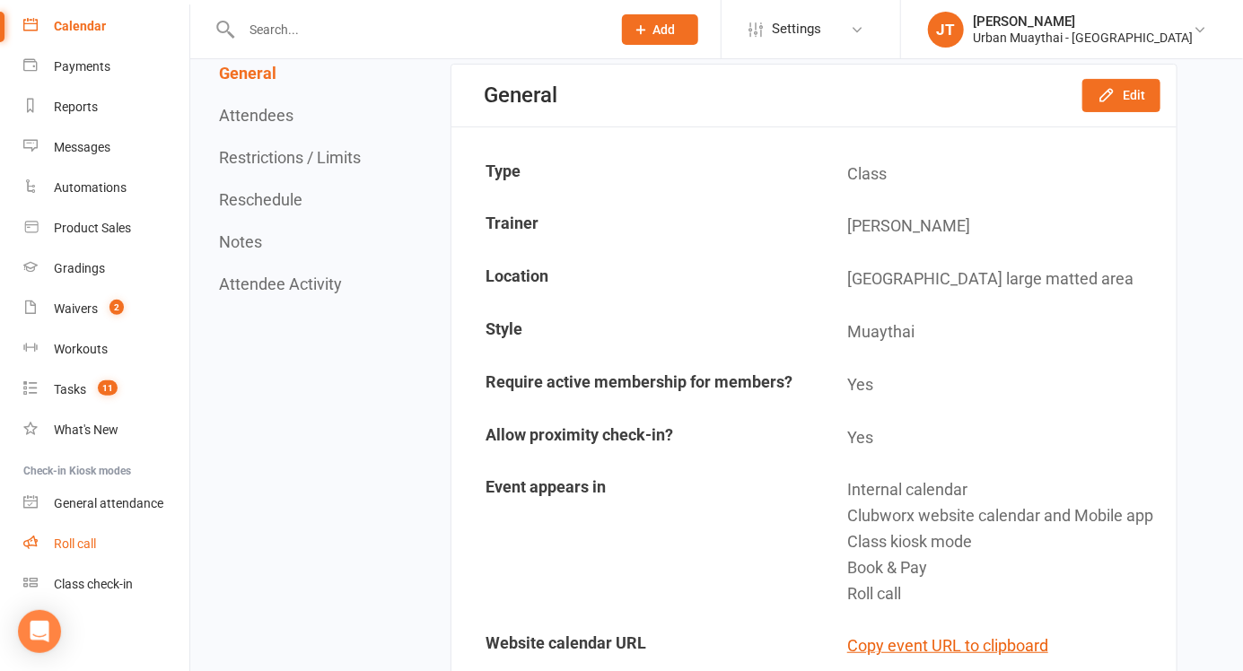
click at [77, 558] on link "Roll call" at bounding box center [106, 544] width 166 height 40
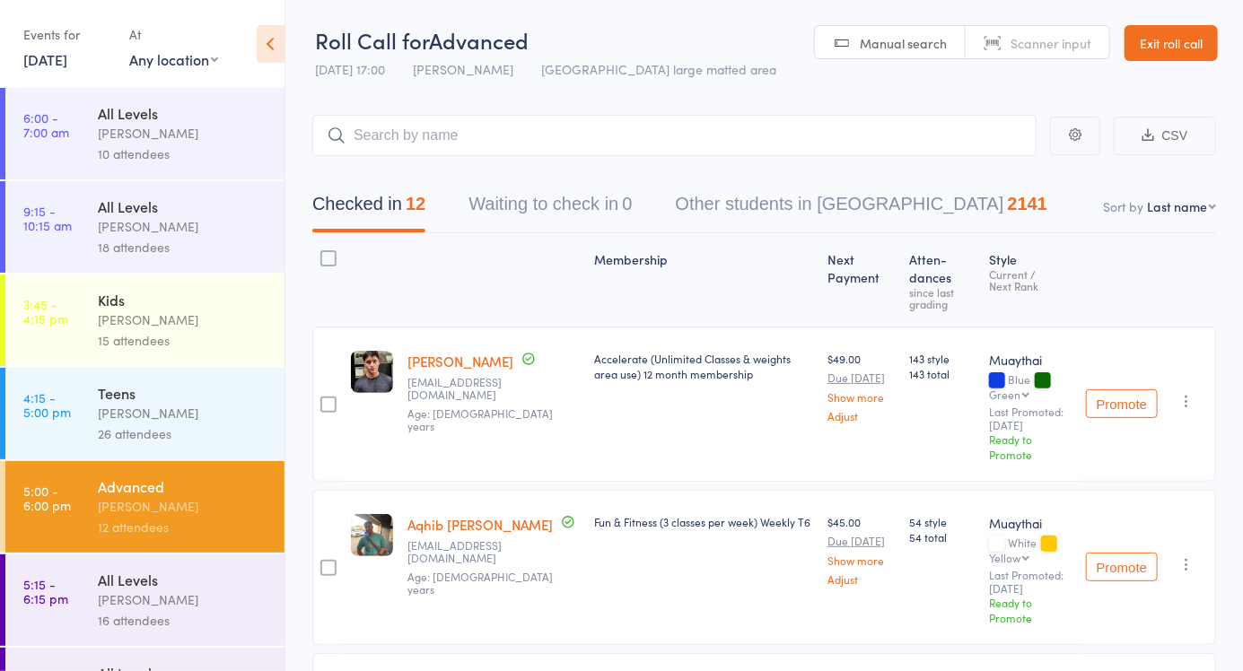
click at [66, 599] on time "5:15 - 6:15 pm" at bounding box center [45, 591] width 45 height 29
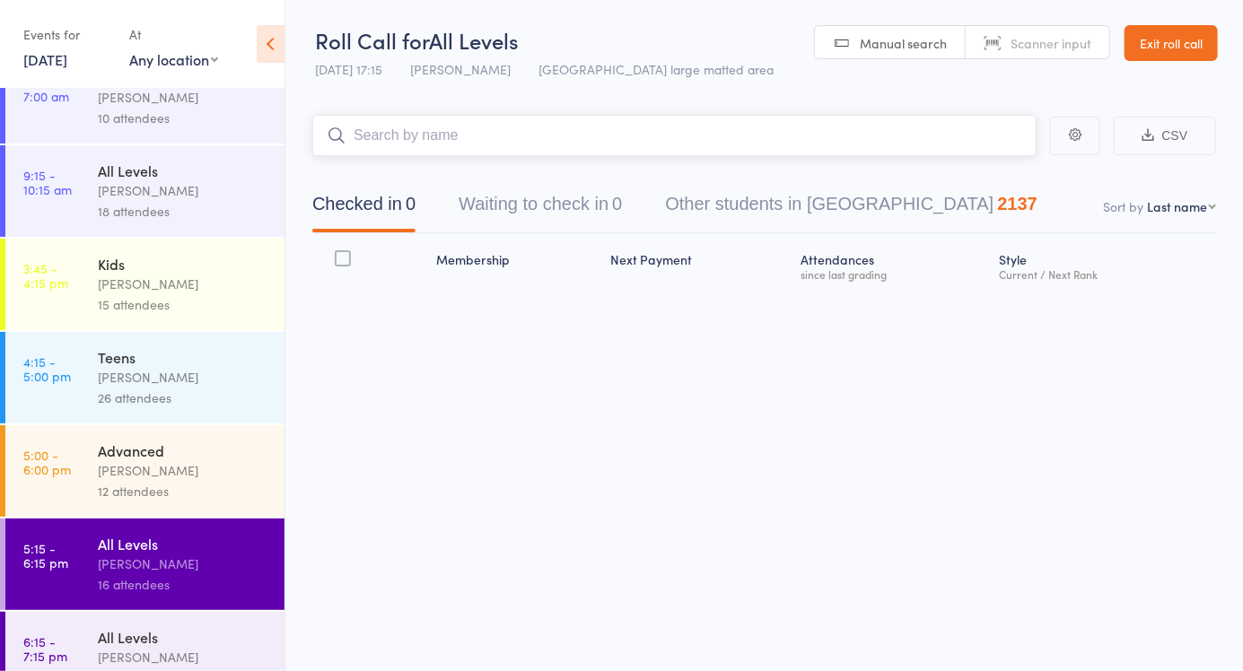
scroll to position [167, 0]
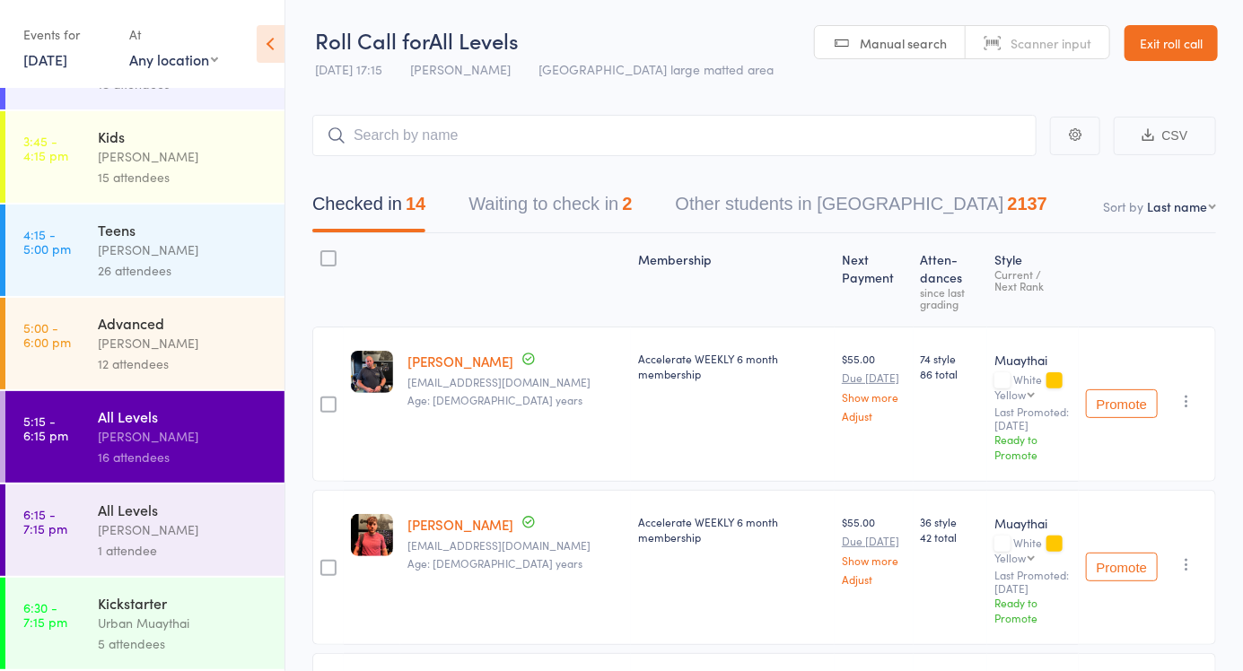
click at [115, 540] on div "1 attendee" at bounding box center [183, 550] width 171 height 21
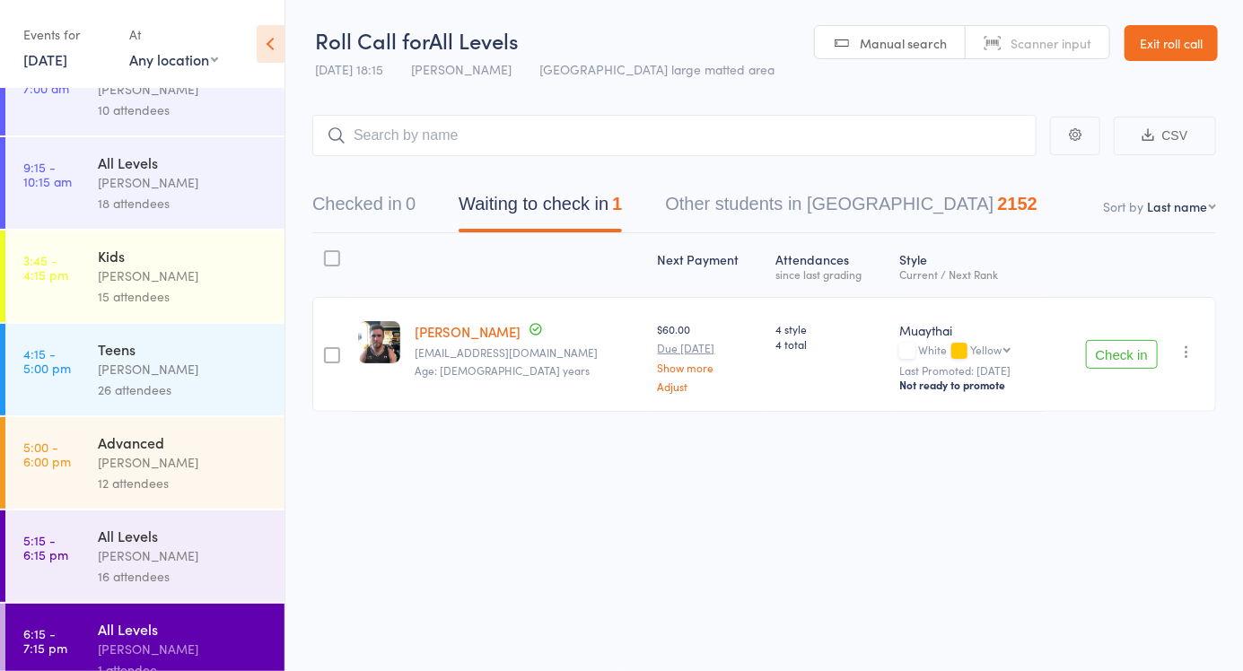
scroll to position [167, 0]
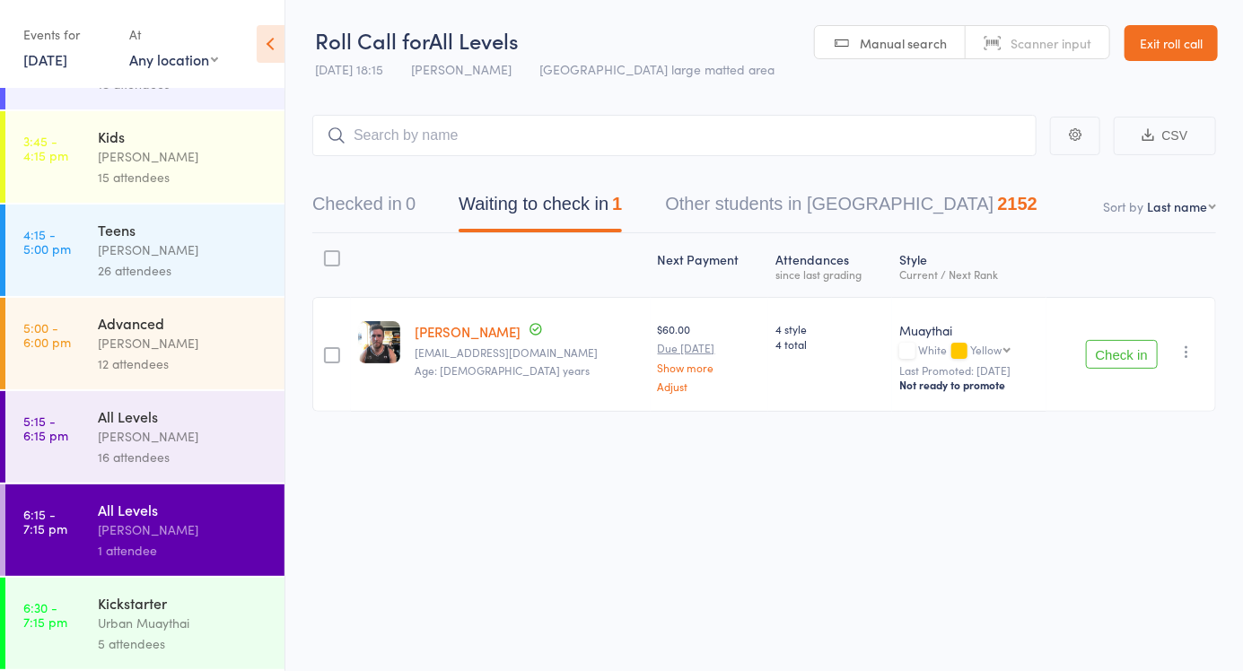
click at [930, 57] on link "Manual search" at bounding box center [890, 43] width 151 height 34
click at [79, 432] on link "5:15 - 6:15 pm All Levels Mitch Jackson 16 attendees" at bounding box center [144, 437] width 279 height 92
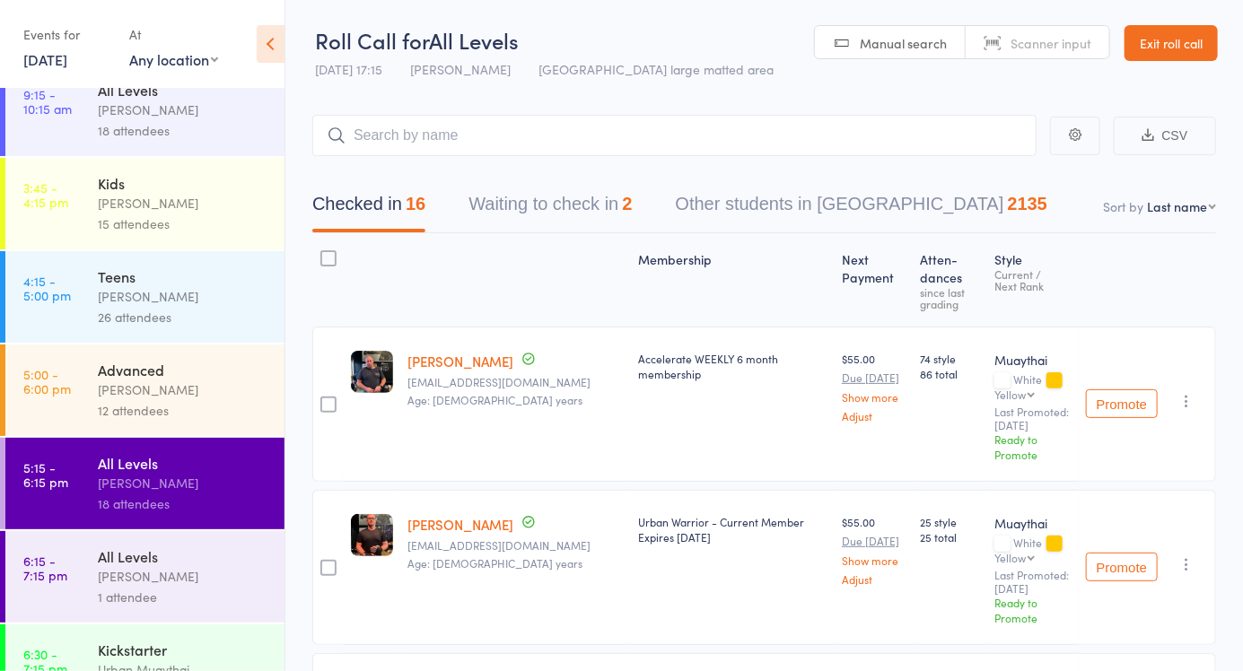
scroll to position [120, 0]
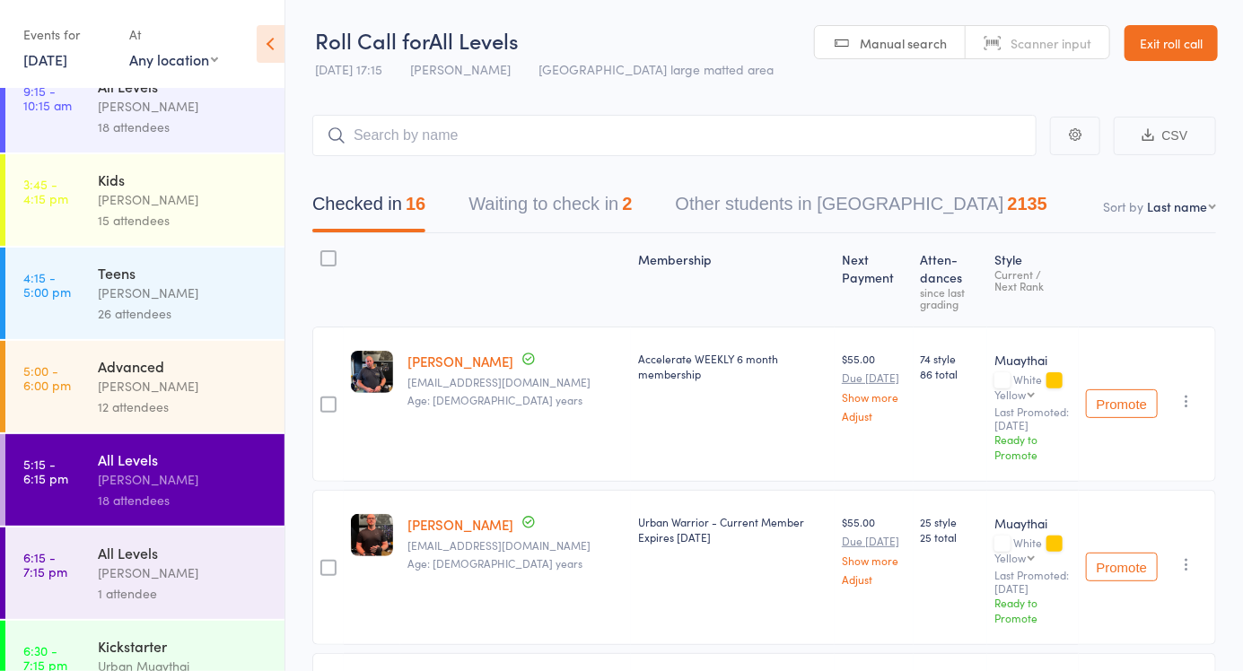
click at [611, 230] on button "Waiting to check in 2" at bounding box center [549, 209] width 163 height 48
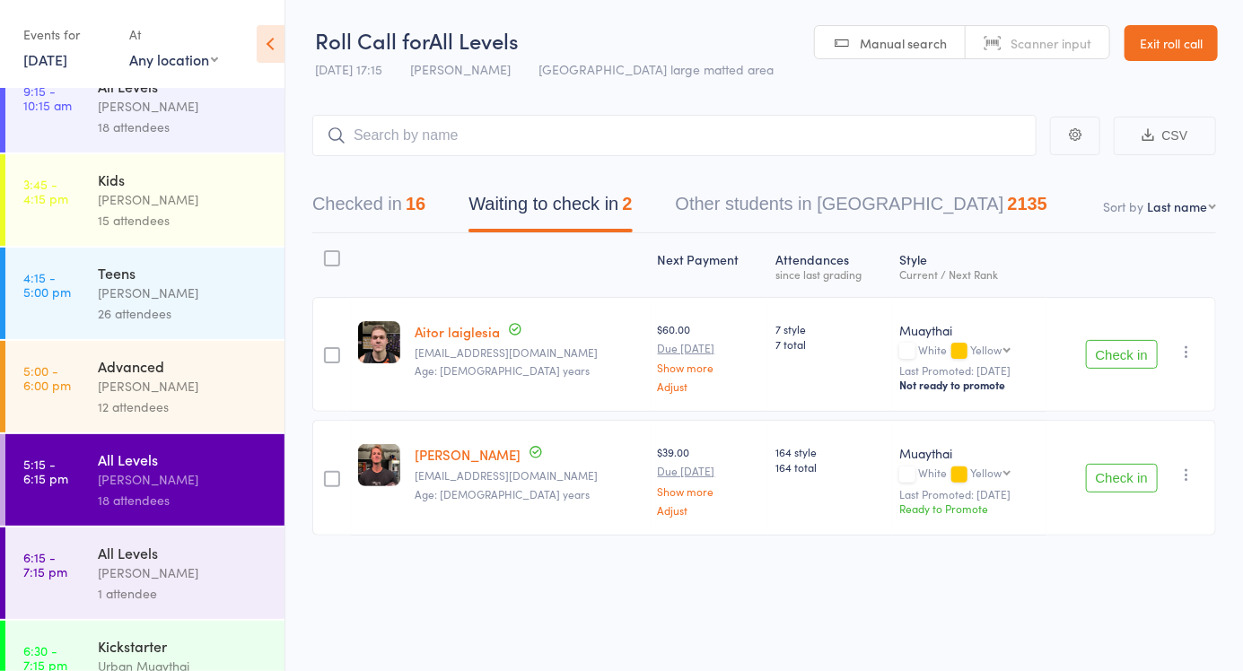
click at [1183, 354] on icon "button" at bounding box center [1186, 352] width 18 height 18
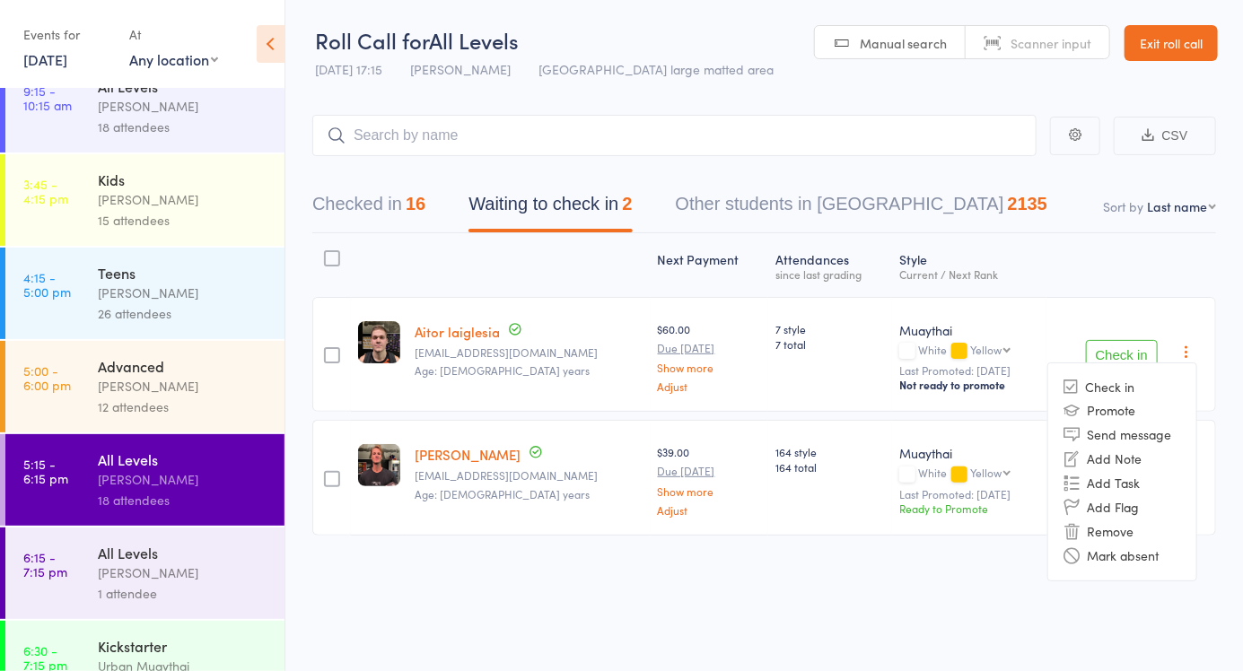
click at [1119, 538] on li "Remove" at bounding box center [1122, 532] width 148 height 24
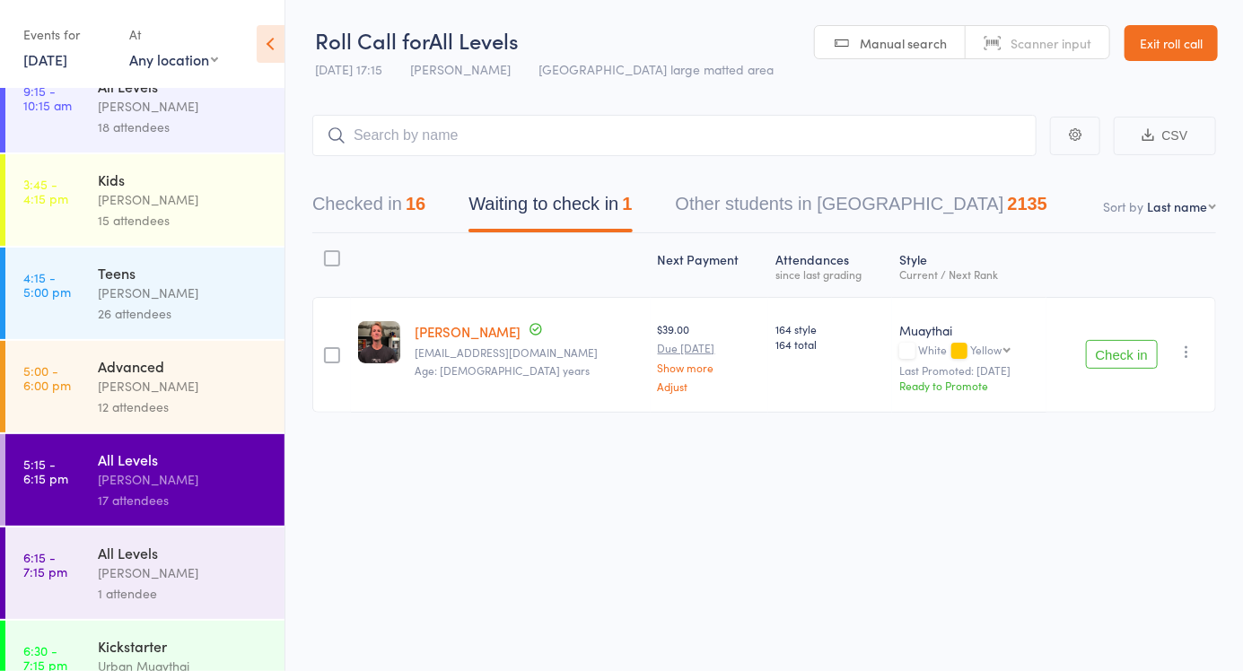
click at [1192, 355] on icon "button" at bounding box center [1186, 352] width 18 height 18
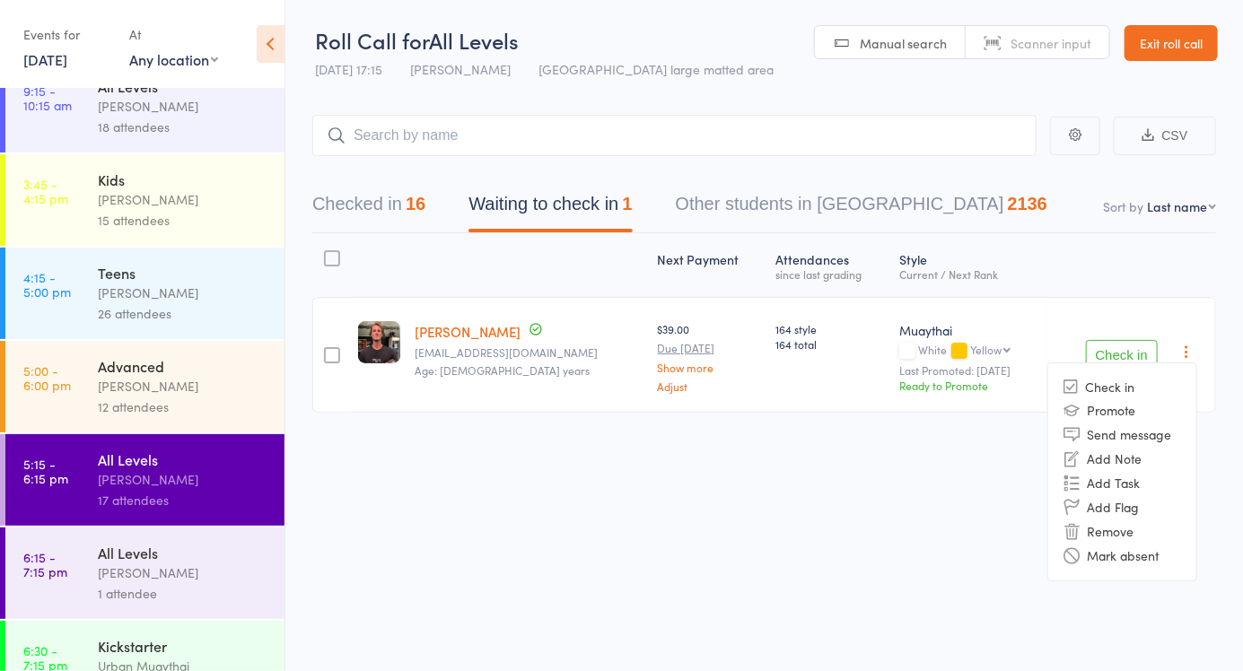
click at [1123, 537] on li "Remove" at bounding box center [1122, 532] width 148 height 24
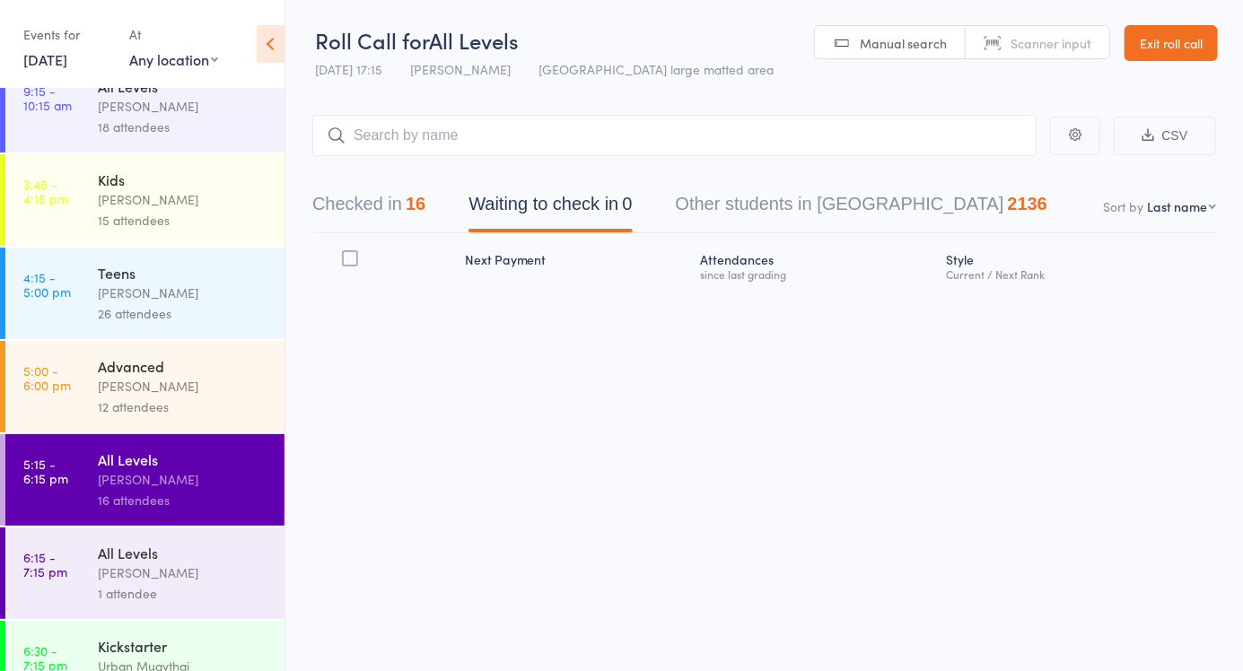
click at [359, 229] on button "Checked in 16" at bounding box center [368, 209] width 113 height 48
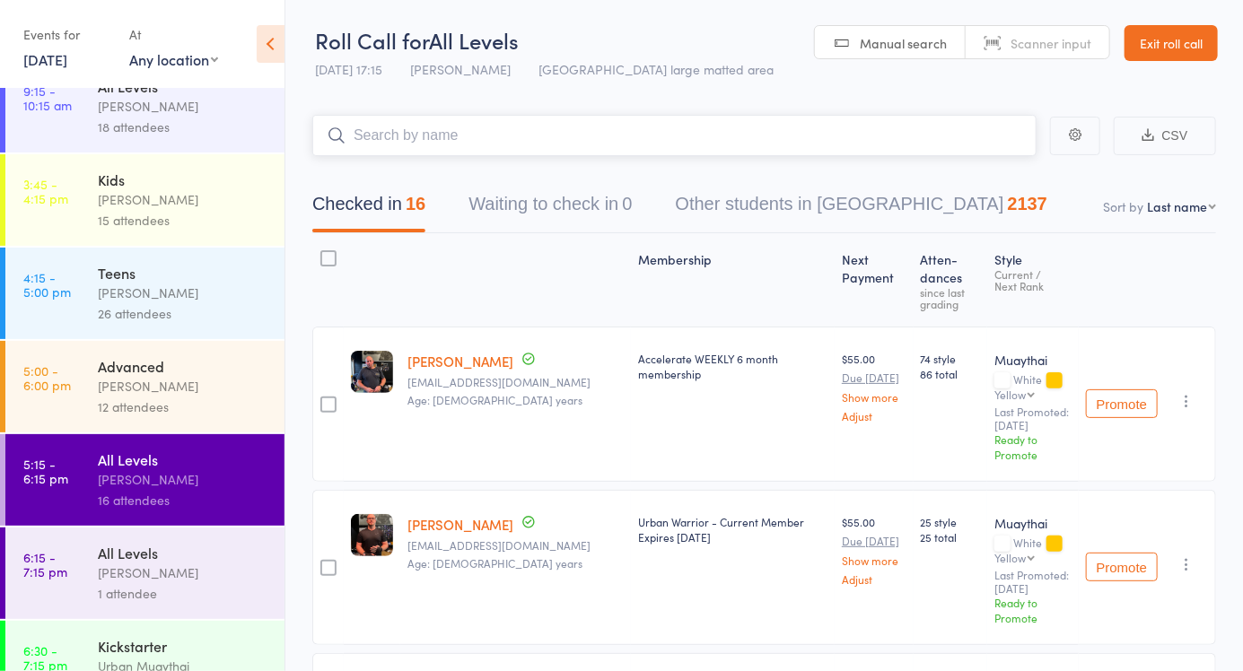
click at [394, 143] on input "search" at bounding box center [674, 135] width 724 height 41
click at [408, 135] on input "search" at bounding box center [674, 135] width 724 height 41
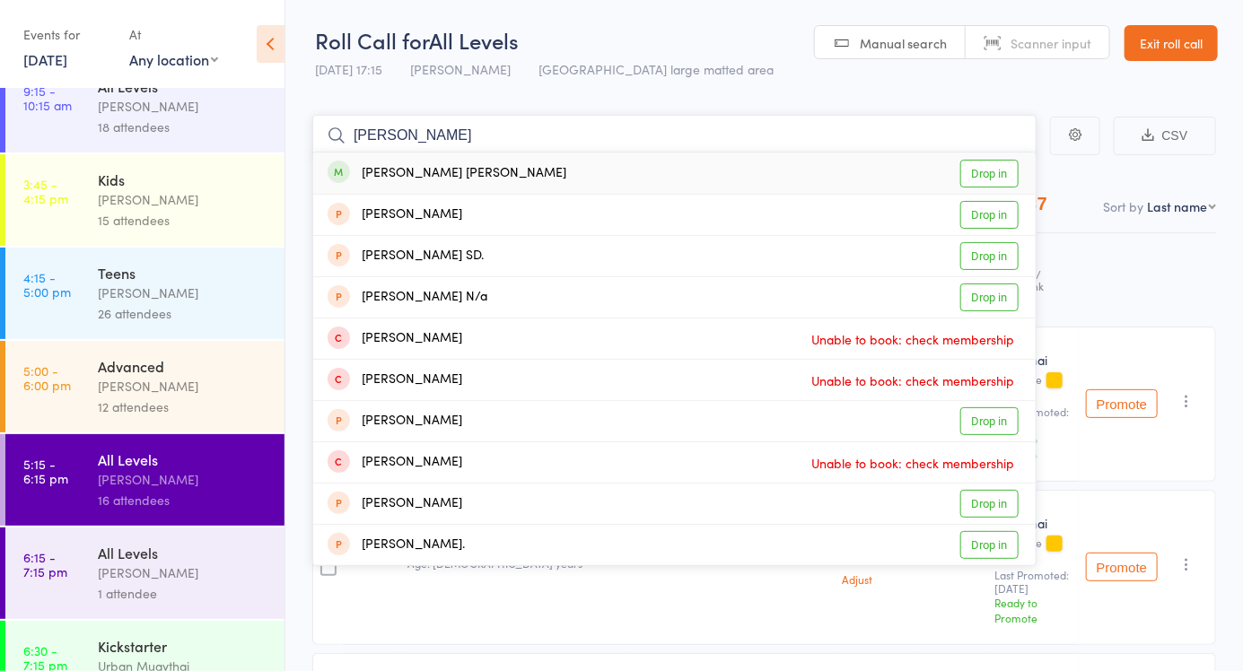
type input "Raquel"
click at [981, 185] on link "Drop in" at bounding box center [989, 174] width 58 height 28
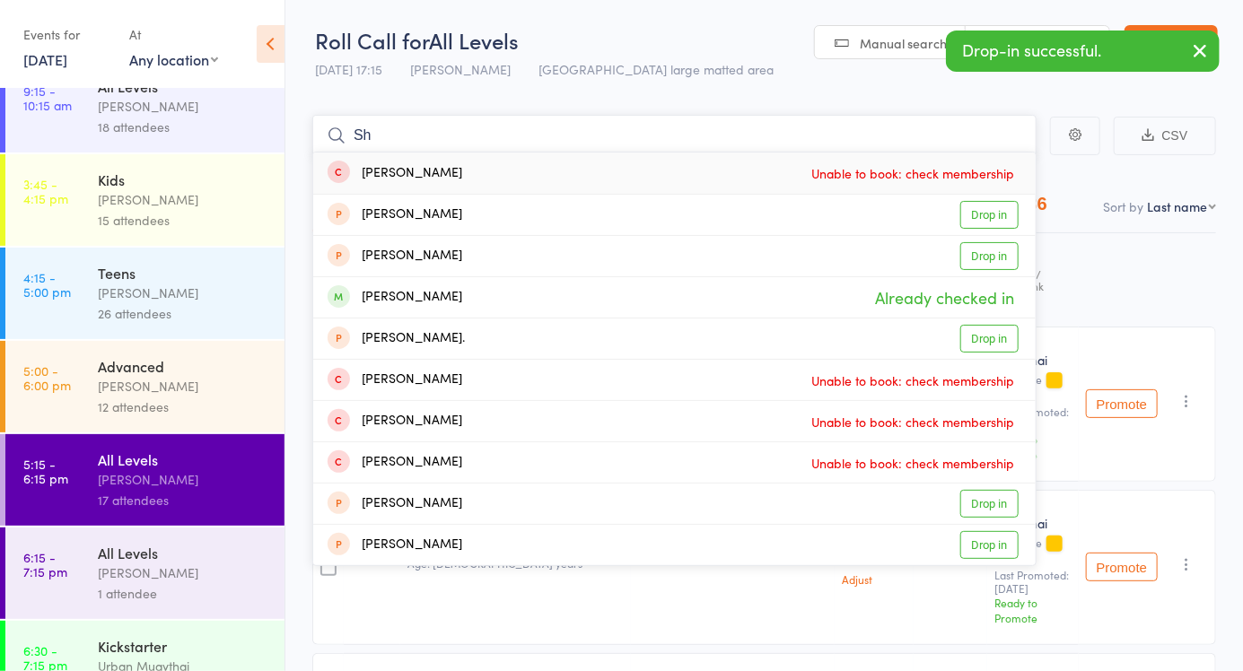
type input "S"
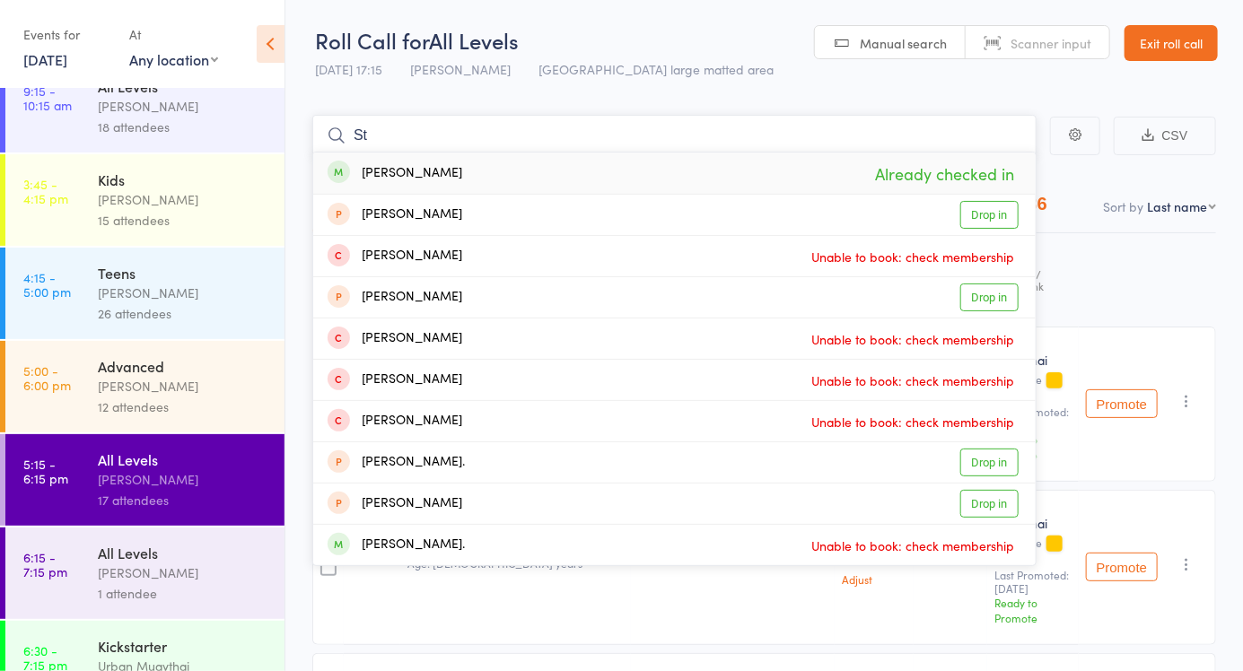
type input "S"
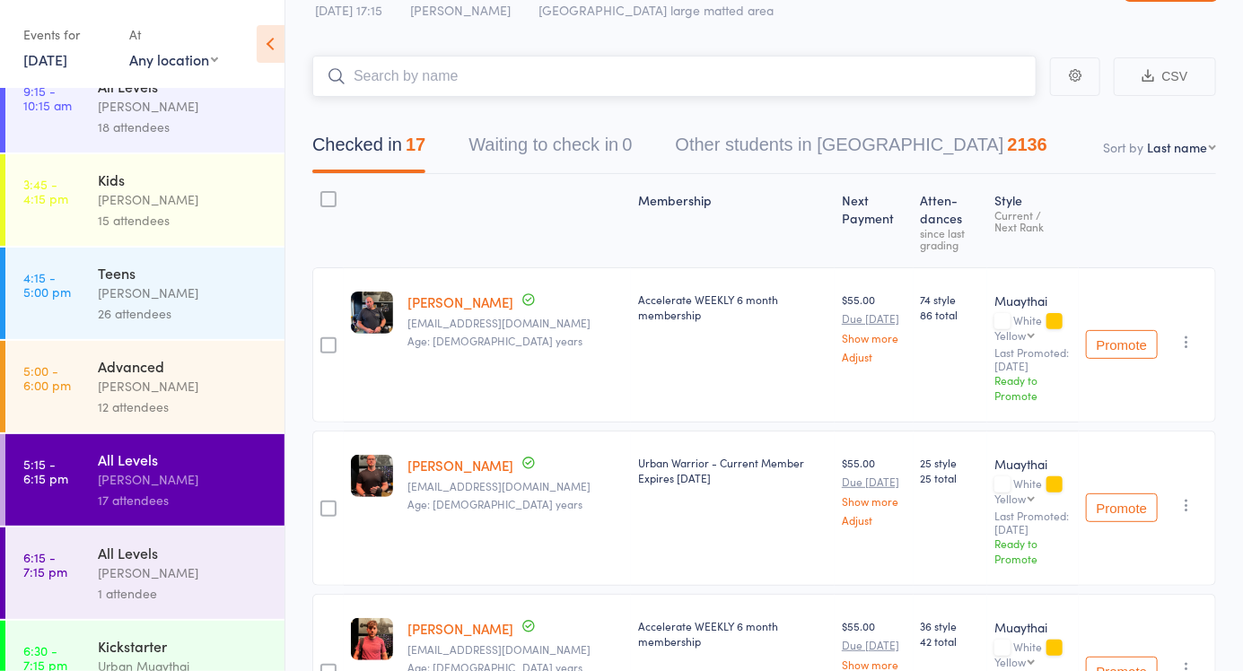
scroll to position [36, 0]
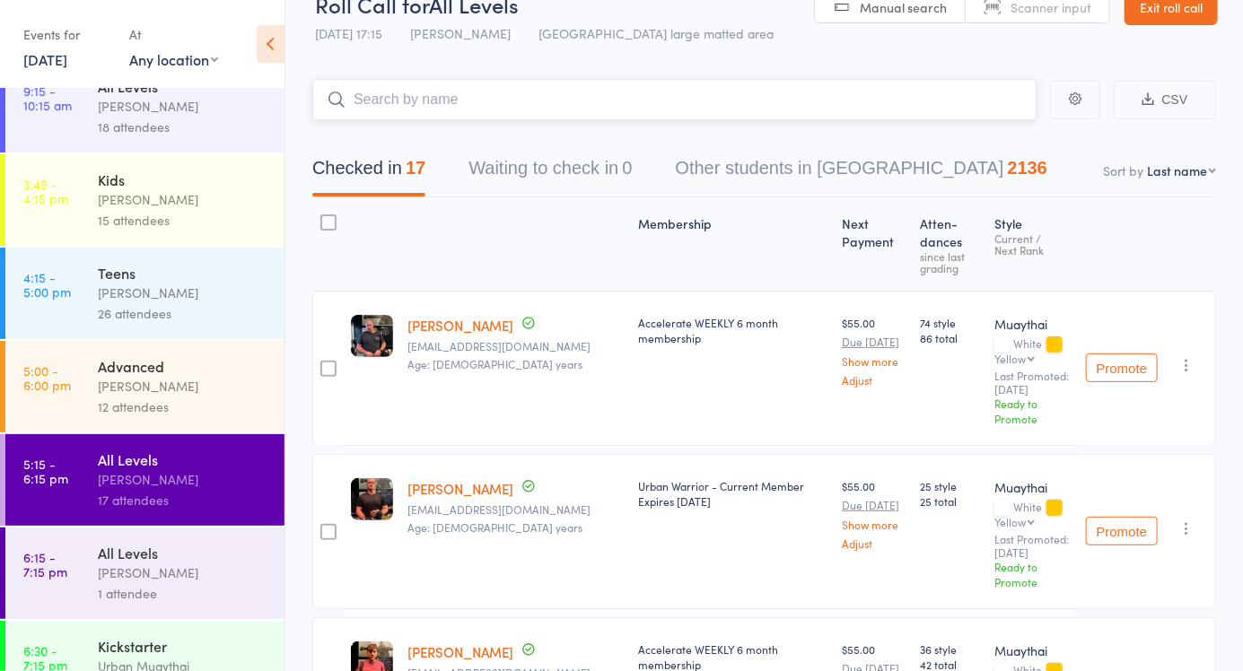
click at [454, 119] on input "search" at bounding box center [674, 99] width 724 height 41
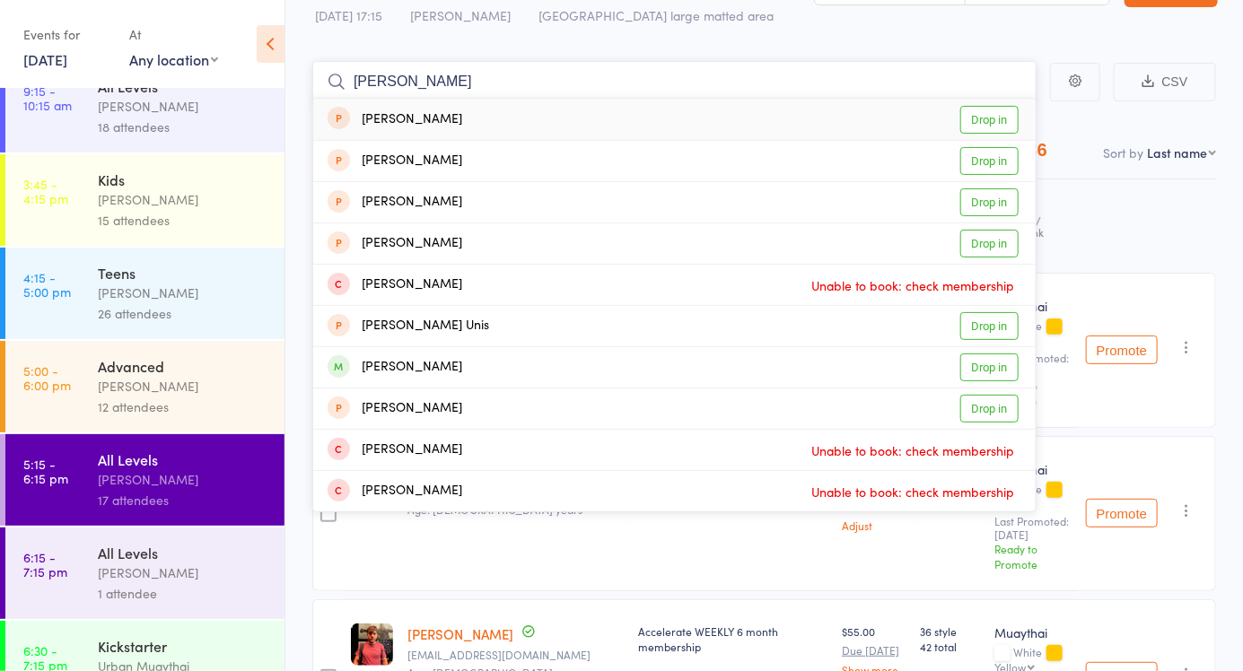
scroll to position [39, 0]
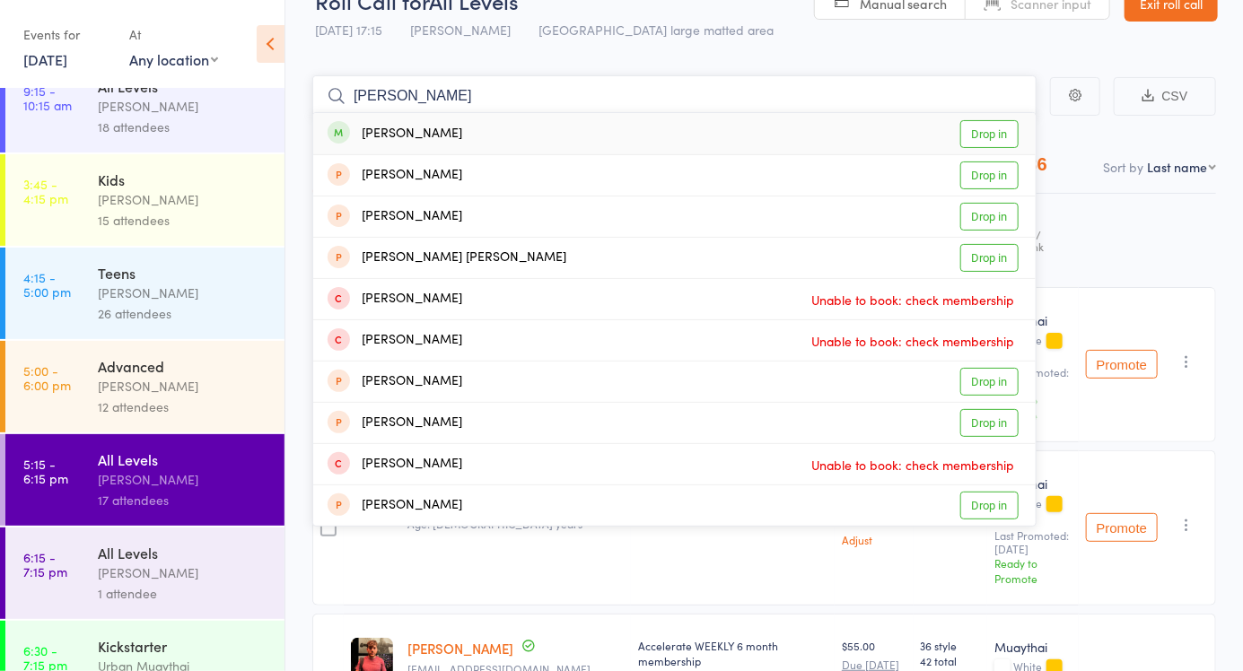
type input "Sam richards"
click at [992, 137] on link "Drop in" at bounding box center [989, 134] width 58 height 28
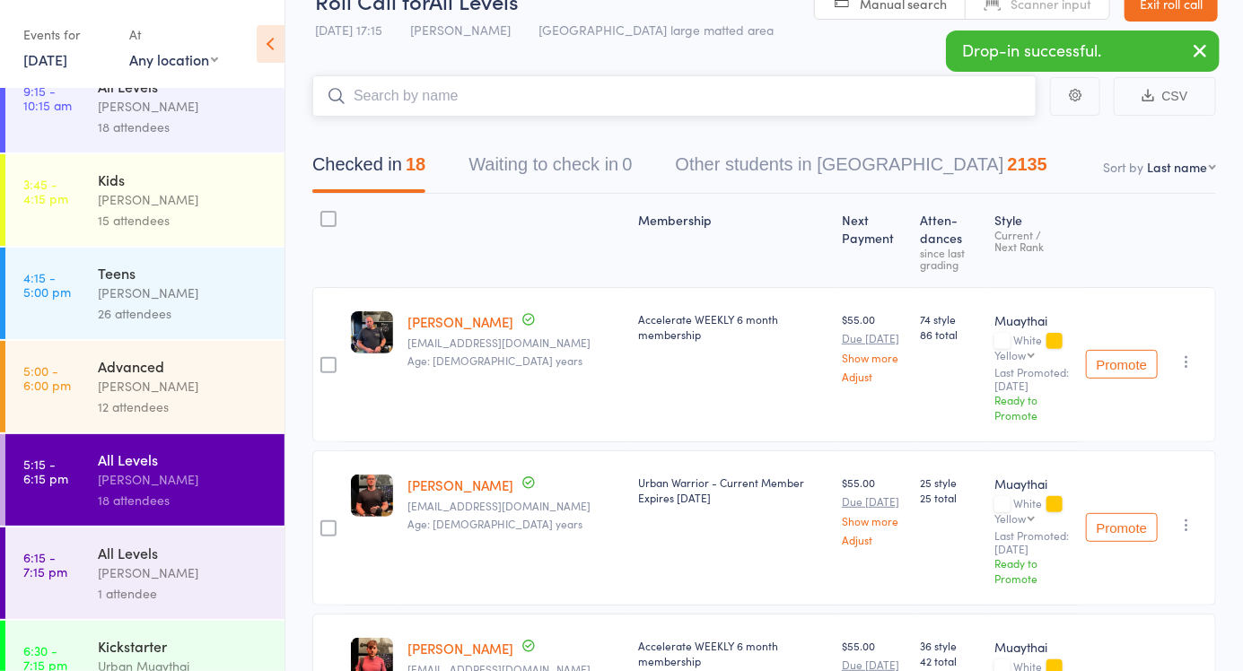
scroll to position [167, 0]
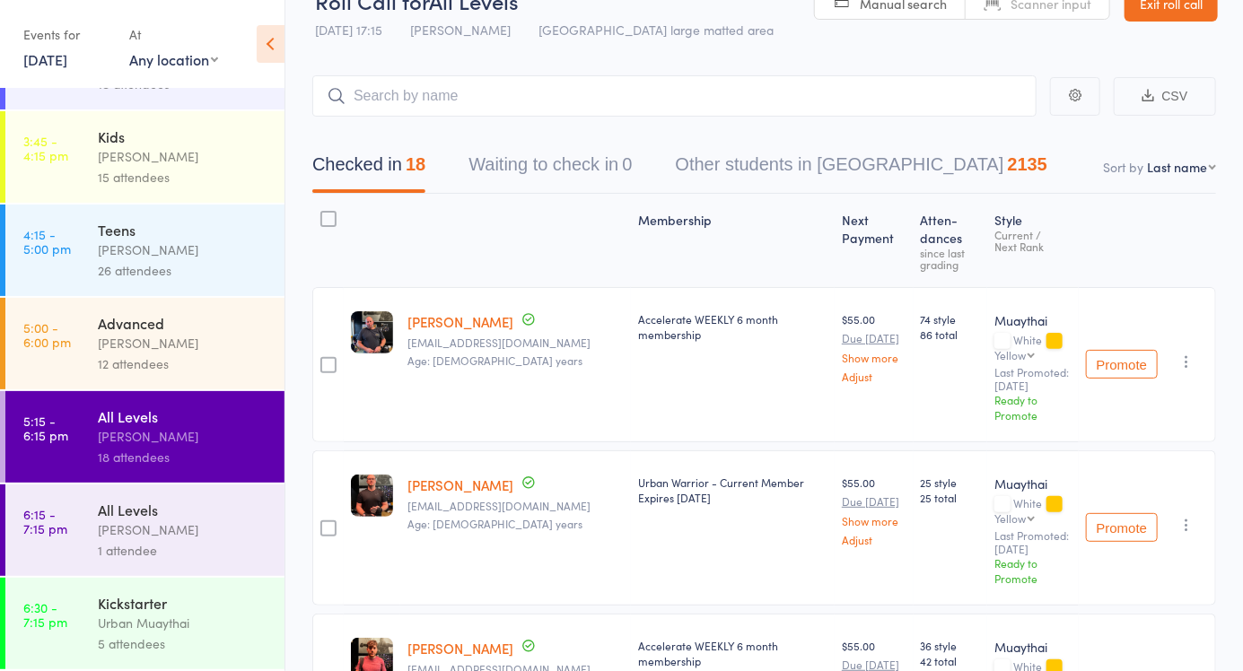
click at [126, 520] on div "[PERSON_NAME]" at bounding box center [183, 530] width 171 height 21
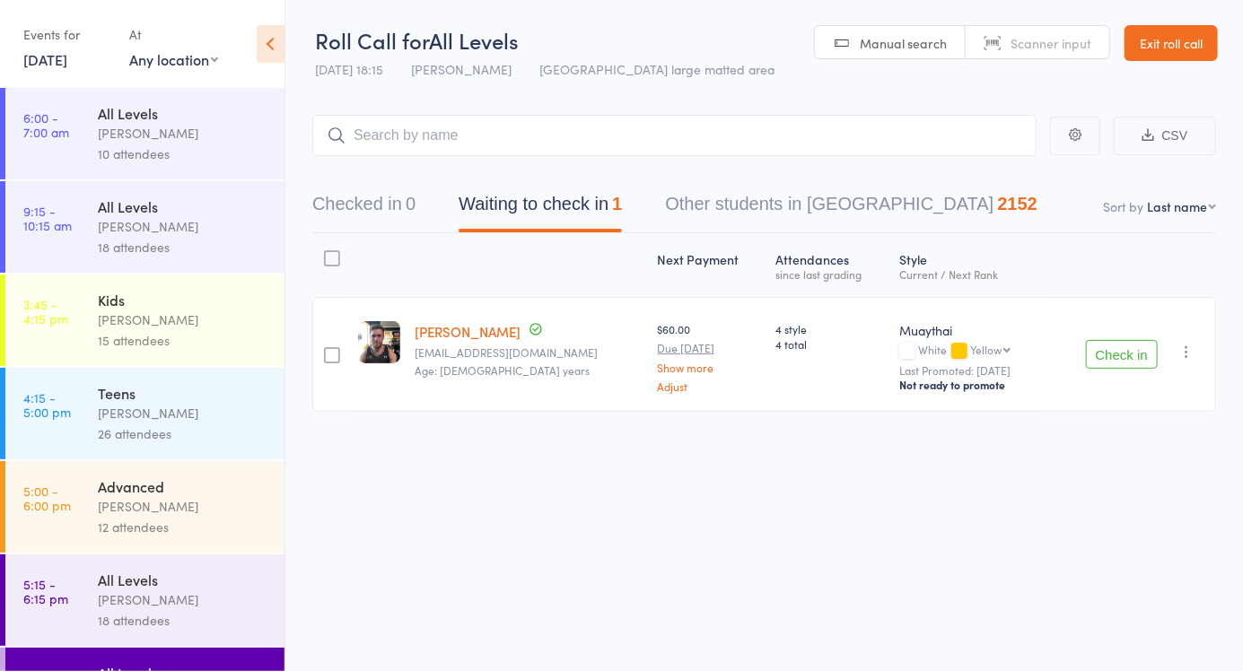
click at [904, 43] on span "Manual search" at bounding box center [903, 43] width 87 height 18
type input "6078"
type input "5854"
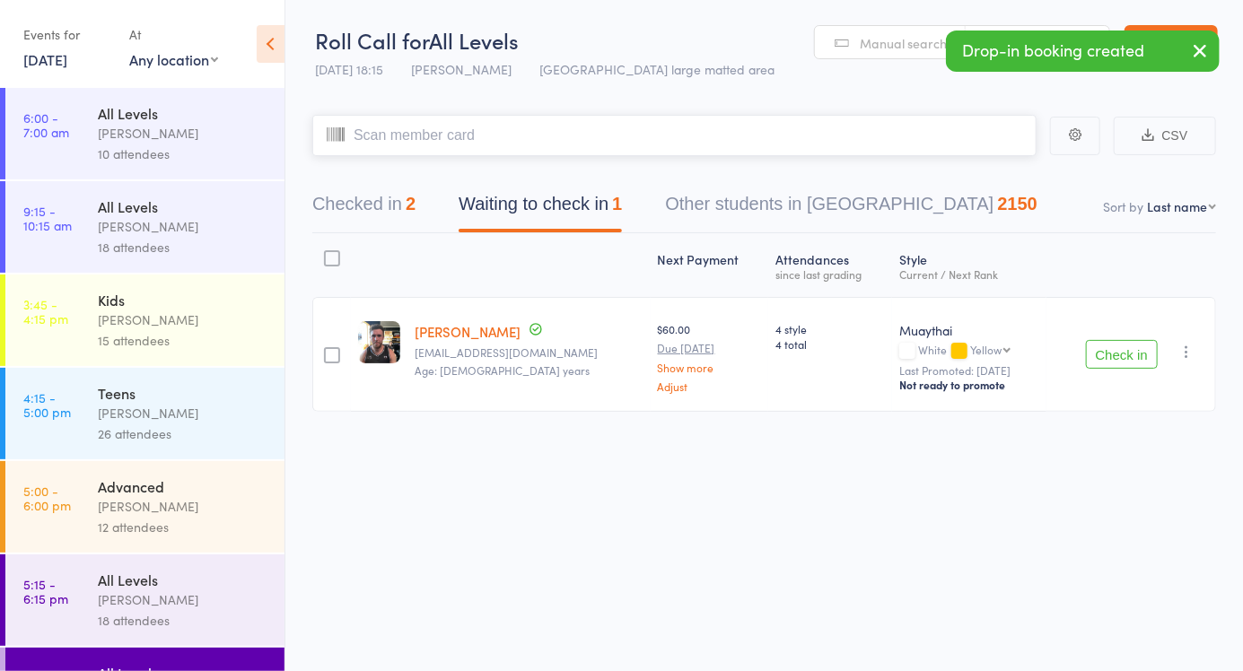
click at [359, 188] on button "Checked in 2" at bounding box center [363, 209] width 103 height 48
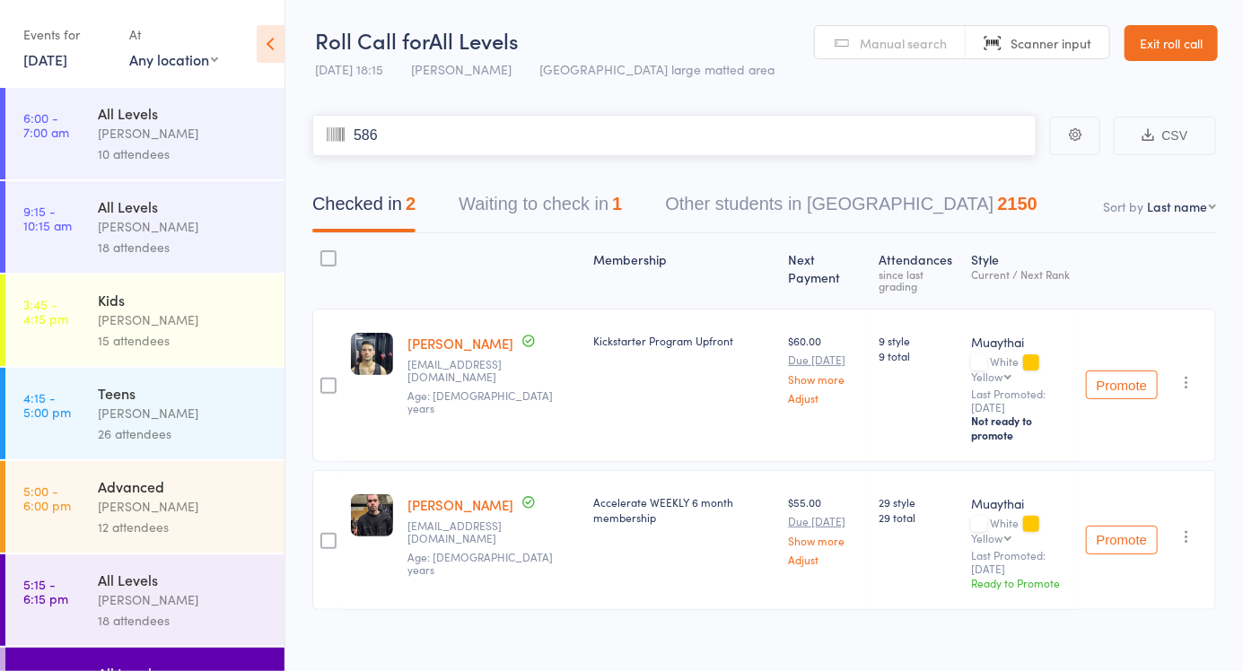
type input "5862"
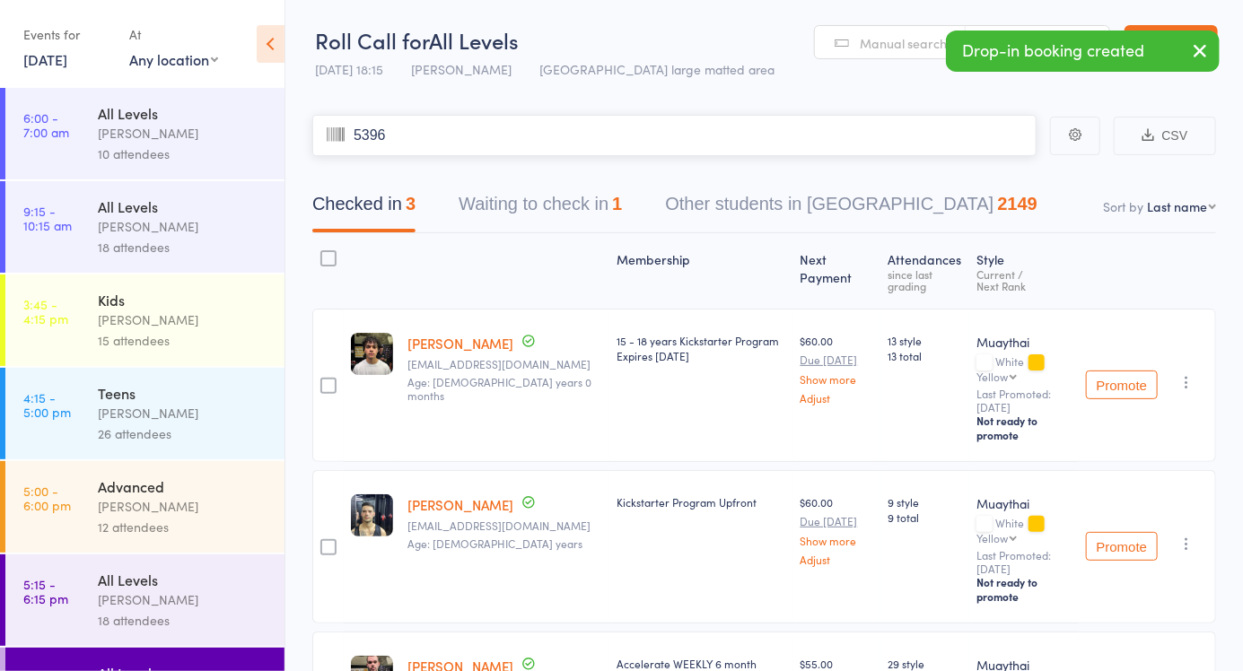
type input "5396"
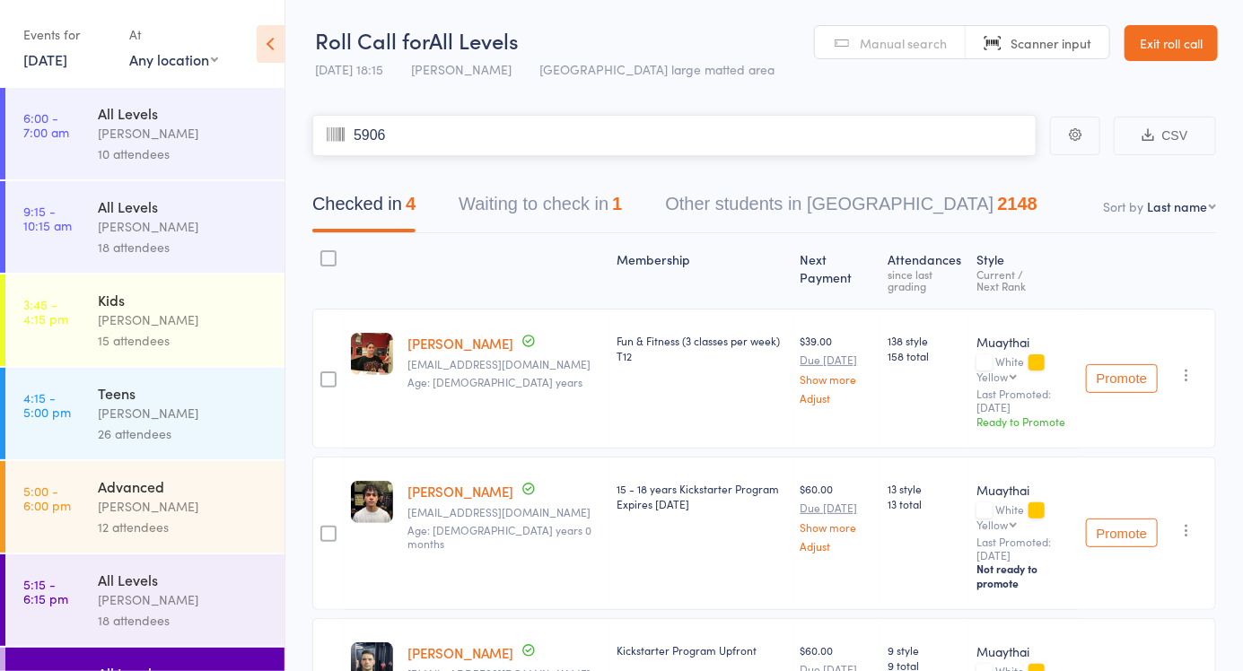
type input "5906"
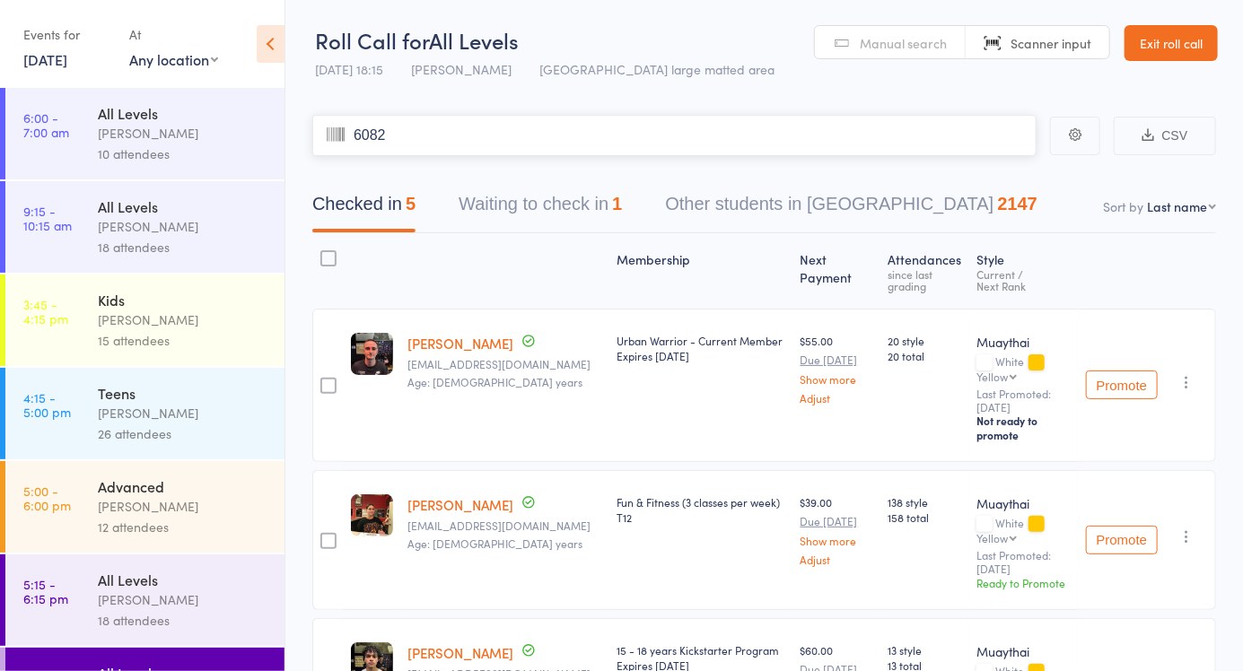
type input "6082"
type input "5839"
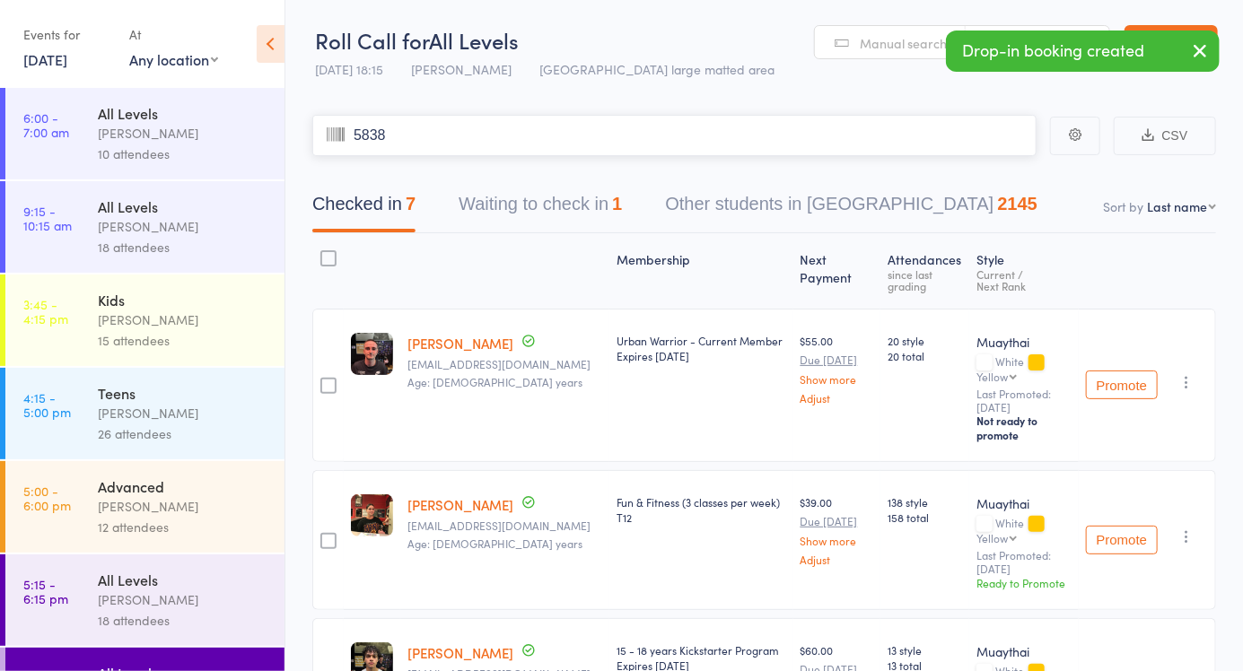
type input "5838"
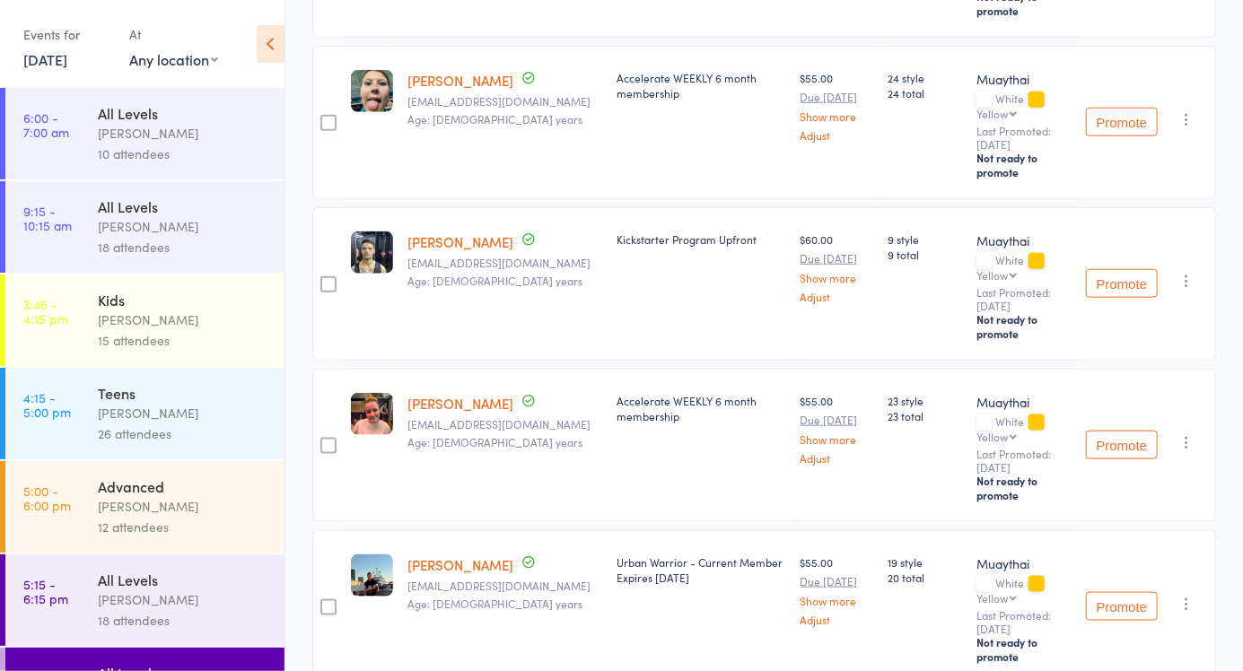
scroll to position [792, 0]
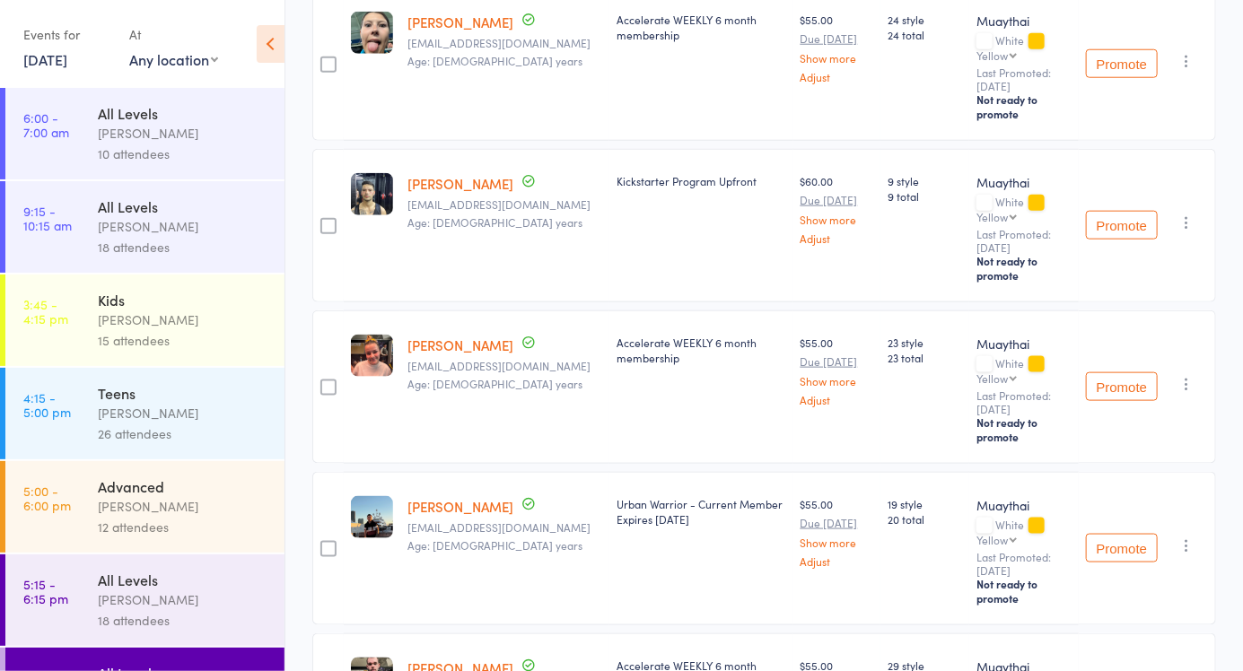
click at [0, 0] on div "edit" at bounding box center [0, 0] width 0 height 0
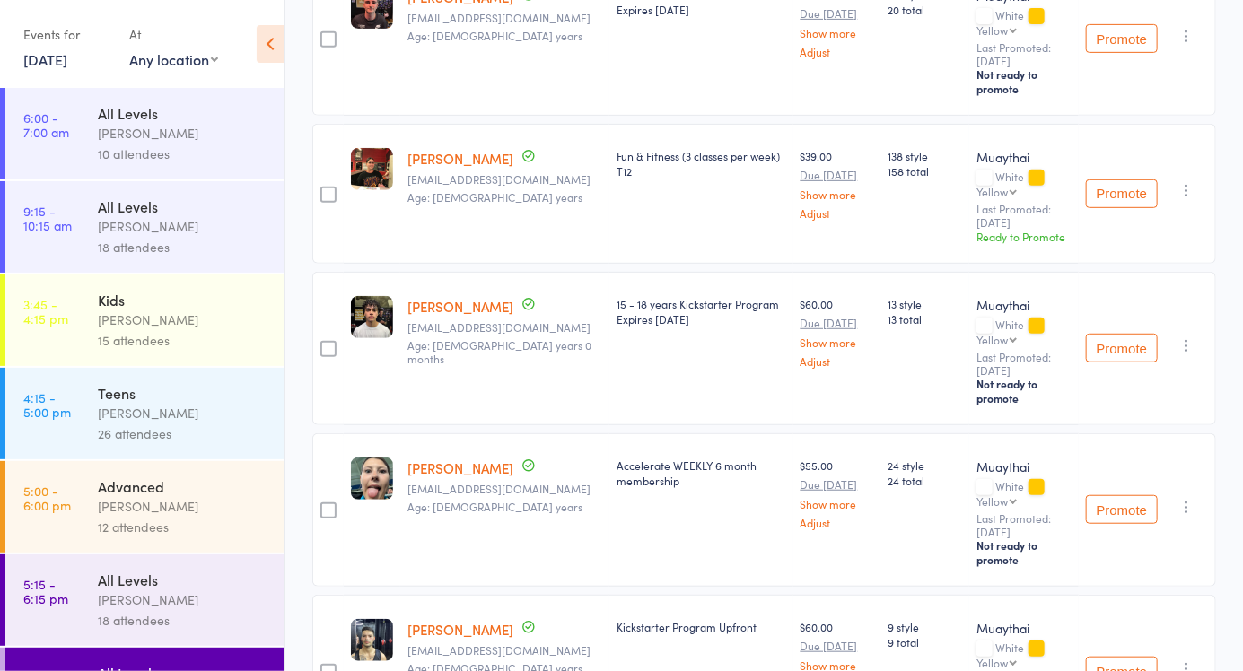
scroll to position [0, 0]
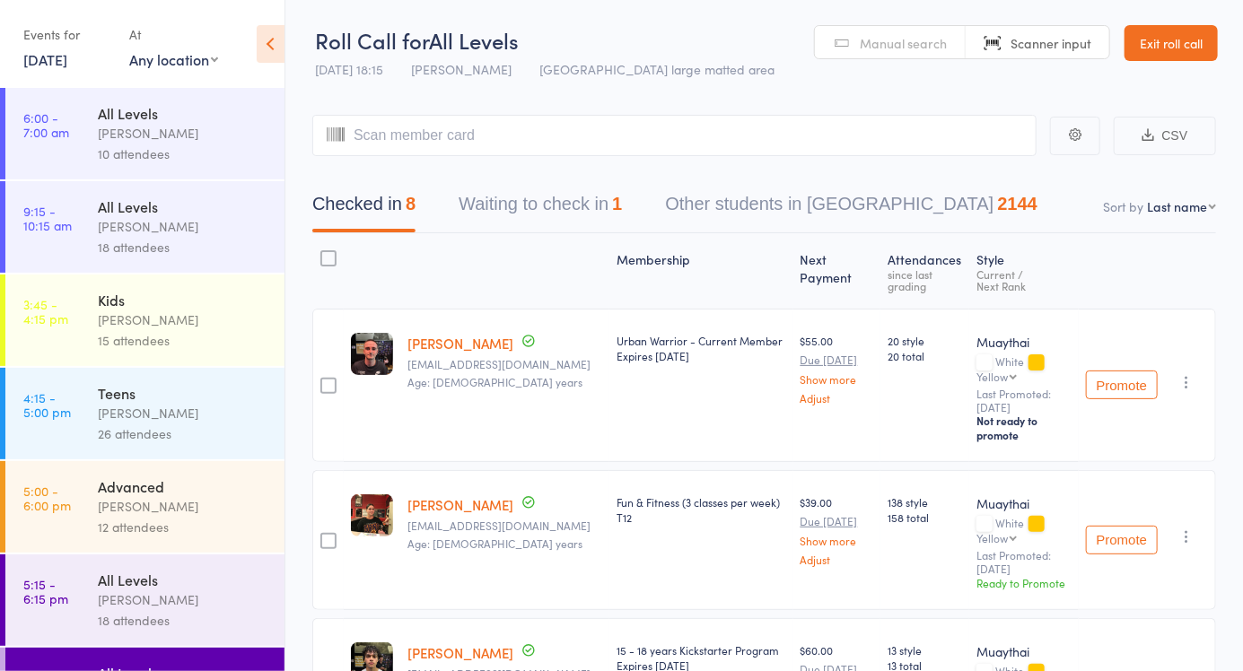
click at [448, 137] on input "search" at bounding box center [674, 135] width 724 height 41
type input "6002"
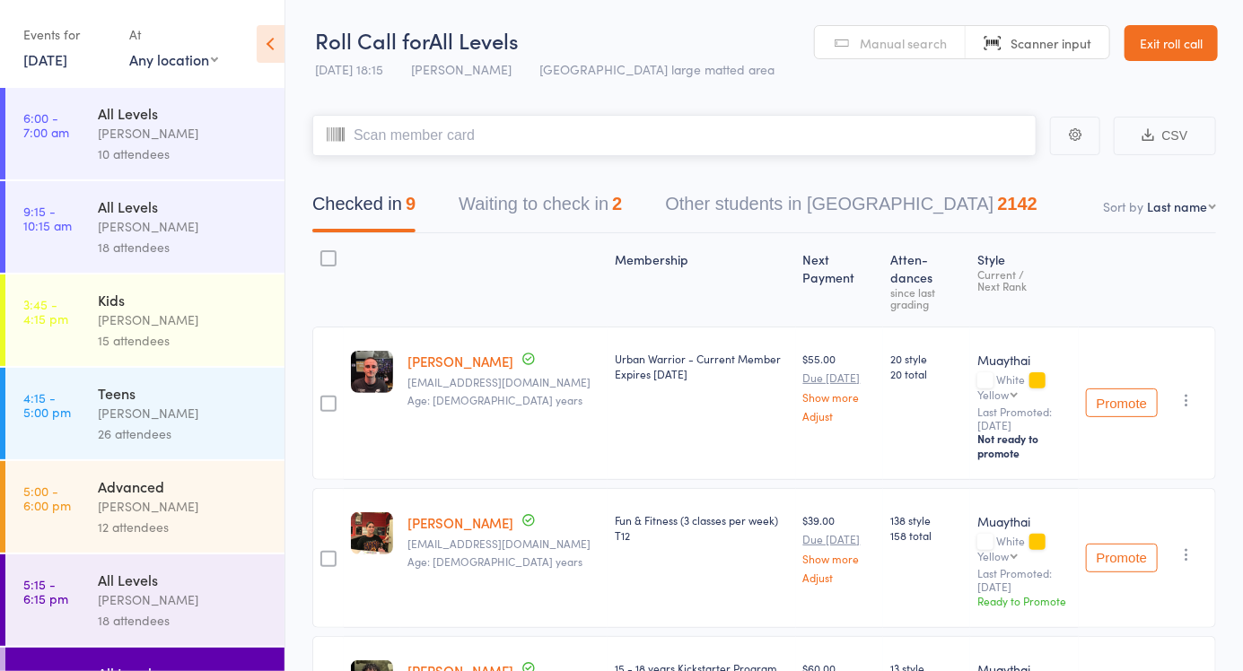
click at [488, 218] on button "Waiting to check in 2" at bounding box center [539, 209] width 163 height 48
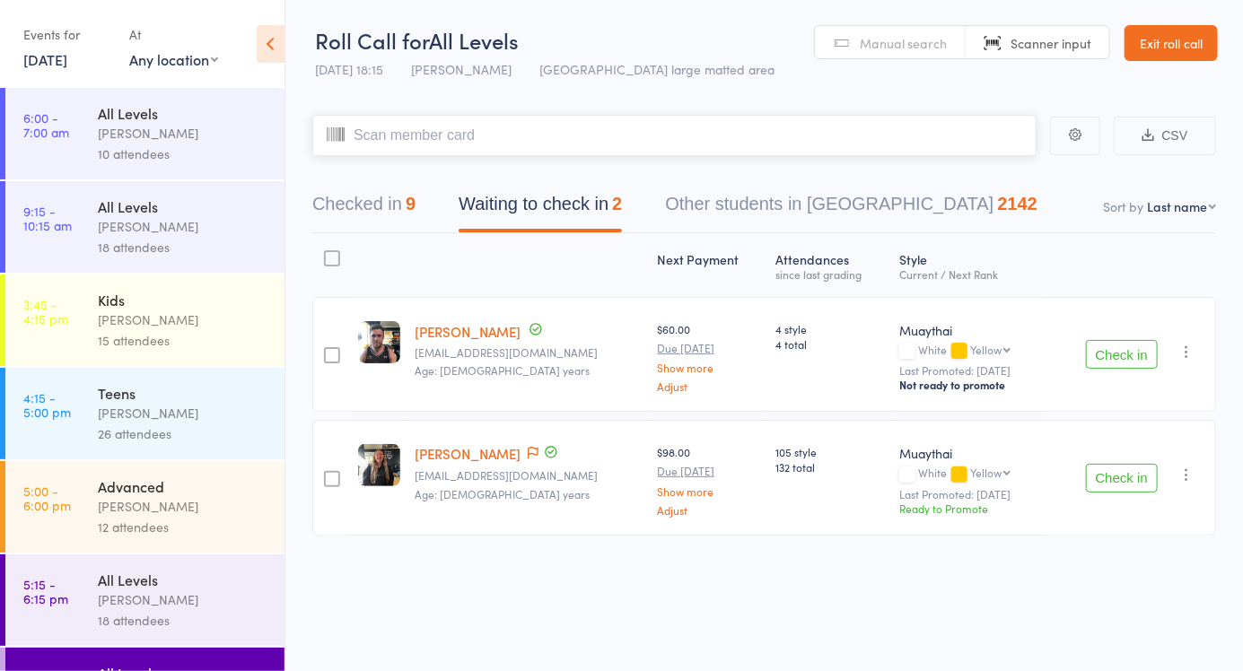
click at [350, 220] on button "Checked in 9" at bounding box center [363, 209] width 103 height 48
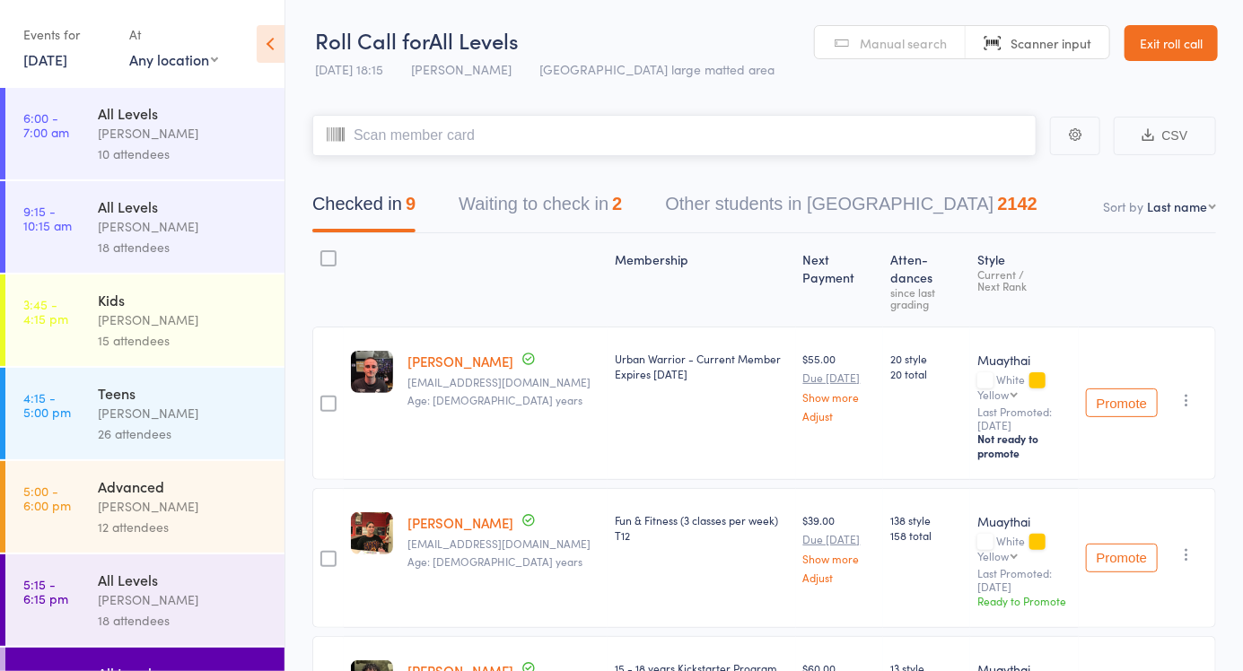
click at [718, 213] on button "Other students in Muaythai 2142" at bounding box center [851, 209] width 372 height 48
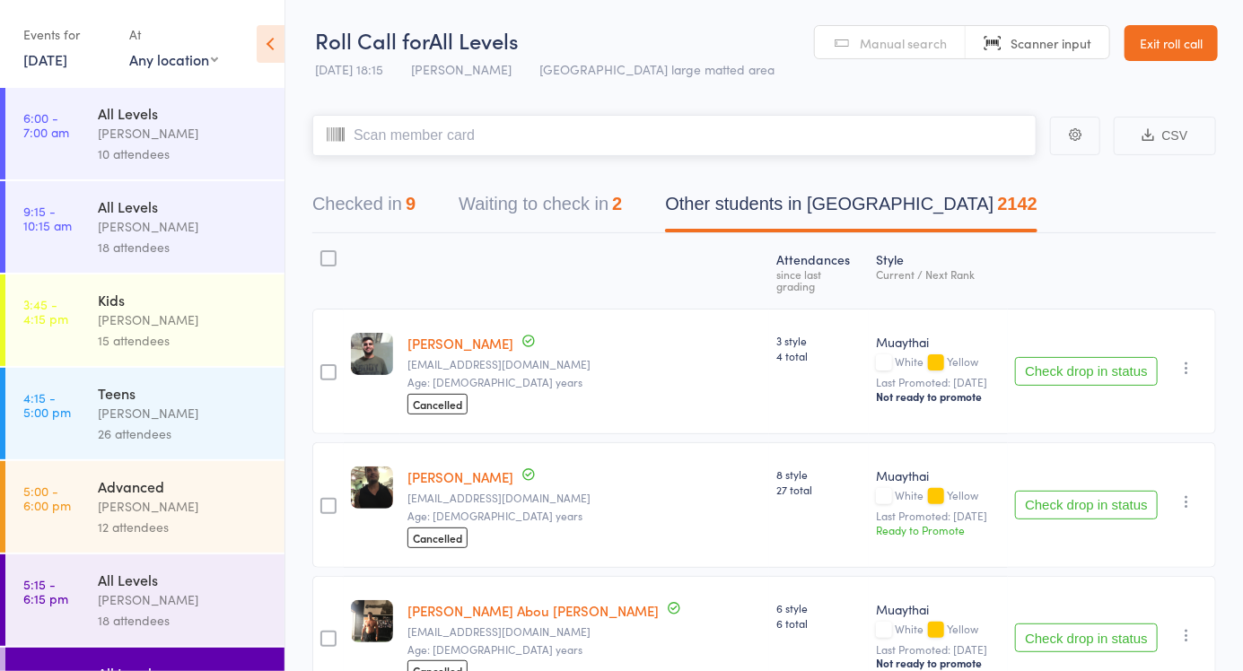
click at [349, 203] on button "Checked in 9" at bounding box center [363, 209] width 103 height 48
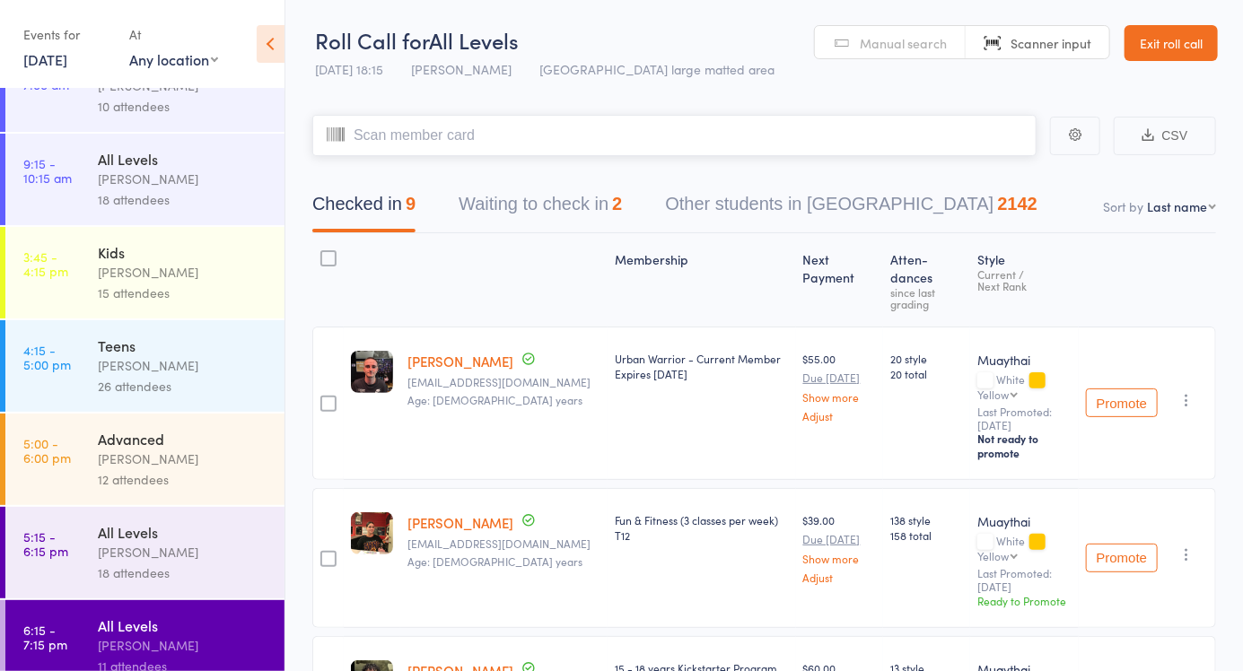
scroll to position [167, 0]
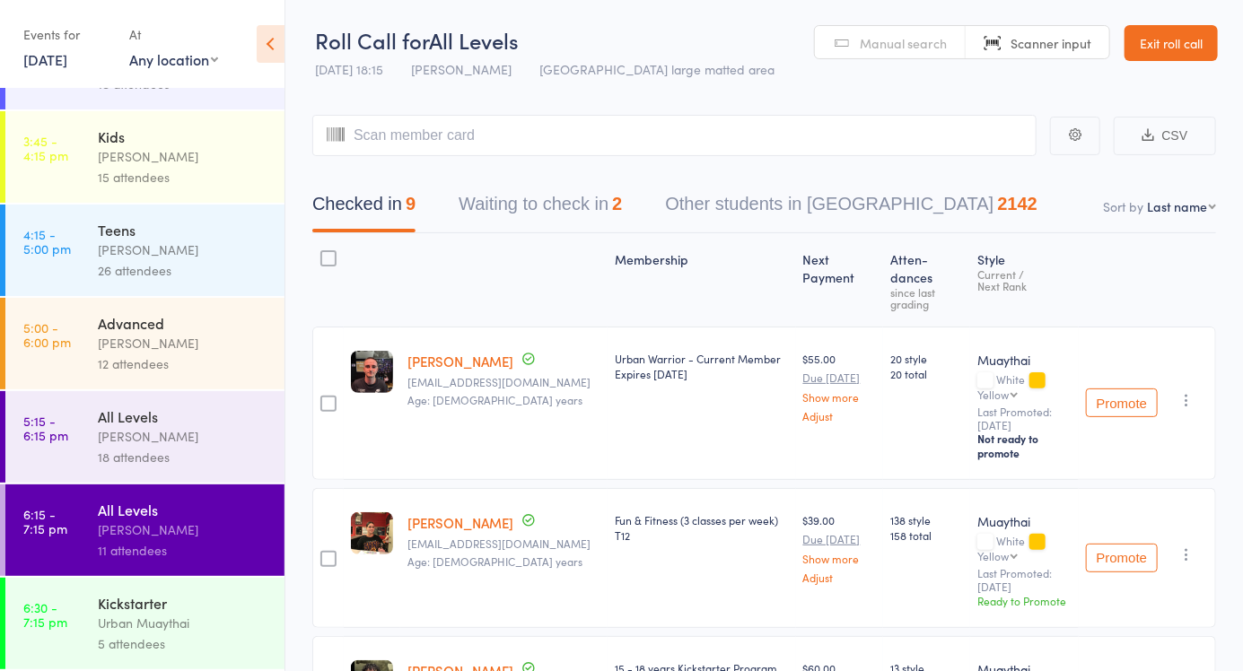
click at [128, 632] on div "Urban Muaythai" at bounding box center [183, 623] width 171 height 21
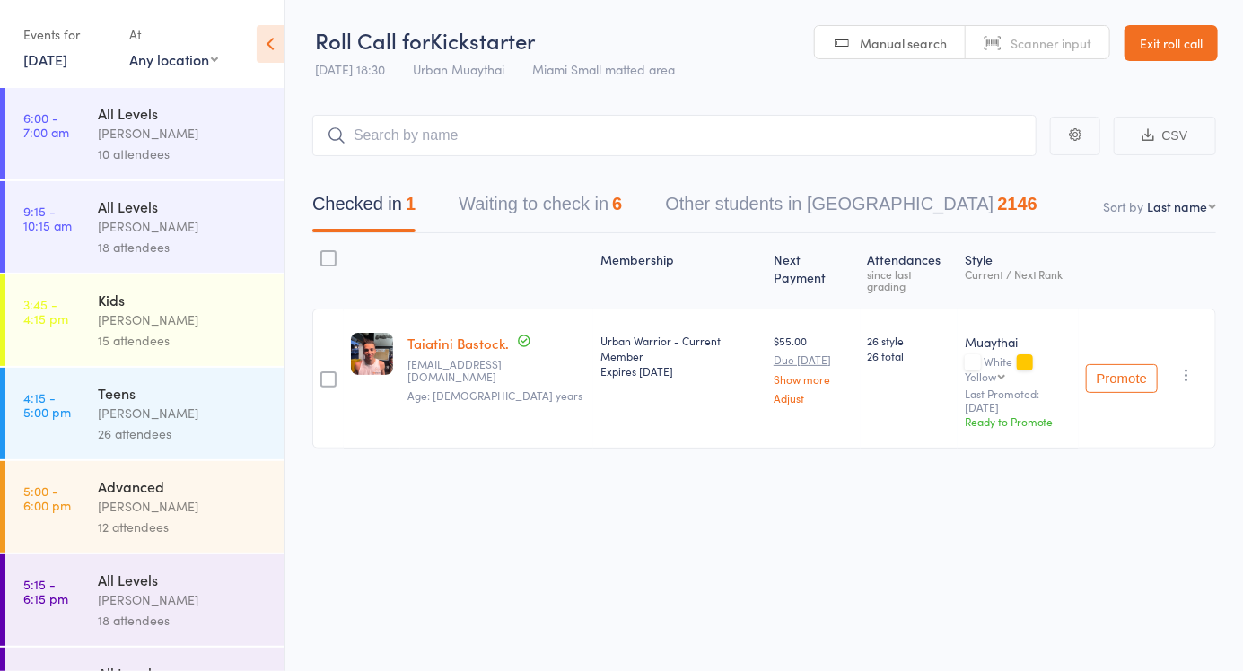
click at [138, 607] on div "[PERSON_NAME]" at bounding box center [183, 599] width 171 height 21
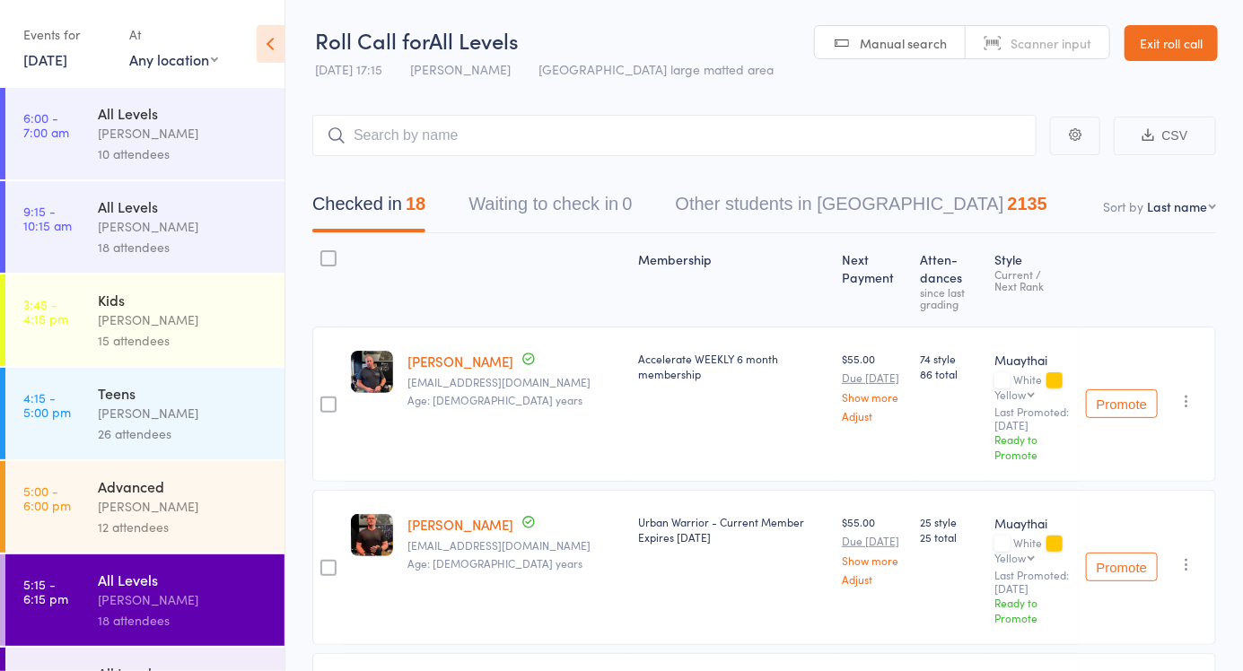
click at [891, 42] on span "Manual search" at bounding box center [903, 43] width 87 height 18
click at [417, 129] on input "search" at bounding box center [674, 135] width 724 height 41
type input "5805"
click at [899, 39] on span "Manual search" at bounding box center [903, 43] width 87 height 18
click at [386, 139] on input "search" at bounding box center [674, 135] width 724 height 41
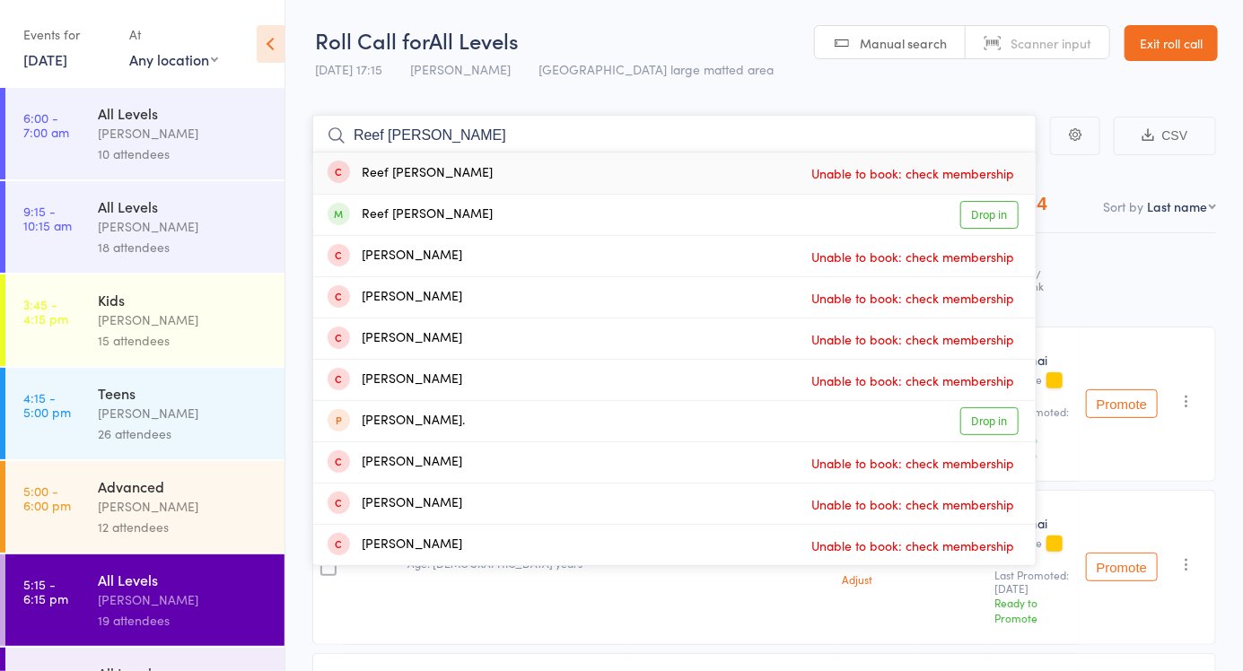
type input "Reef thompson"
click at [993, 223] on link "Drop in" at bounding box center [989, 215] width 58 height 28
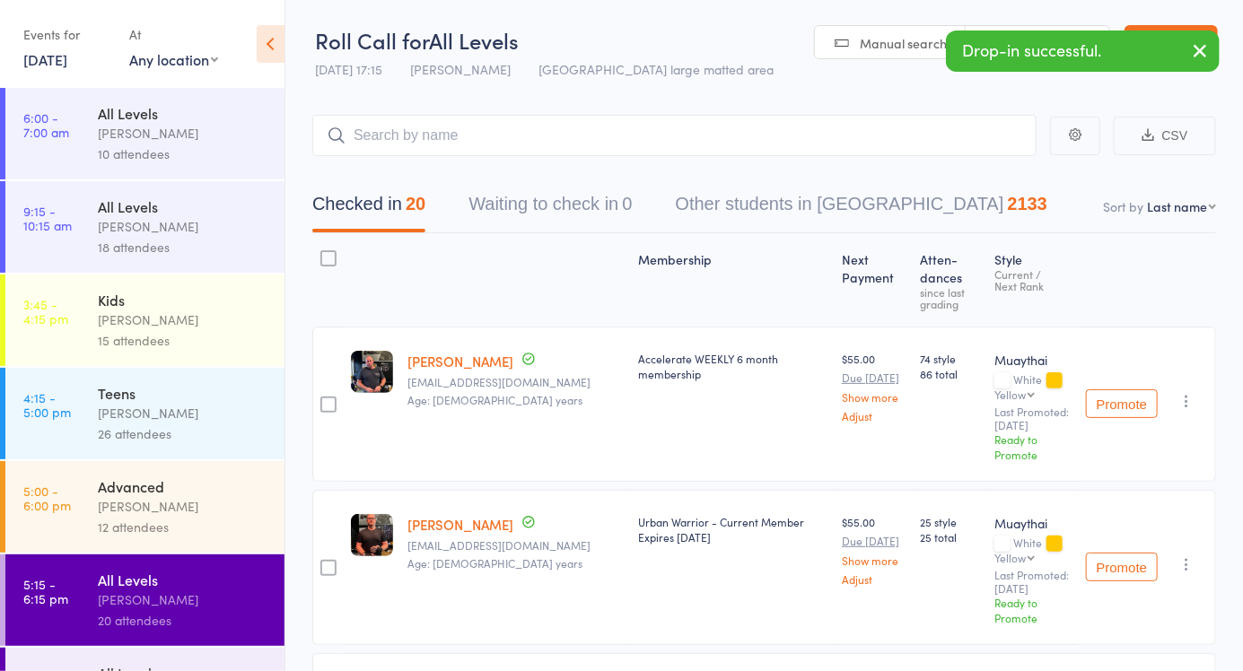
click at [893, 47] on span "Manual search" at bounding box center [903, 43] width 87 height 18
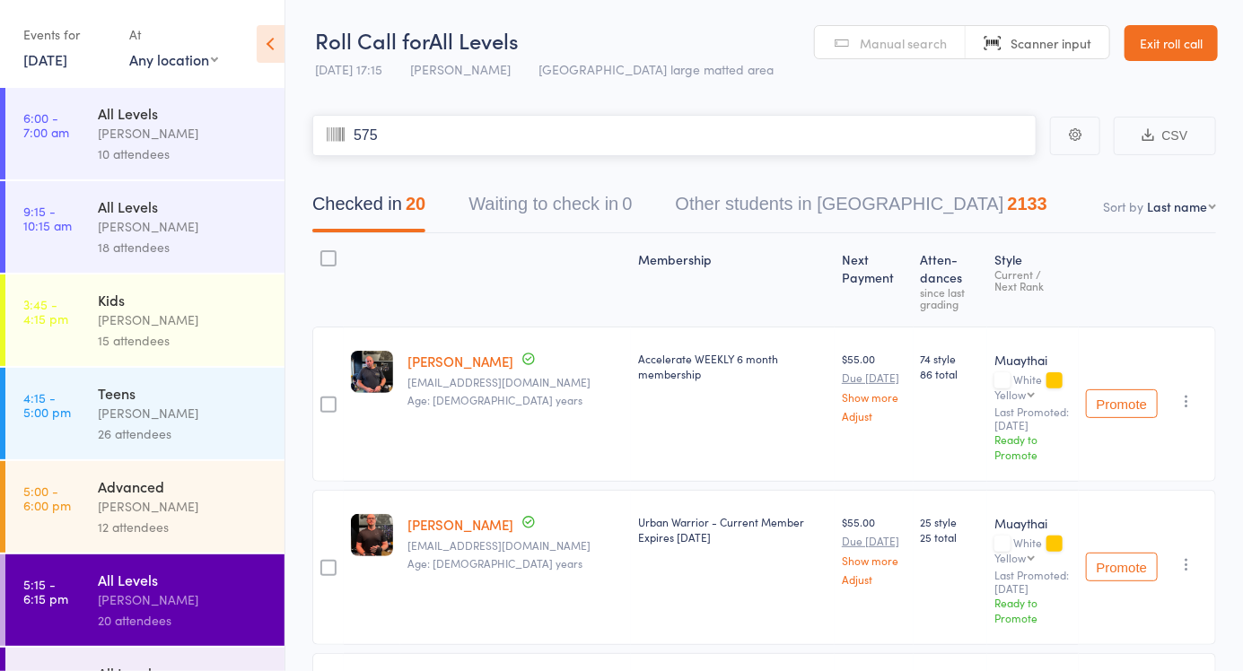
type input "5752"
type input "5921"
type input "5840"
type input "5874"
type input "6057"
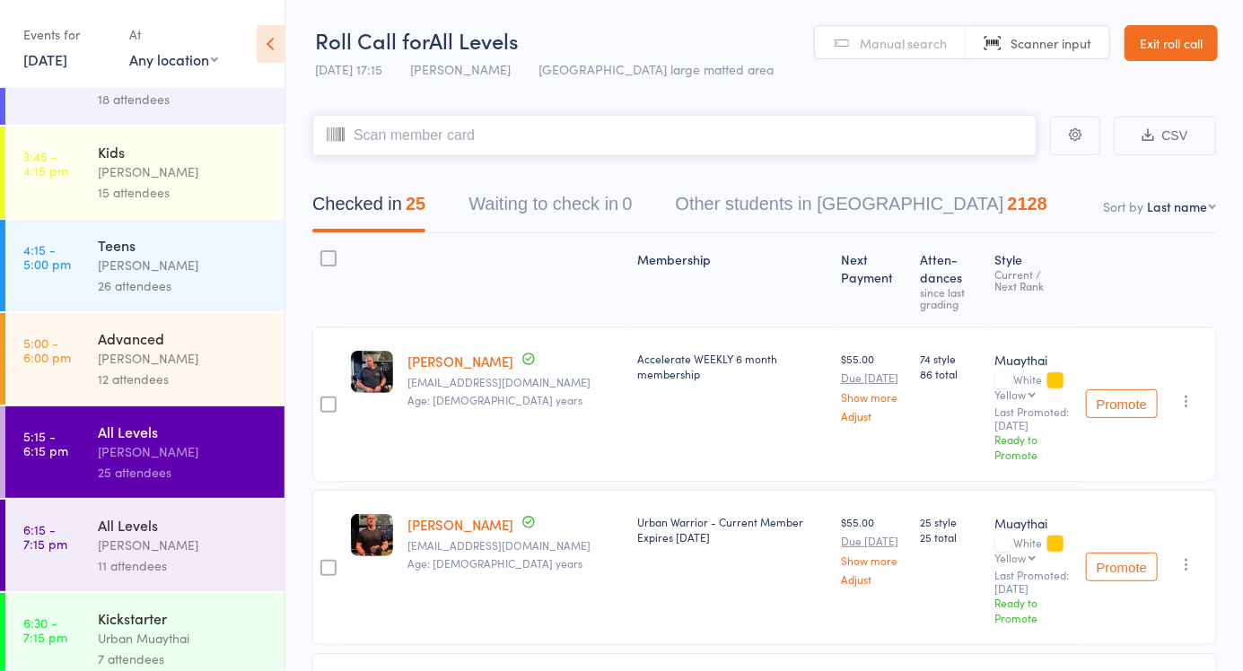
scroll to position [167, 0]
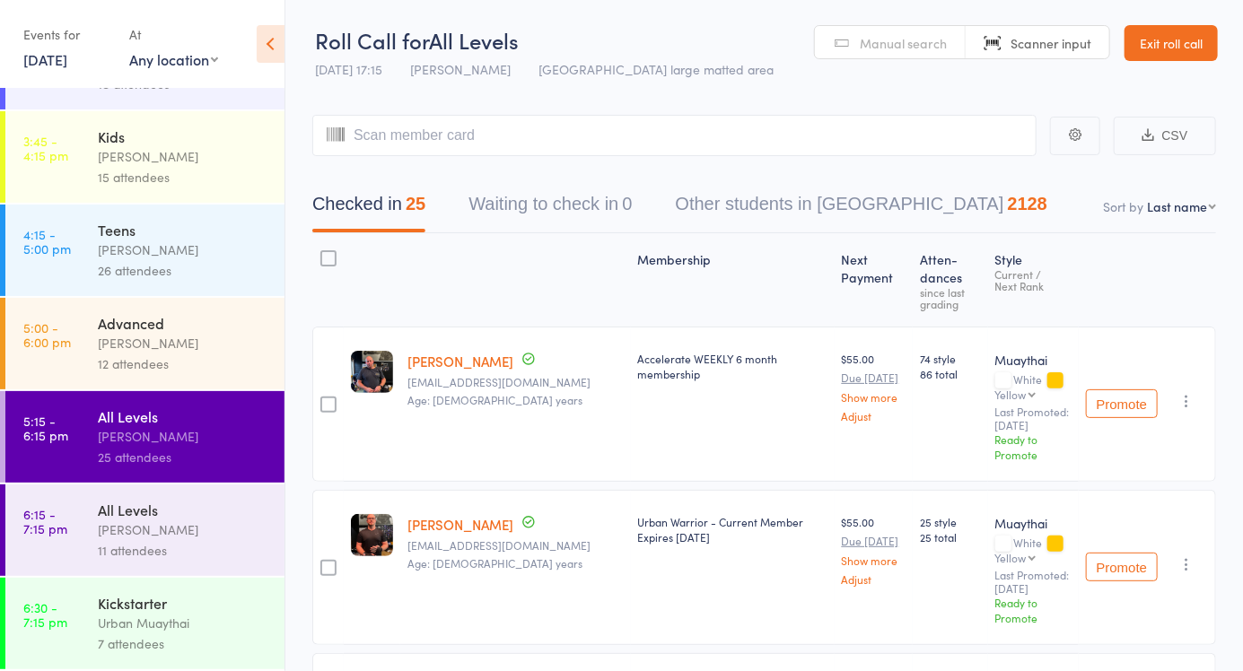
click at [212, 536] on div "[PERSON_NAME]" at bounding box center [183, 530] width 171 height 21
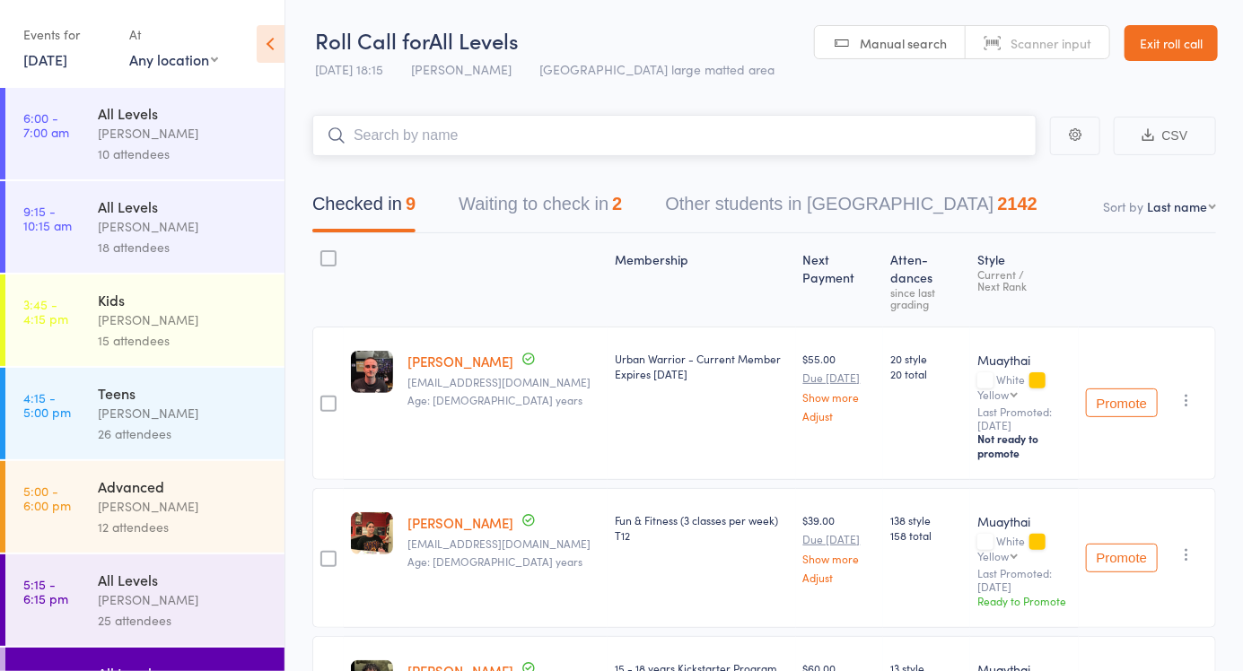
scroll to position [167, 0]
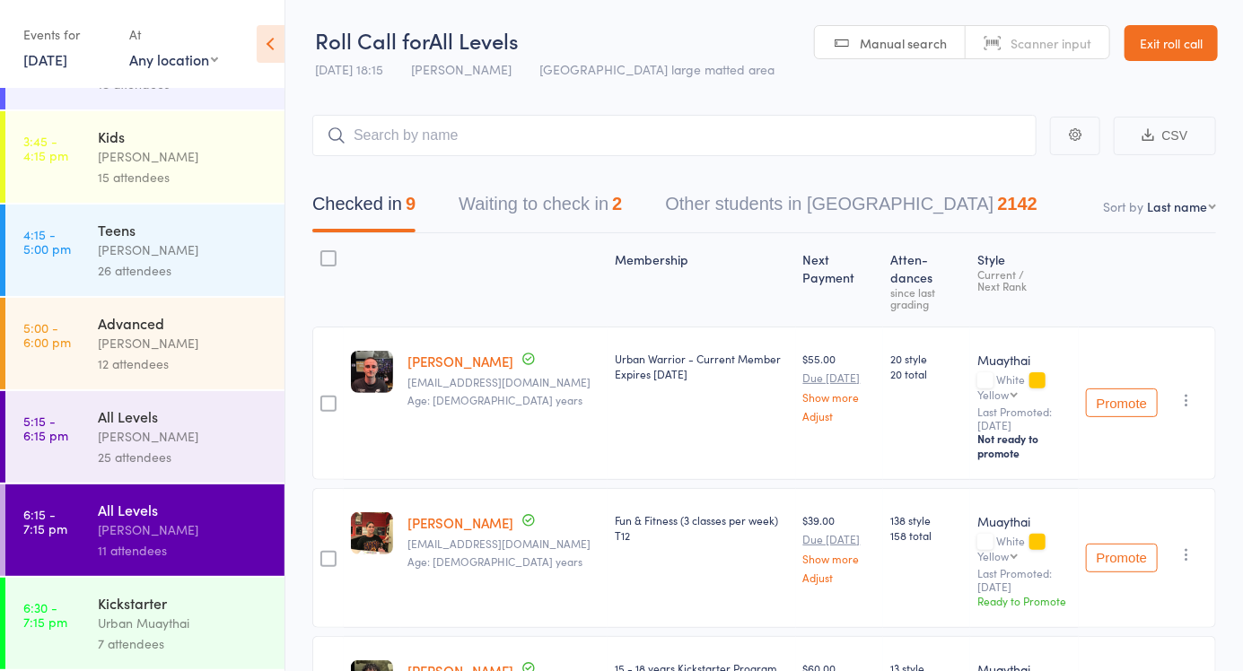
scroll to position [167, 0]
type input "5925"
click at [991, 163] on link "Drop in" at bounding box center [989, 174] width 58 height 28
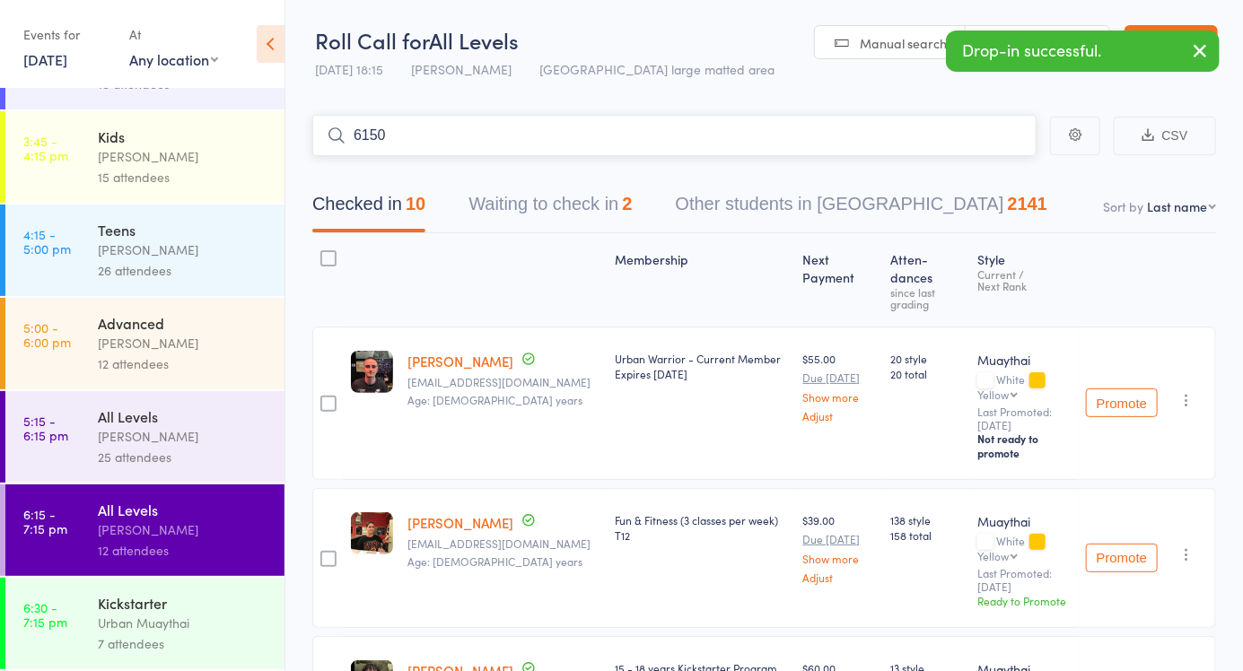
type input "6150"
click at [999, 179] on link "Drop in" at bounding box center [989, 174] width 58 height 28
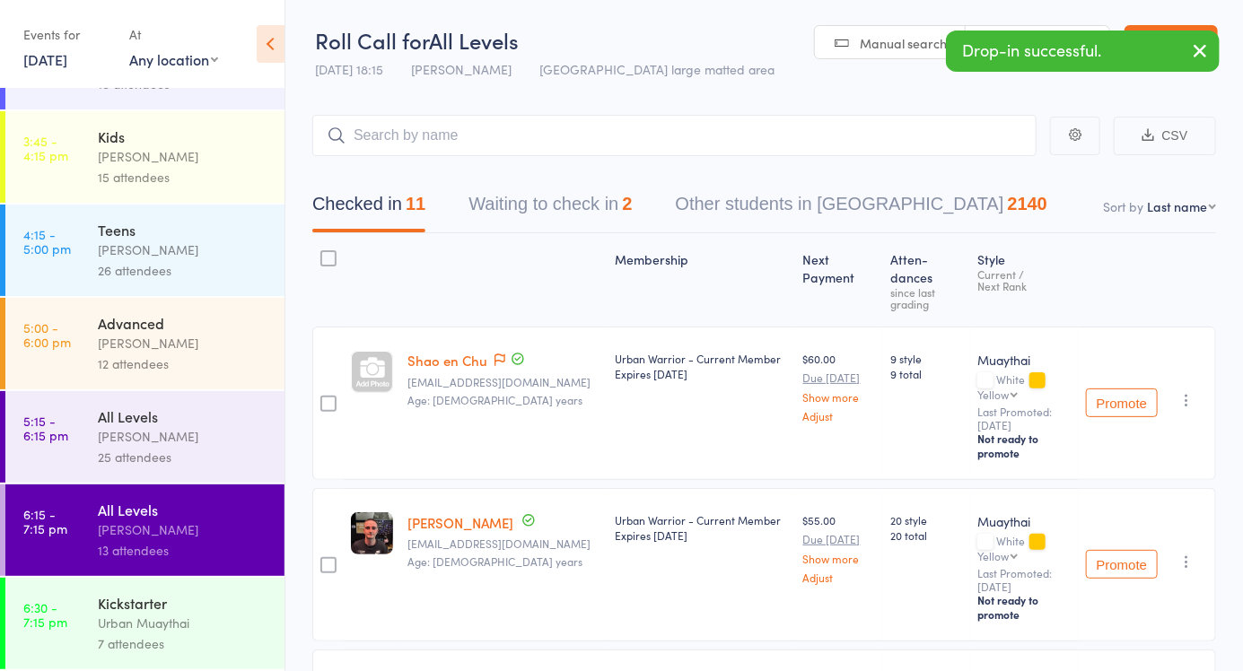
click at [841, 80] on header "Roll Call for All Levels [DATE] 18:15 [PERSON_NAME] Miami large matted area Man…" at bounding box center [763, 44] width 957 height 88
click at [883, 48] on span "Manual search" at bounding box center [903, 43] width 87 height 18
click at [484, 351] on link "Shao en Chu" at bounding box center [447, 360] width 80 height 19
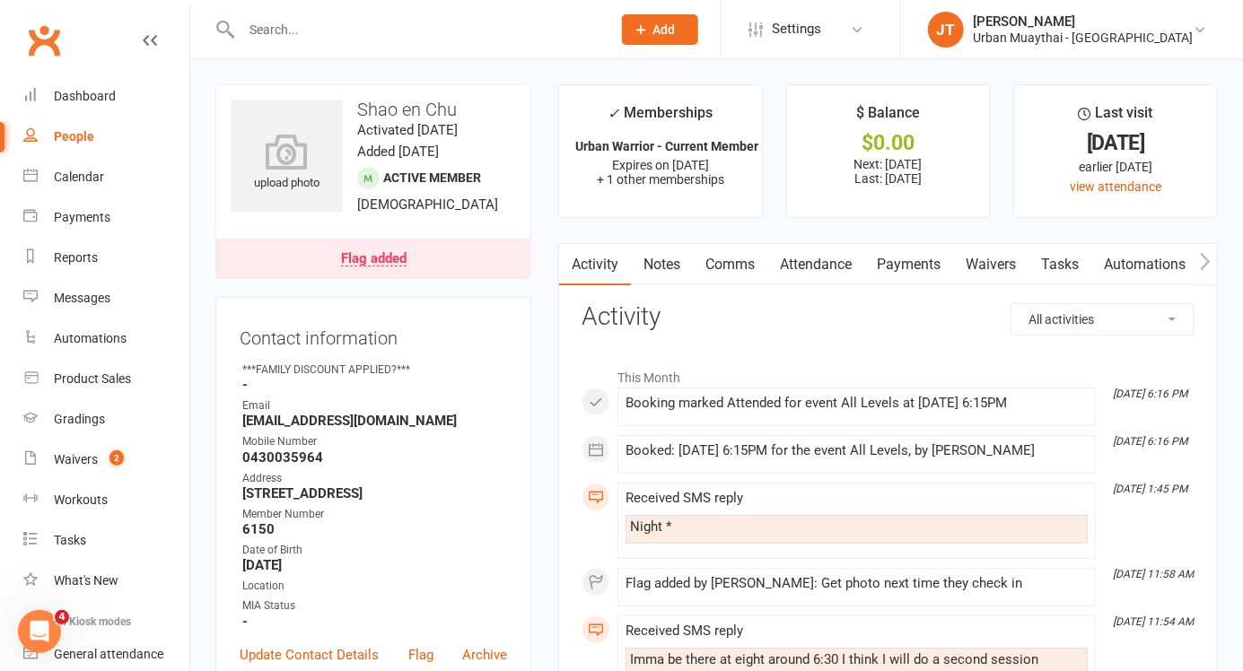
click at [378, 266] on div "Flag added" at bounding box center [373, 259] width 65 height 14
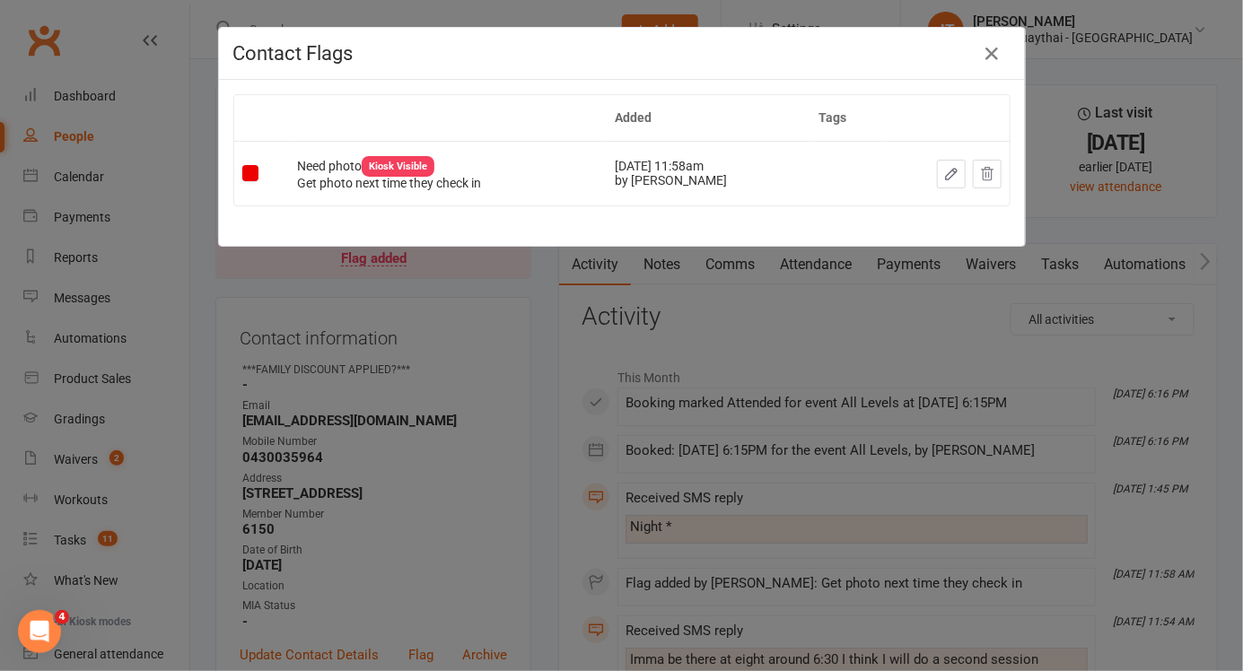
click at [983, 54] on icon "button" at bounding box center [993, 54] width 22 height 22
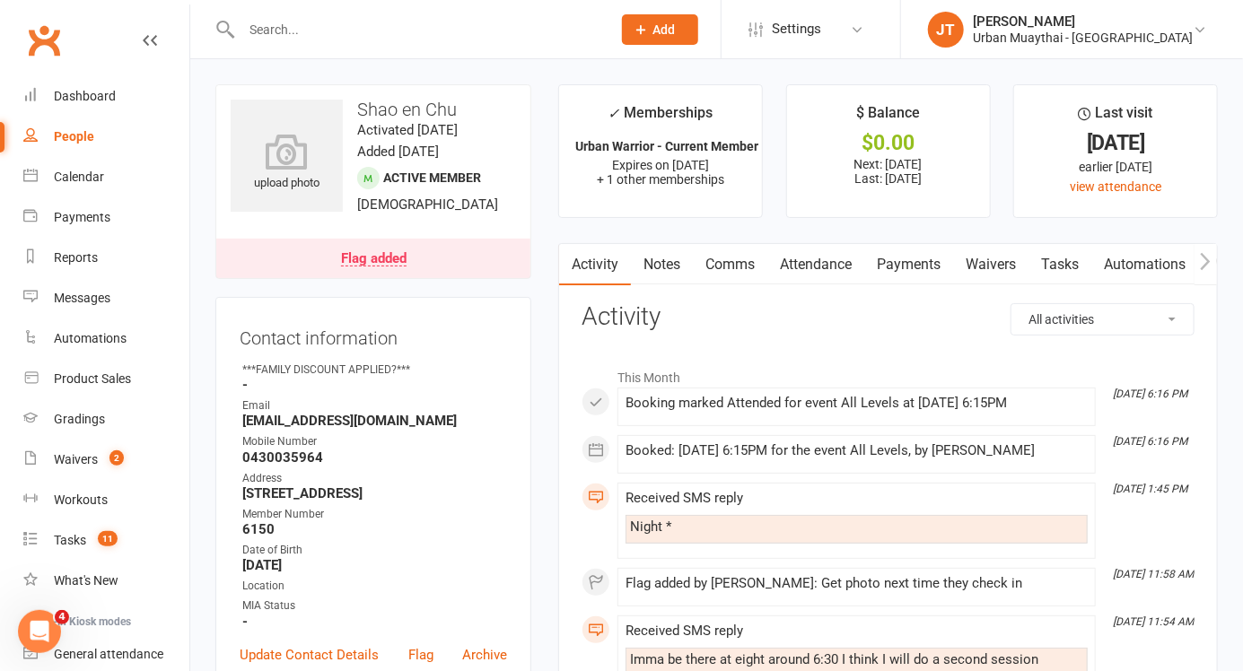
click at [386, 278] on link "Flag added" at bounding box center [373, 258] width 314 height 39
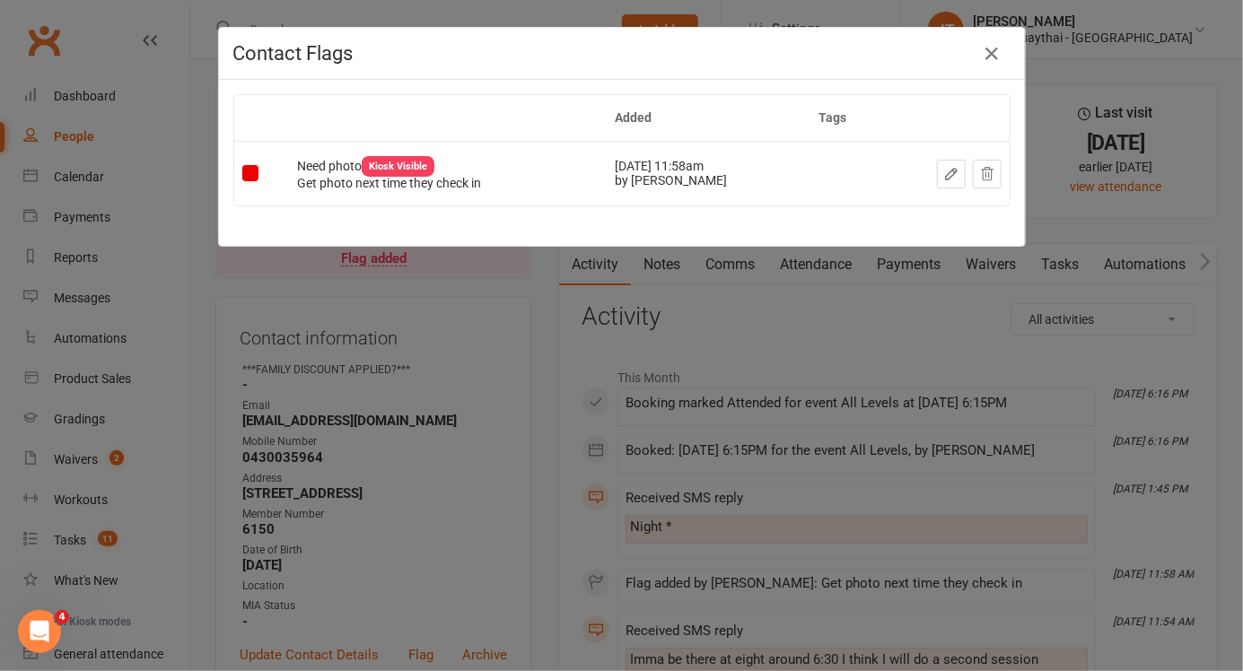
click at [991, 174] on icon at bounding box center [988, 173] width 12 height 13
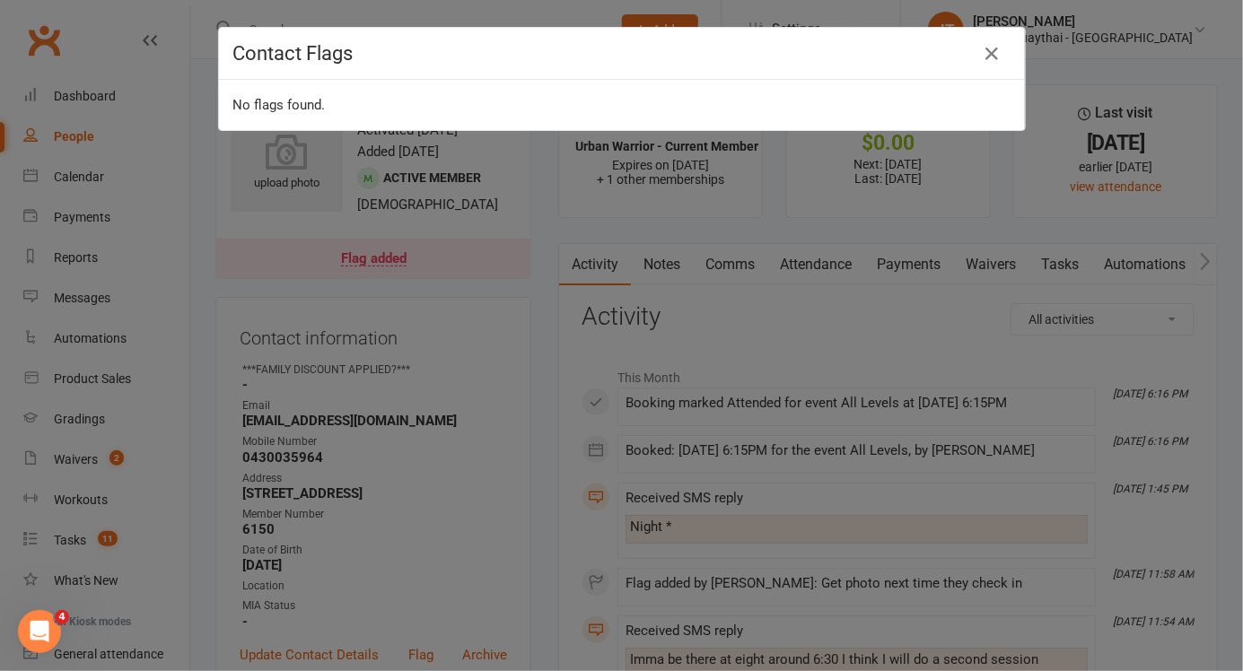
click at [998, 58] on icon "button" at bounding box center [993, 54] width 22 height 22
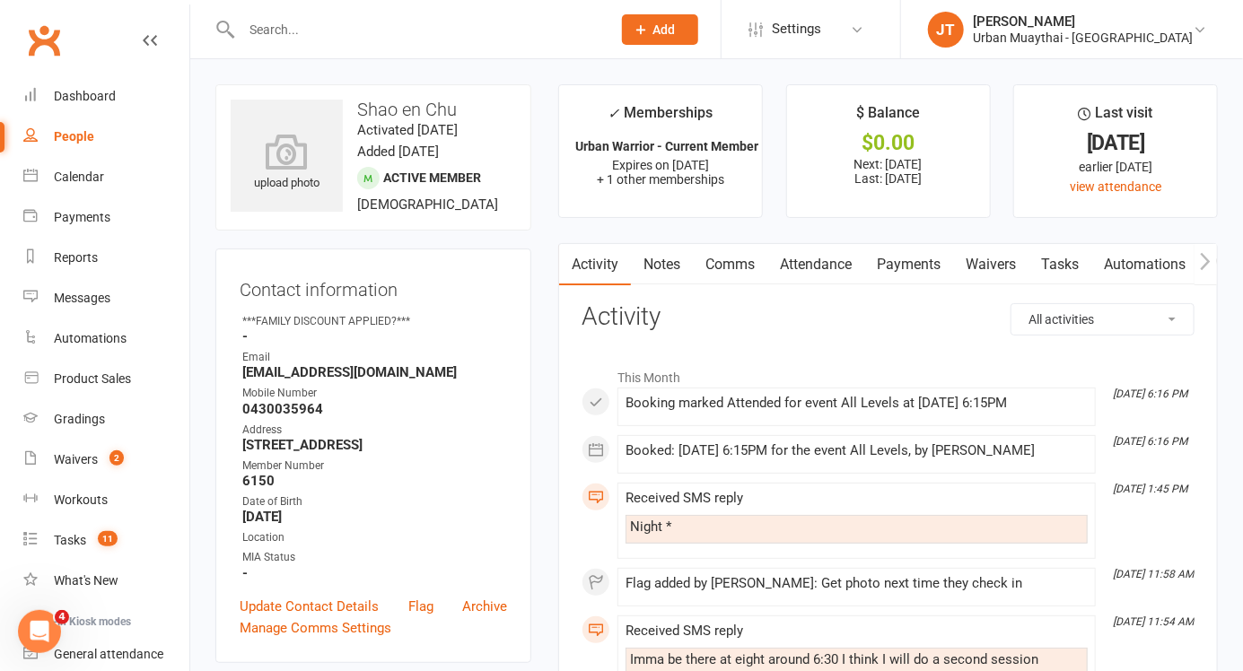
scroll to position [151, 0]
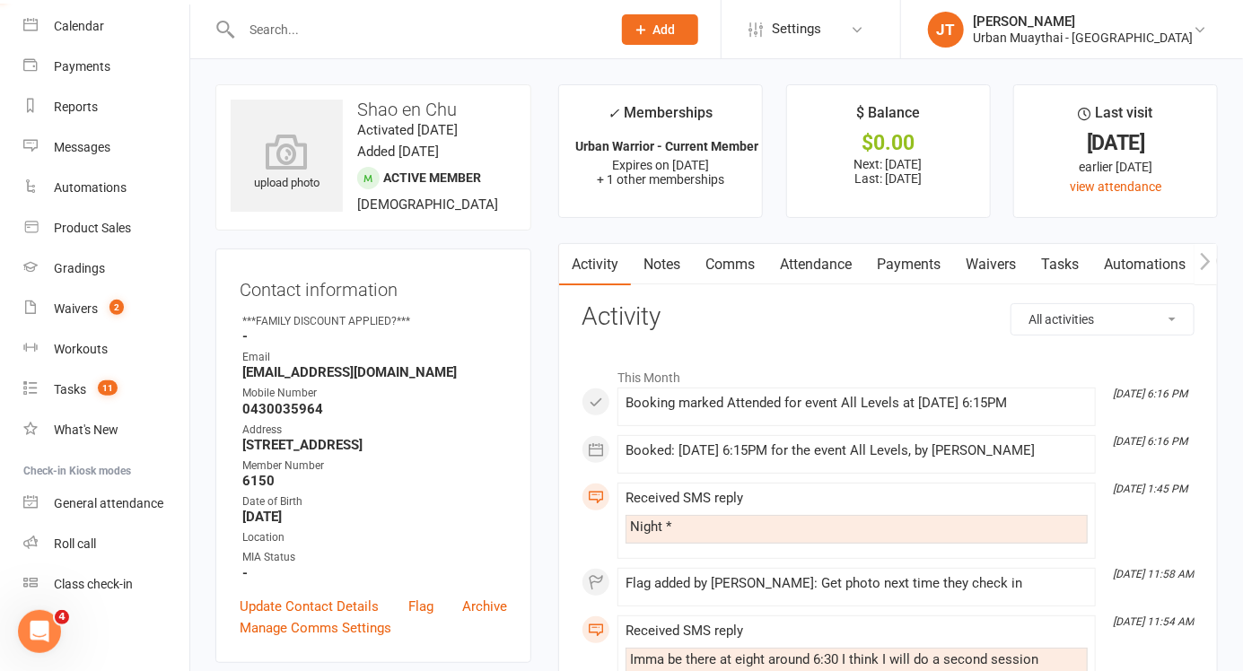
click at [52, 547] on link "Roll call" at bounding box center [106, 544] width 166 height 40
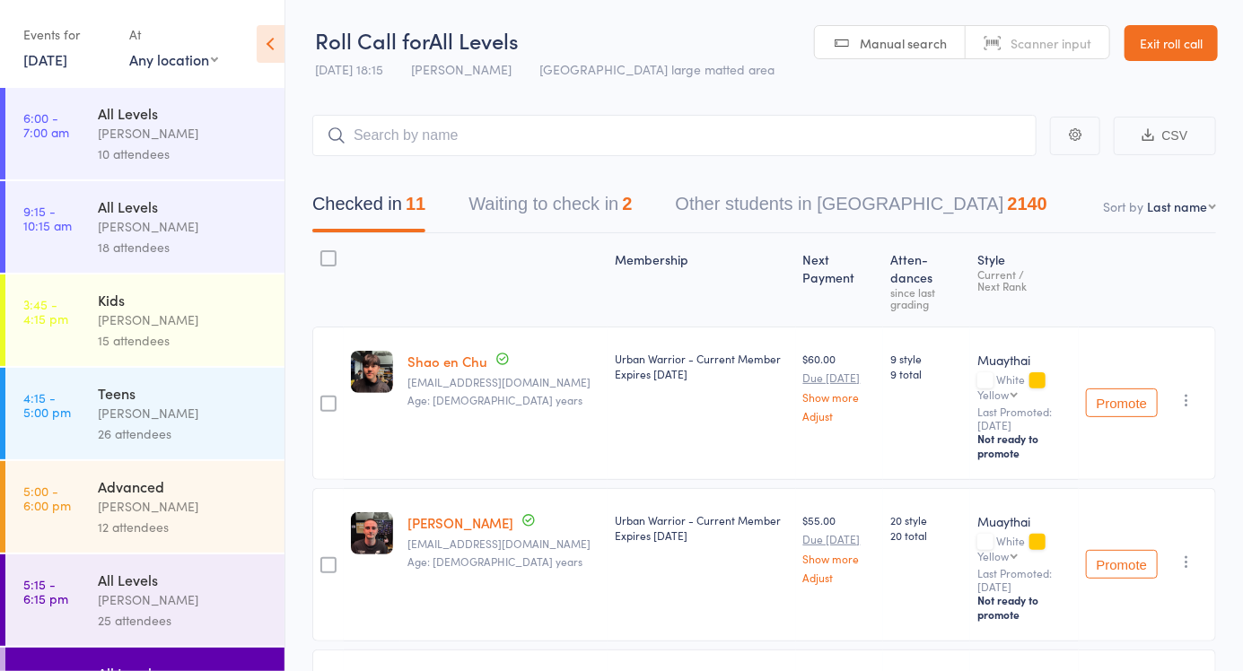
click at [886, 56] on link "Manual search" at bounding box center [890, 43] width 151 height 34
type input "0988"
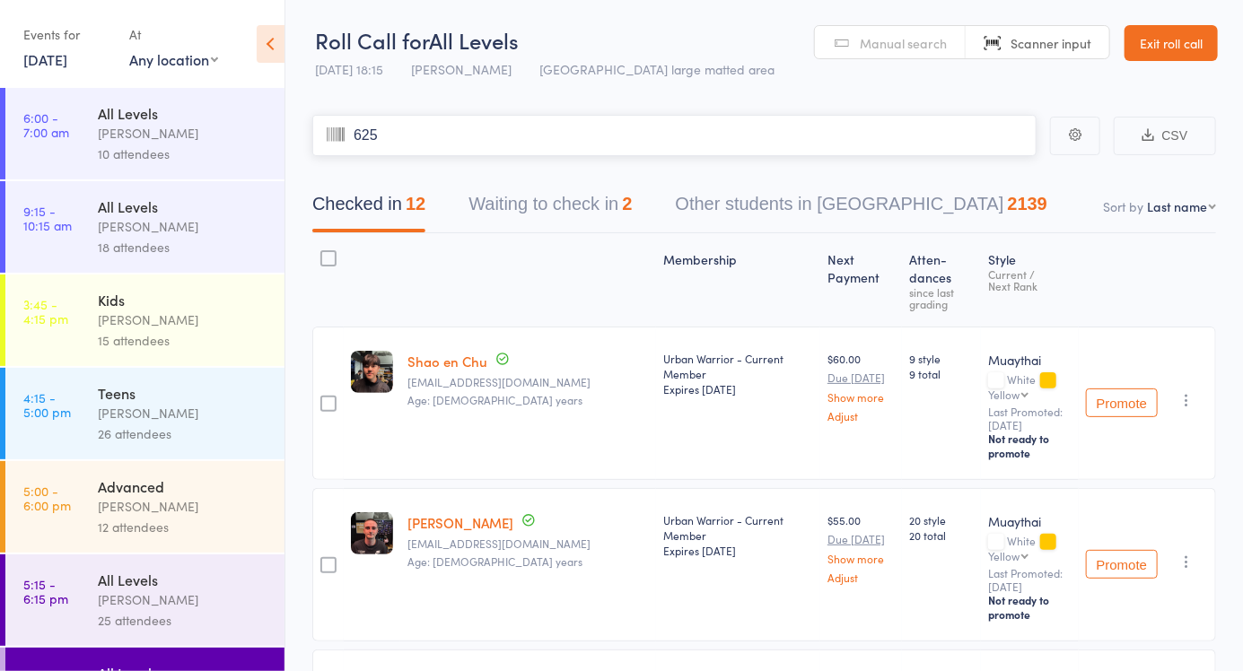
type input "6251"
type input "6049"
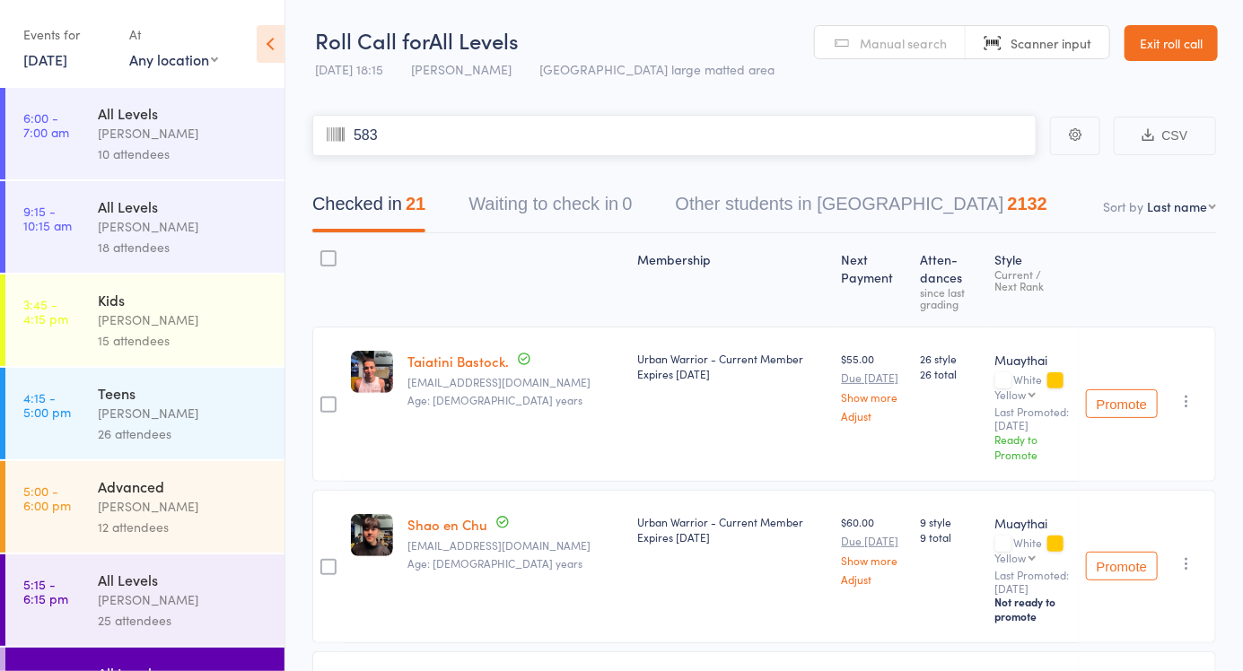
type input "5832"
